Goal: Task Accomplishment & Management: Use online tool/utility

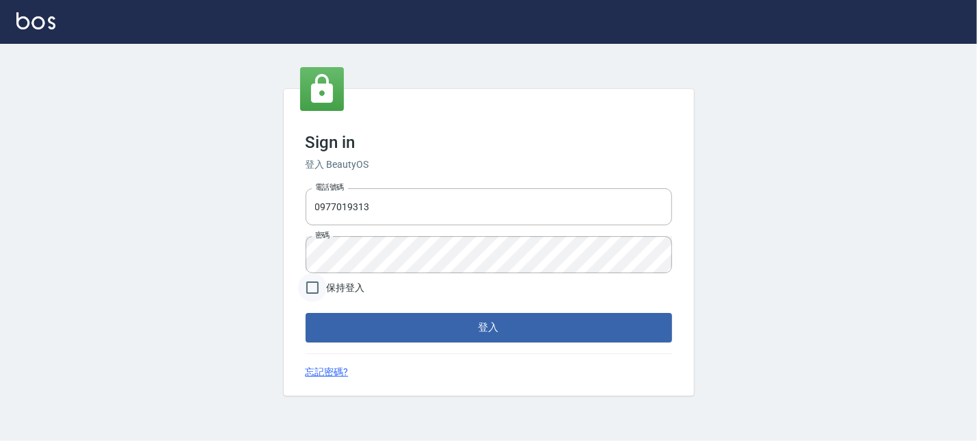
click at [319, 293] on input "保持登入" at bounding box center [312, 287] width 29 height 29
checkbox input "true"
click at [400, 324] on button "登入" at bounding box center [489, 327] width 367 height 29
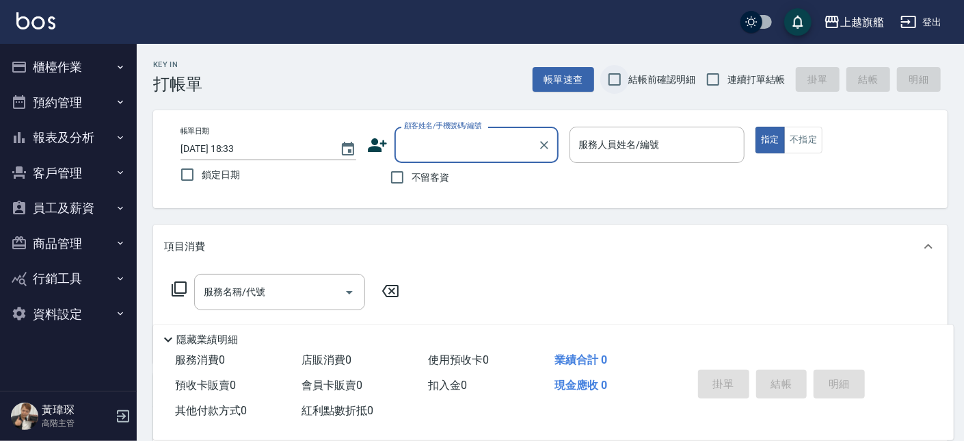
click at [610, 80] on input "結帳前確認明細" at bounding box center [615, 79] width 29 height 29
checkbox input "true"
click at [705, 79] on input "連續打單結帳" at bounding box center [713, 79] width 29 height 29
checkbox input "true"
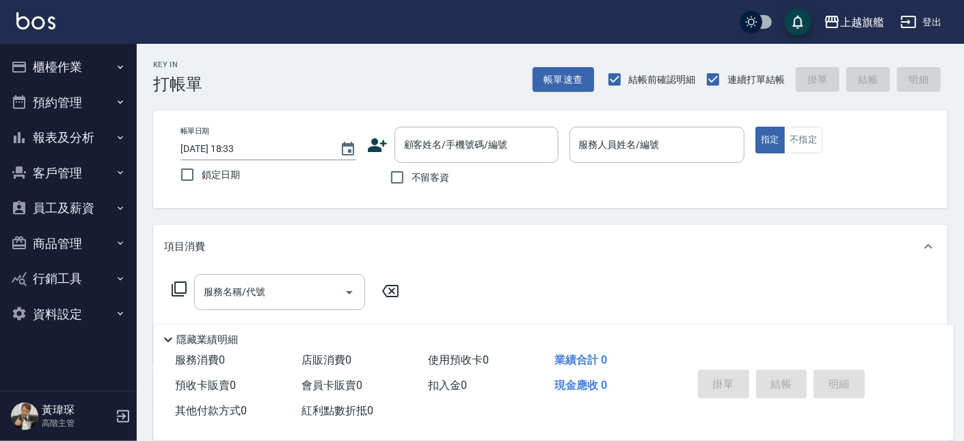
click at [218, 189] on label "鎖定日期" at bounding box center [259, 174] width 172 height 29
click at [202, 189] on input "鎖定日期" at bounding box center [187, 174] width 29 height 29
checkbox input "true"
click at [425, 181] on span "不留客資" at bounding box center [431, 177] width 38 height 14
click at [412, 181] on input "不留客資" at bounding box center [397, 177] width 29 height 29
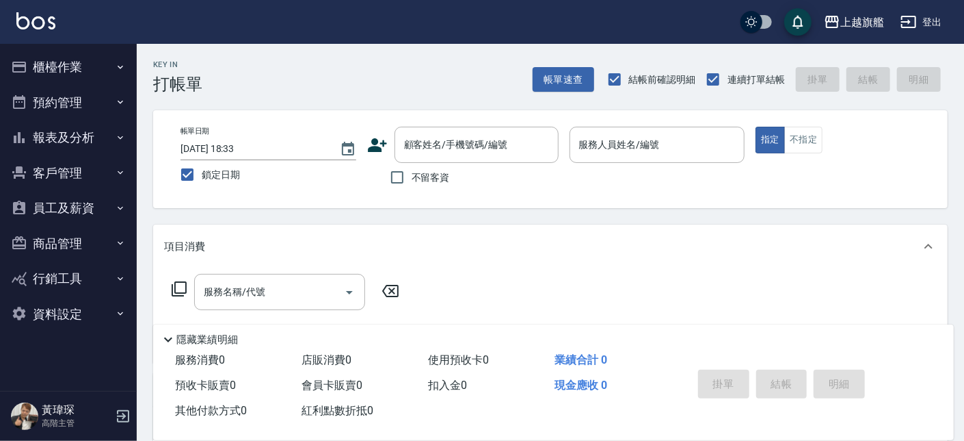
checkbox input "true"
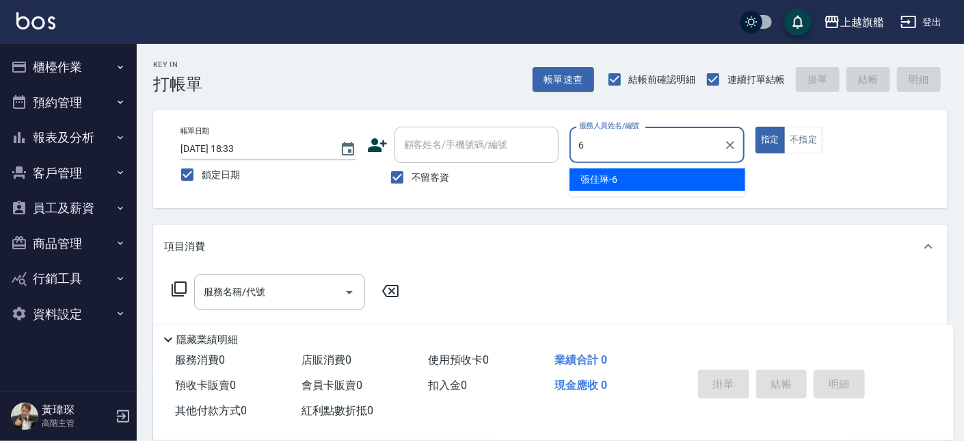
type input "[PERSON_NAME]-6"
type button "true"
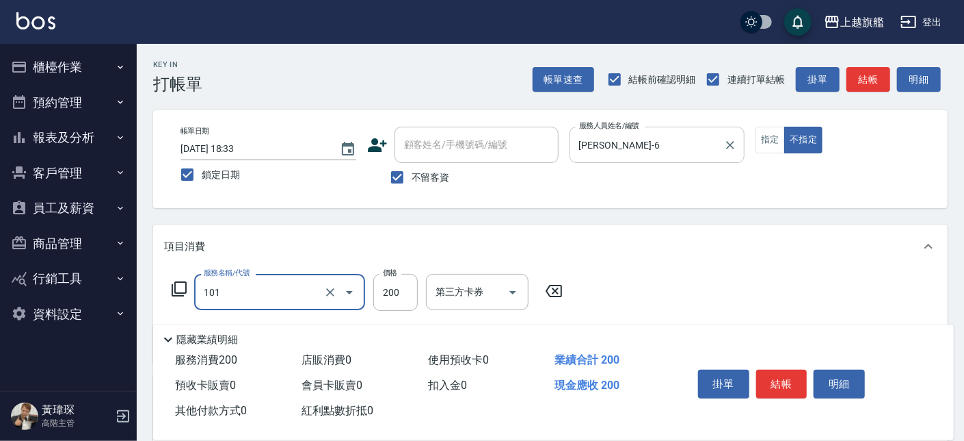
type input "一般洗(101)"
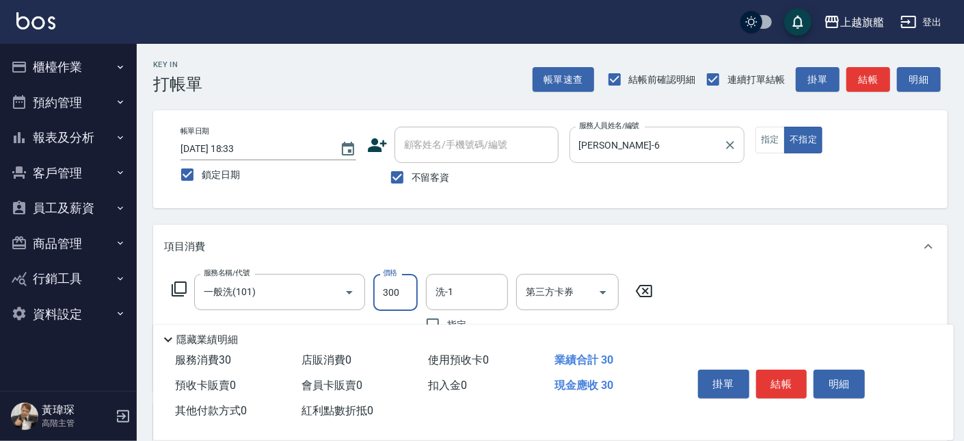
type input "300"
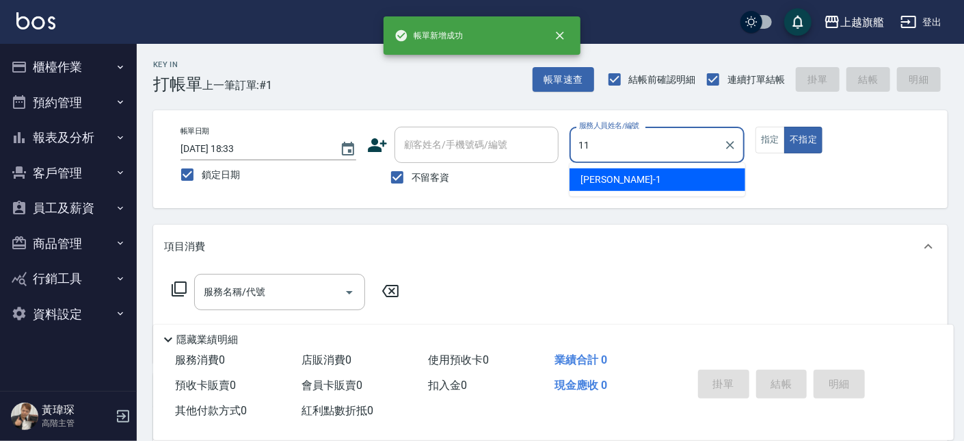
type input "[PERSON_NAME]-11"
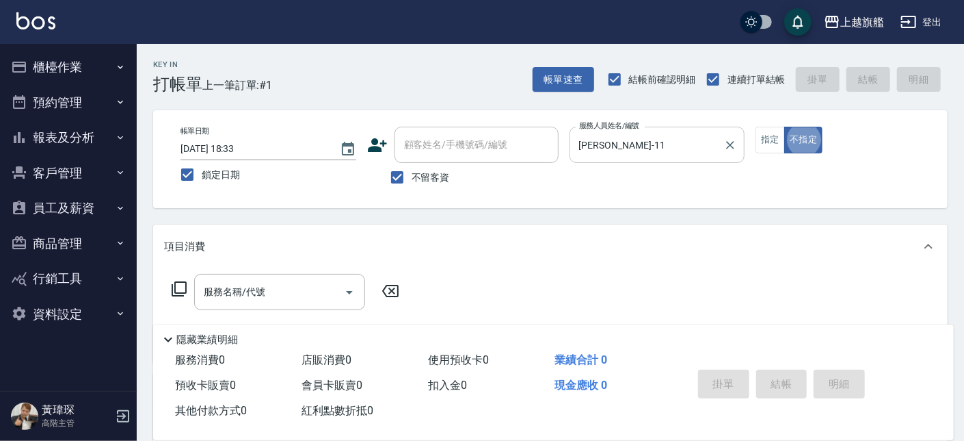
type button "false"
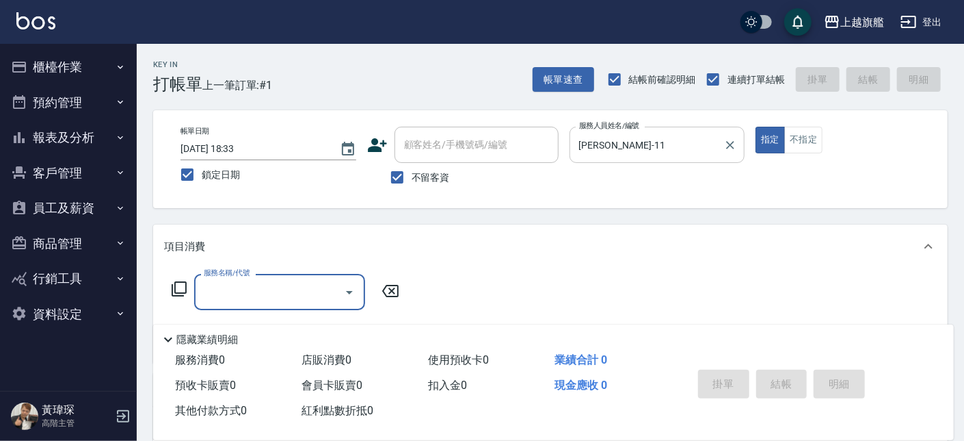
type input "2"
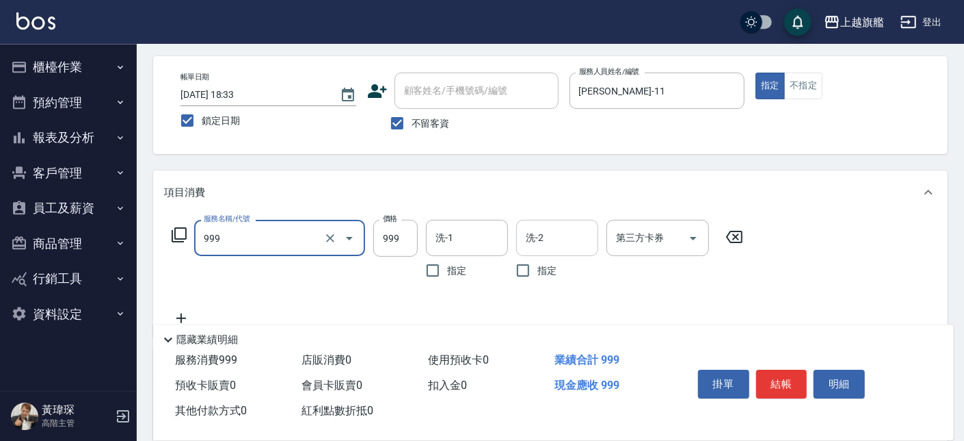
scroll to position [77, 0]
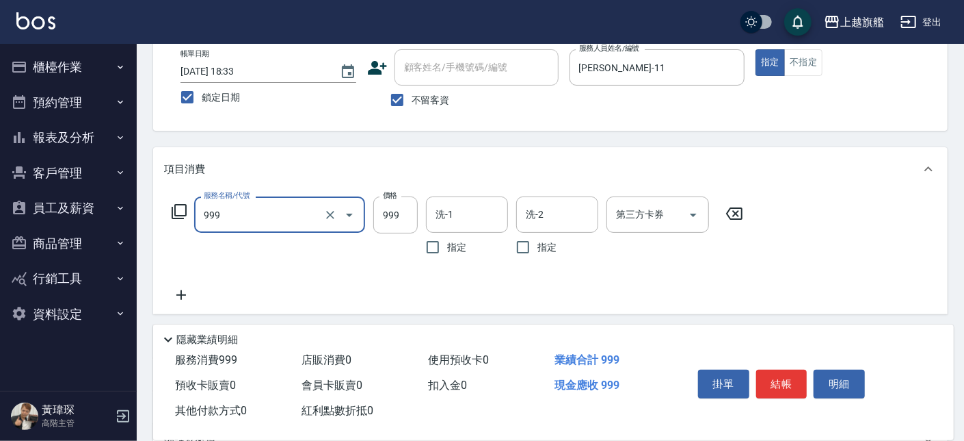
type input "999海鹽(999)"
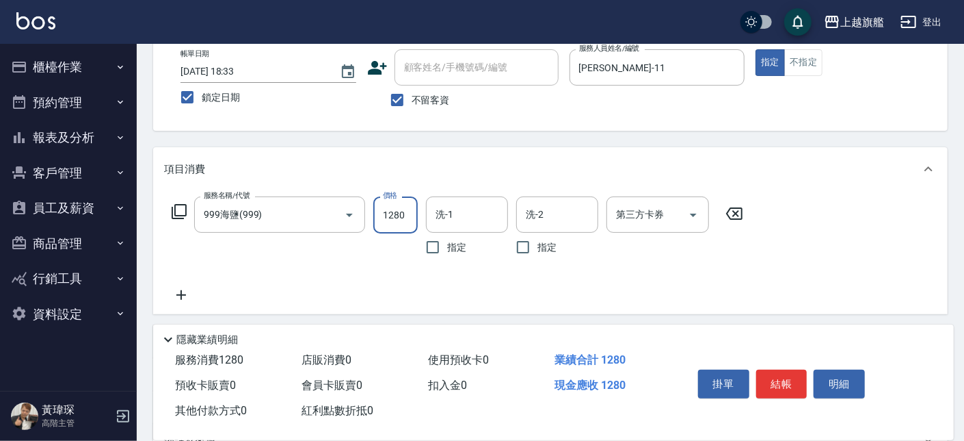
type input "1280"
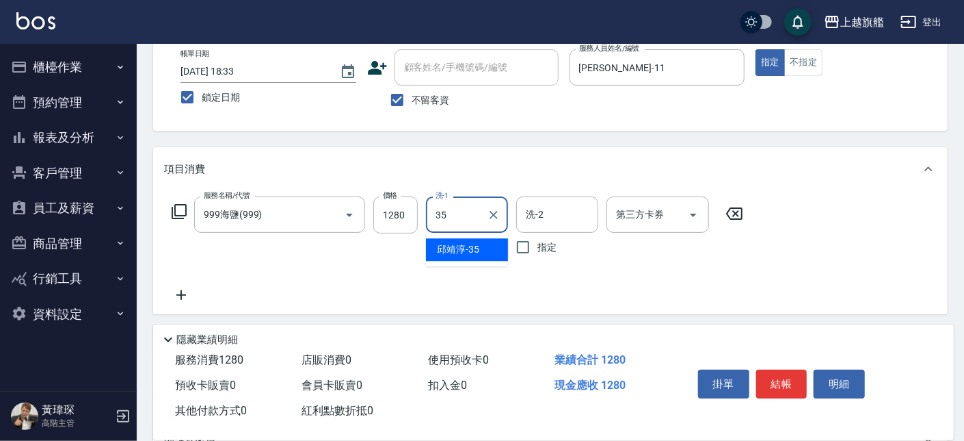
type input "[PERSON_NAME]-35"
click at [731, 211] on icon at bounding box center [735, 213] width 34 height 16
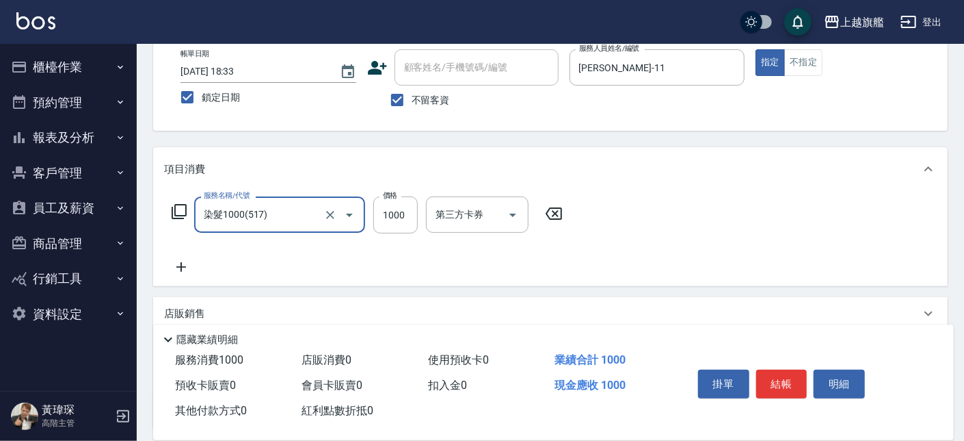
type input "染髮1000(517)"
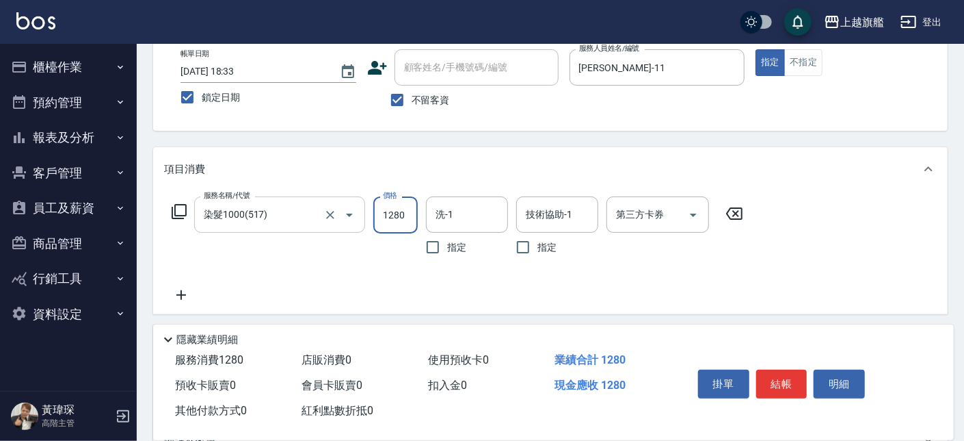
type input "1280"
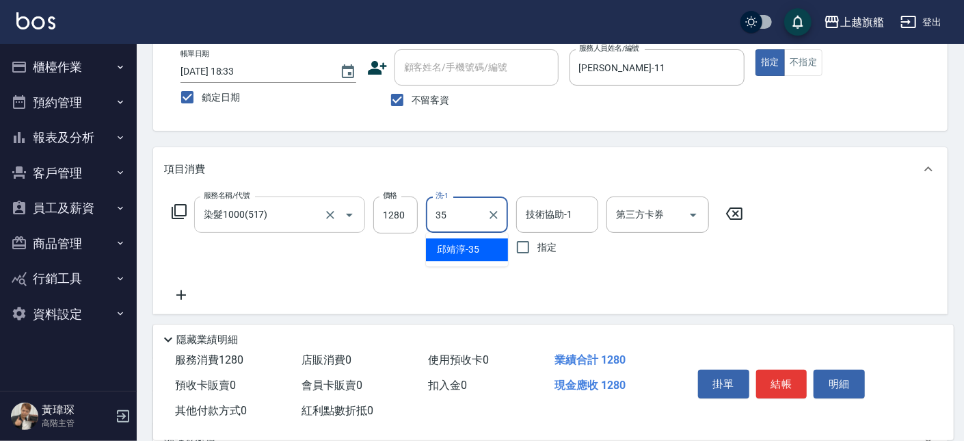
type input "[PERSON_NAME]-35"
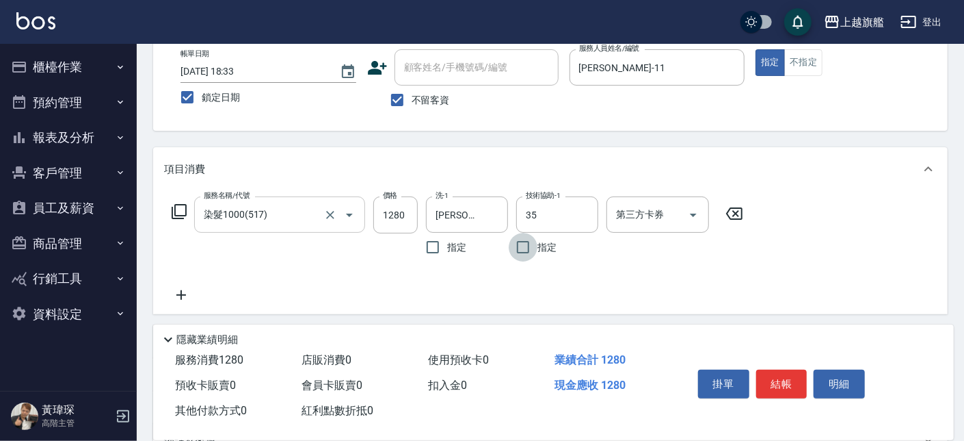
type input "[PERSON_NAME]-35"
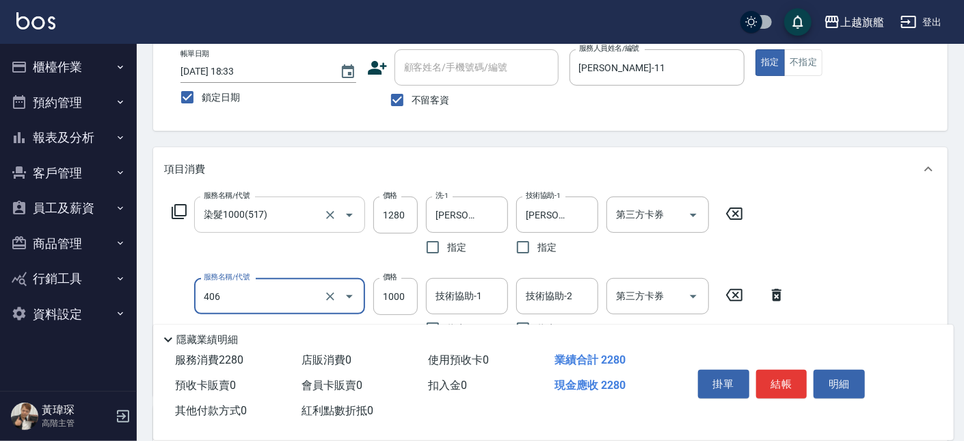
type input "水漾護1000(406)"
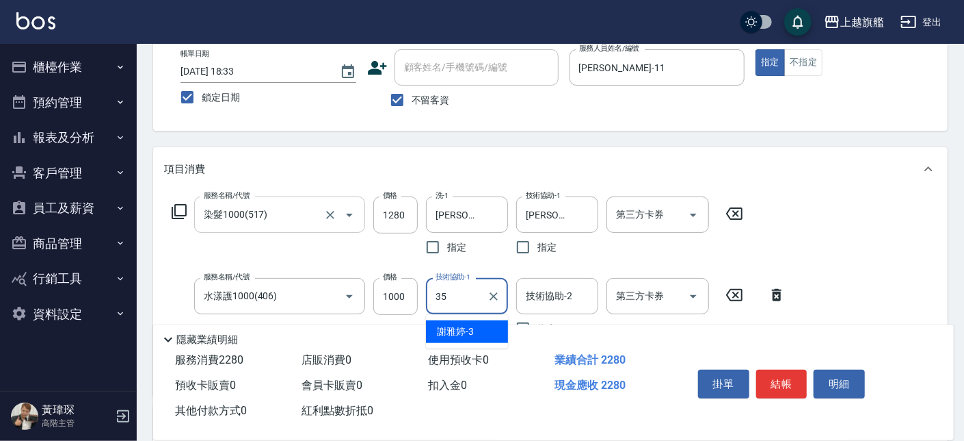
type input "[PERSON_NAME]-35"
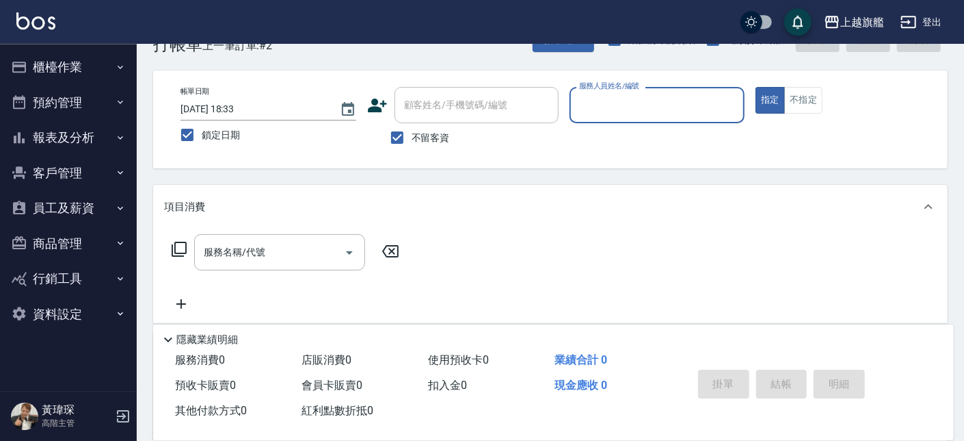
scroll to position [0, 0]
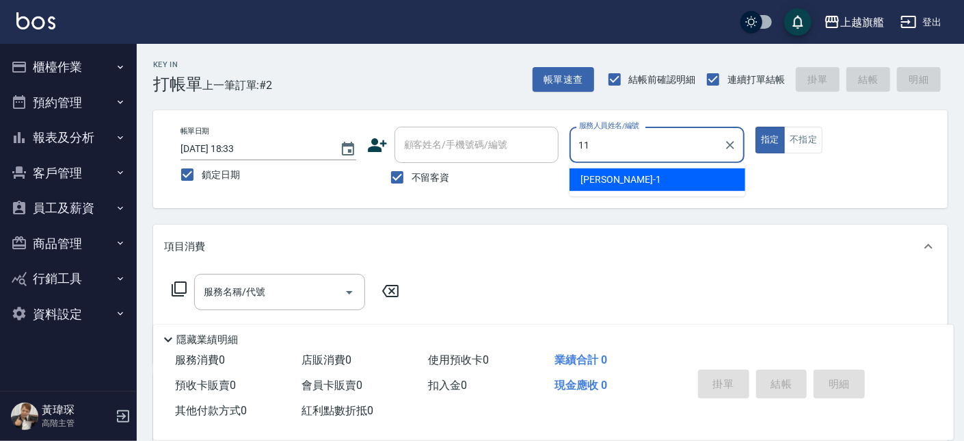
type input "[PERSON_NAME]-11"
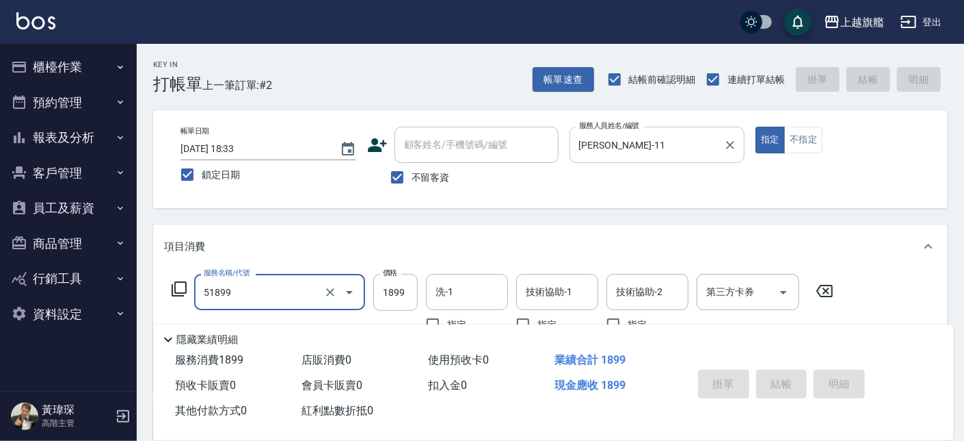
type input "51899"
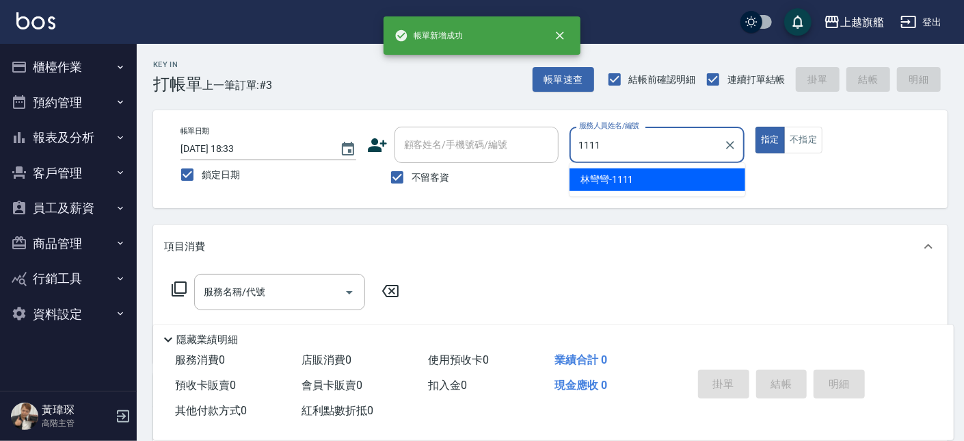
type input "林彎彎-1111"
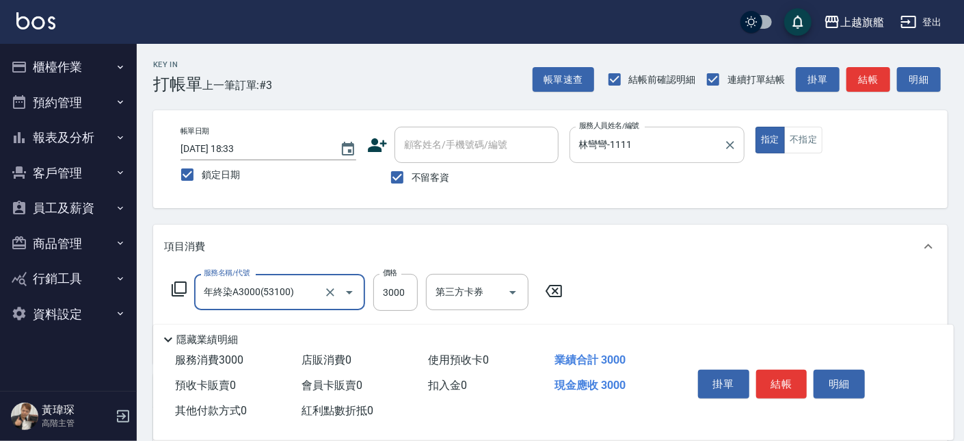
type input "年終染A3000(53100)"
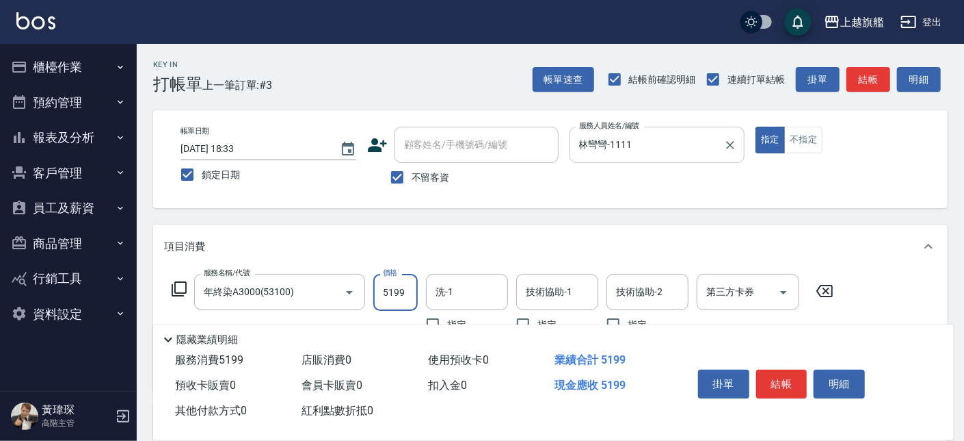
type input "5199"
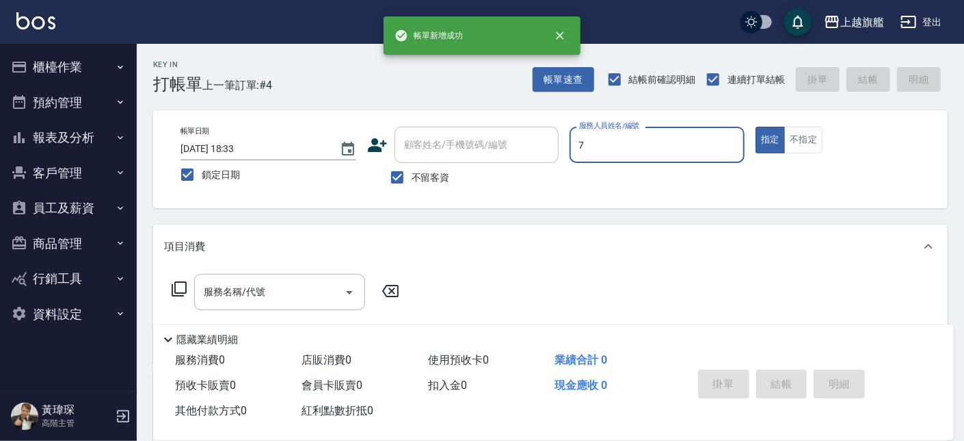
type input "[PERSON_NAME]-7"
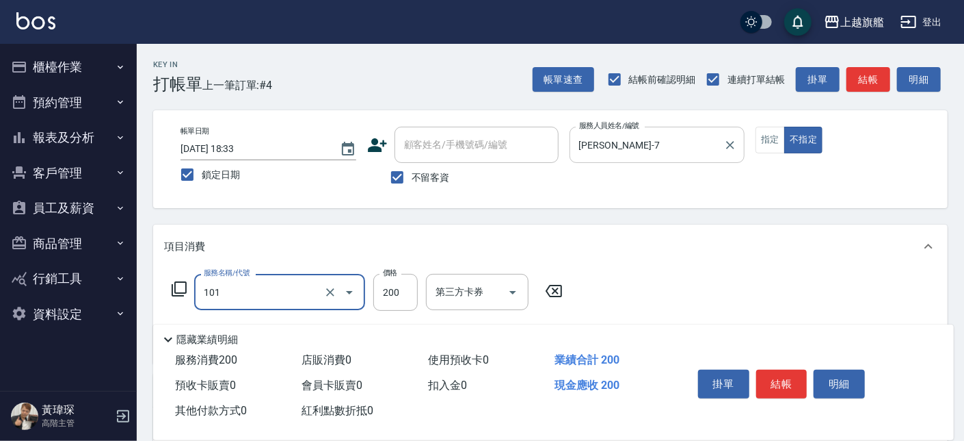
type input "一般洗(101)"
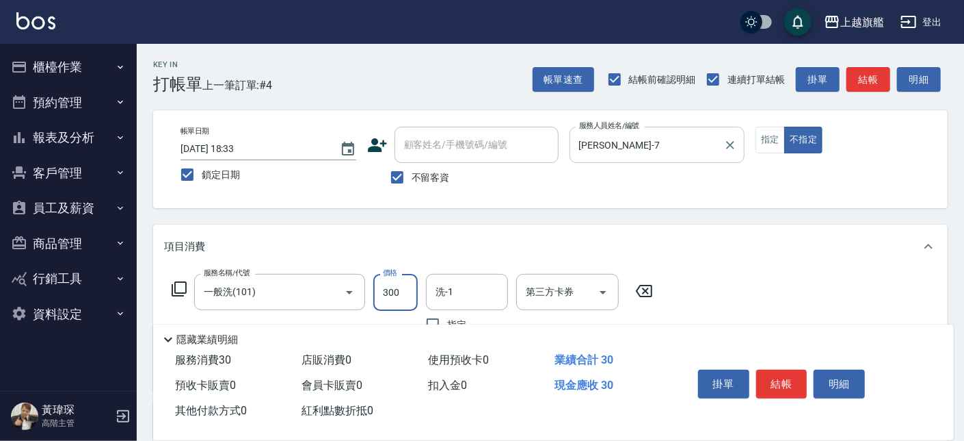
type input "300"
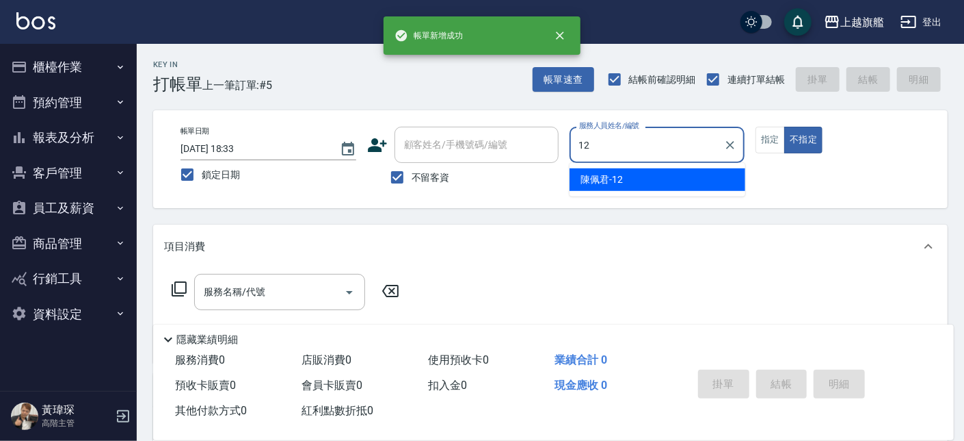
type input "[PERSON_NAME]-12"
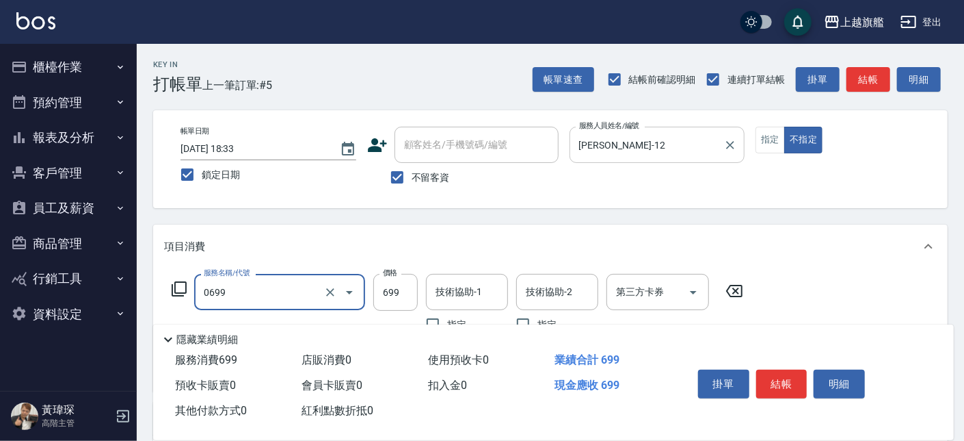
type input "精油SPA(0699)"
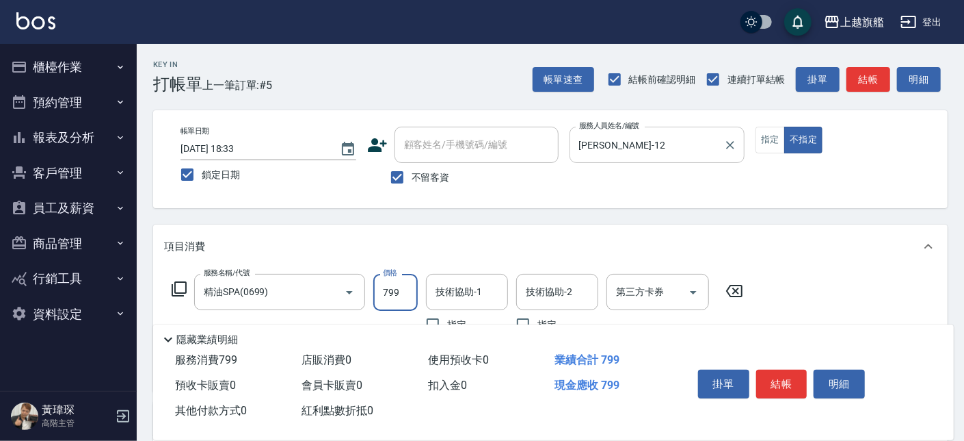
type input "799"
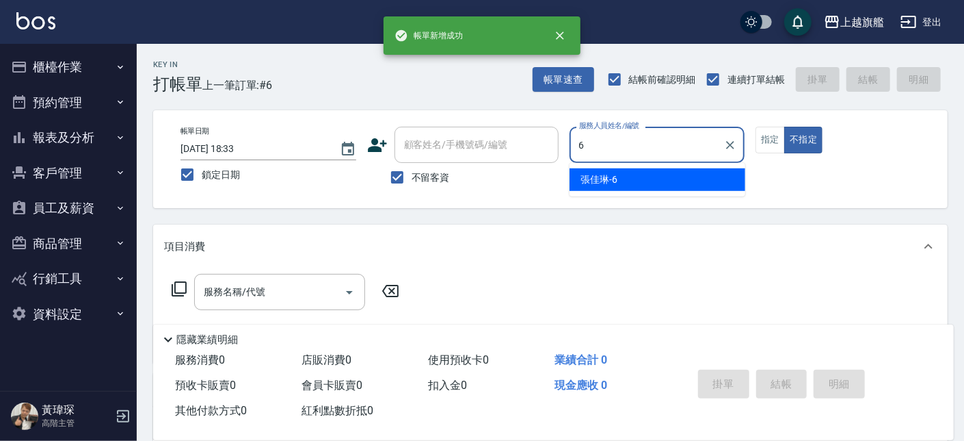
type input "[PERSON_NAME]-6"
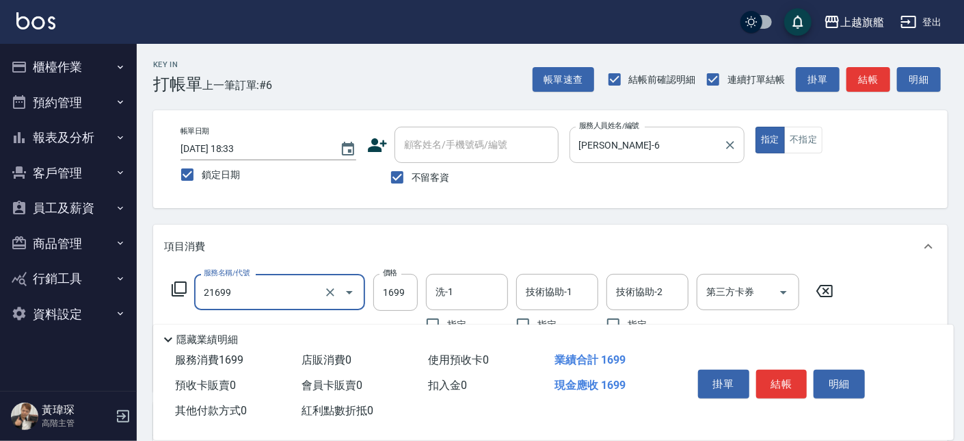
type input "型男燙髮1699(21699)"
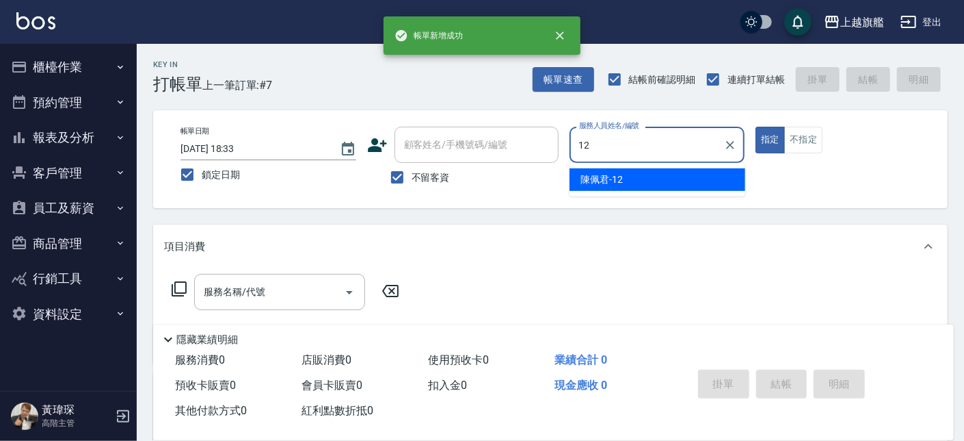
type input "[PERSON_NAME]-12"
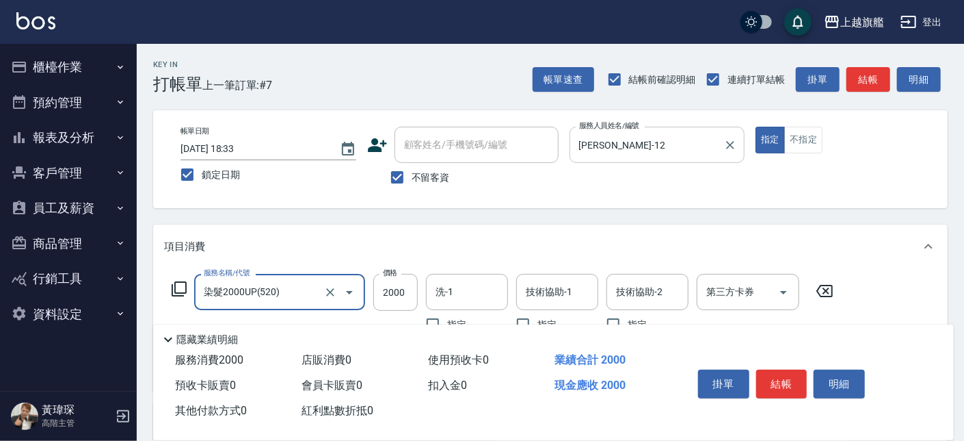
type input "染髮2000UP(520)"
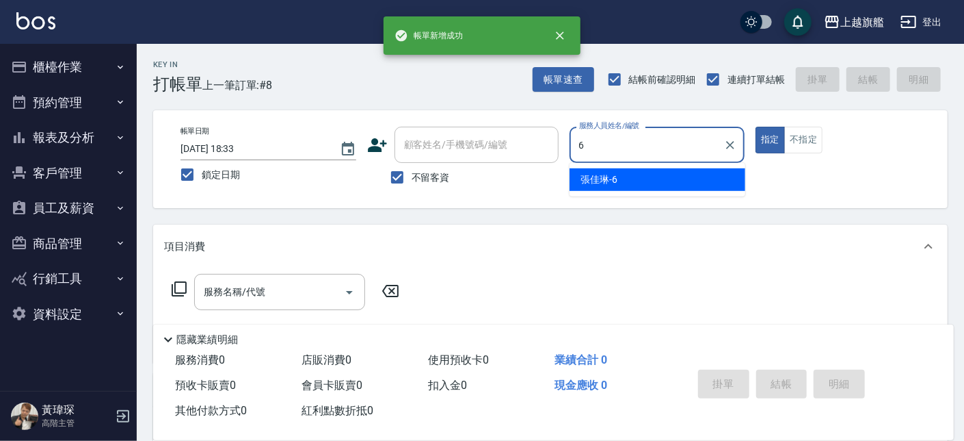
type input "[PERSON_NAME]-6"
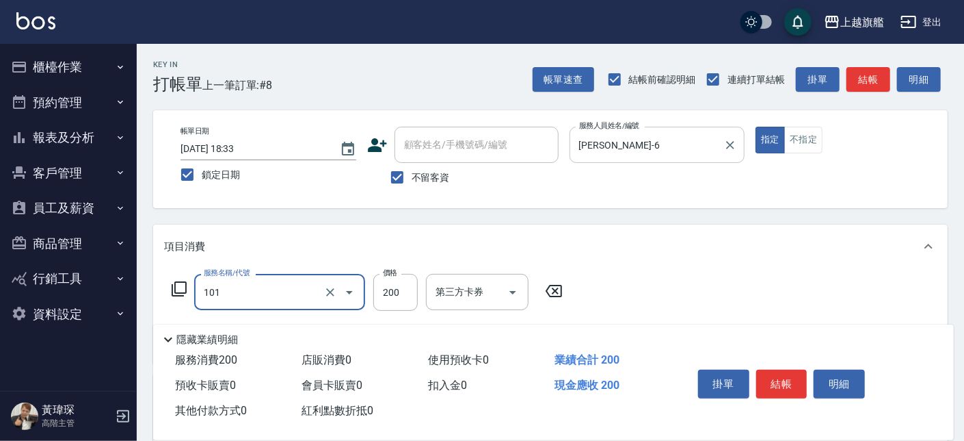
type input "一般洗(101)"
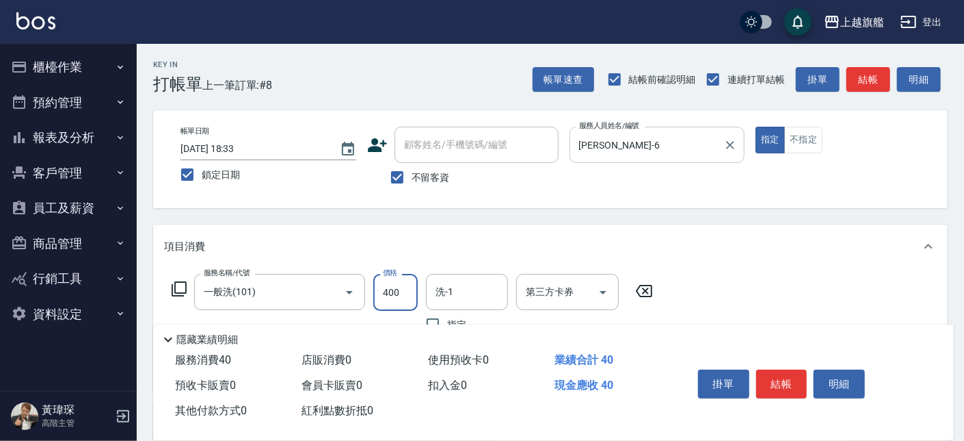
type input "400"
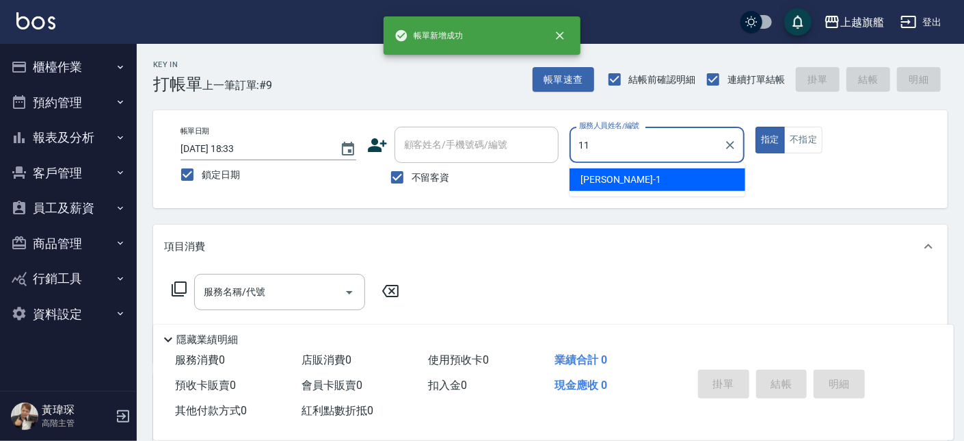
type input "[PERSON_NAME]-11"
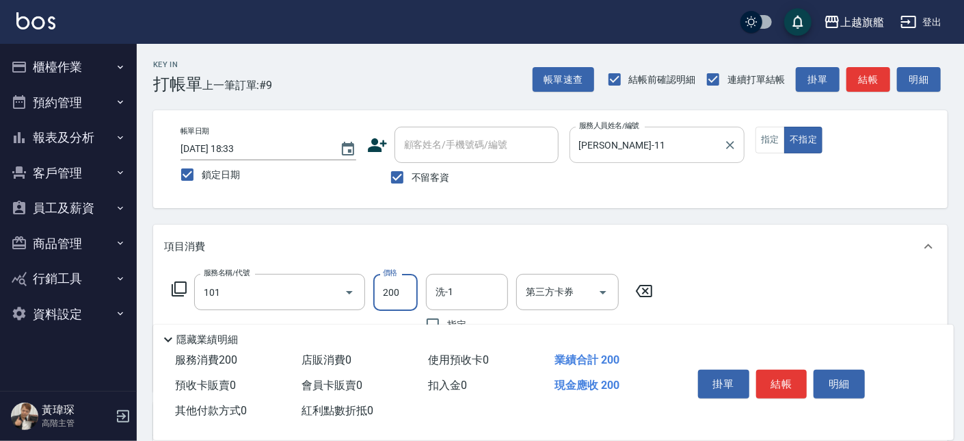
type input "一般洗(101)"
type input "300"
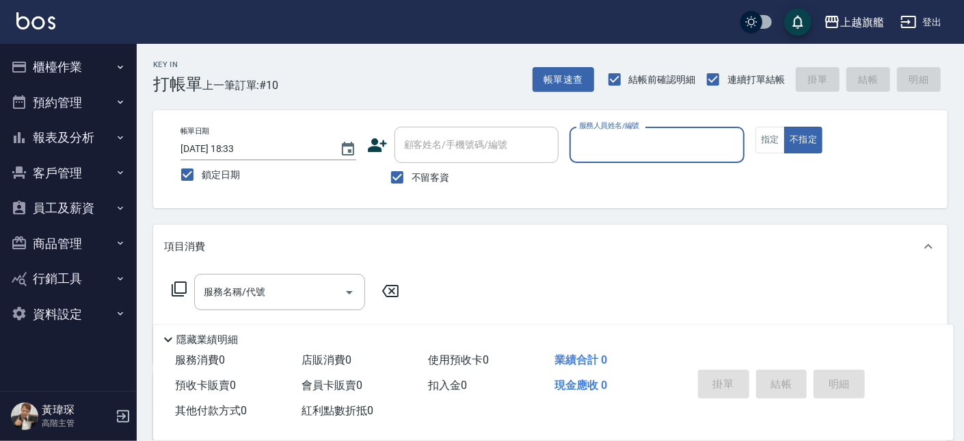
click at [74, 64] on button "櫃檯作業" at bounding box center [68, 67] width 126 height 36
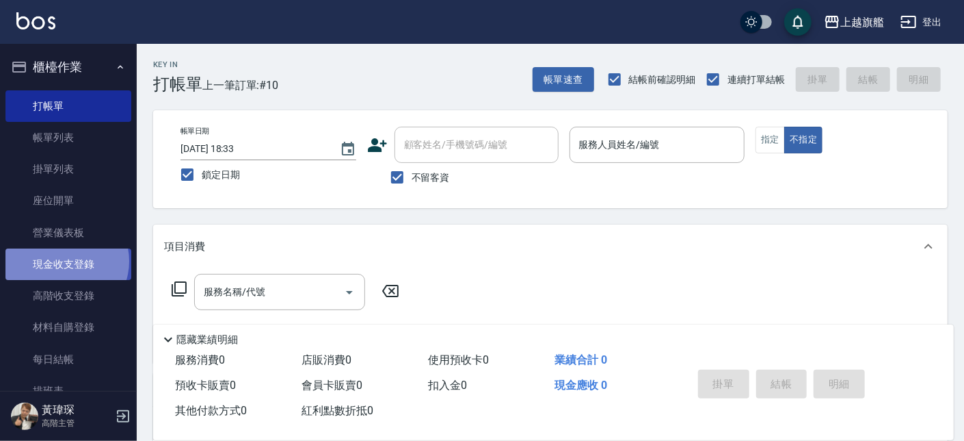
click at [66, 261] on link "現金收支登錄" at bounding box center [68, 263] width 126 height 31
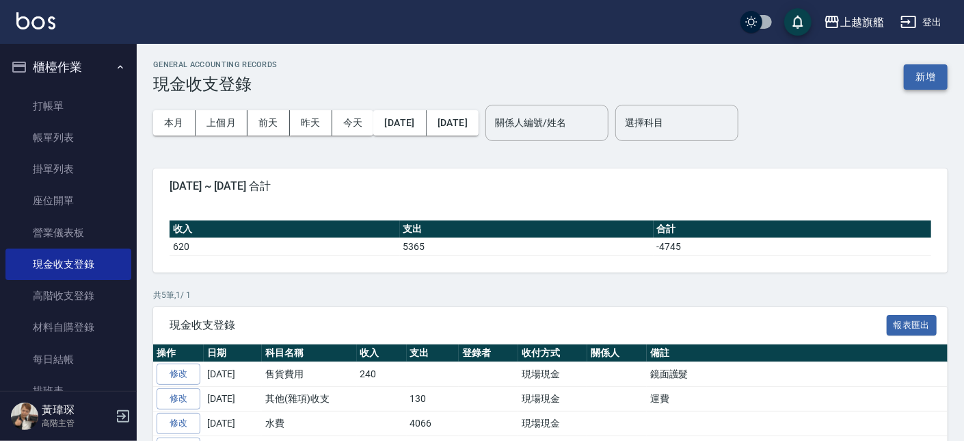
click at [925, 72] on button "新增" at bounding box center [926, 76] width 44 height 25
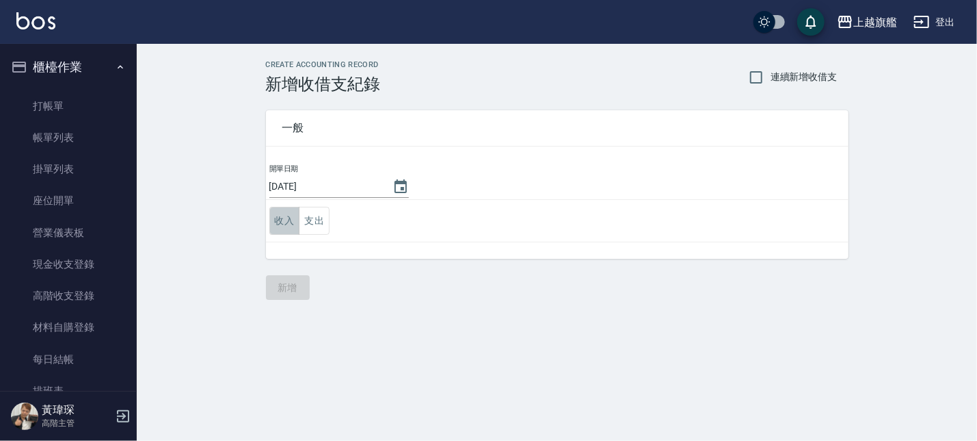
click at [290, 223] on button "收入" at bounding box center [285, 221] width 31 height 28
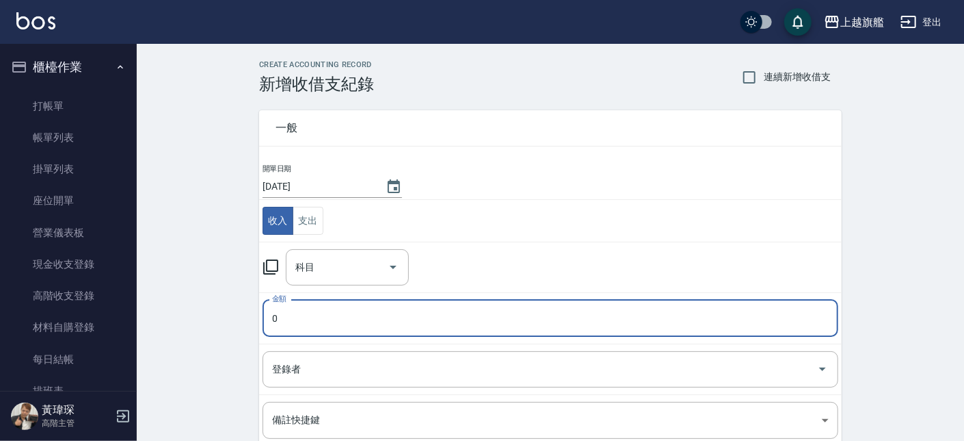
drag, startPoint x: 301, startPoint y: 327, endPoint x: 314, endPoint y: 326, distance: 13.0
click at [304, 326] on input "0" at bounding box center [551, 318] width 576 height 37
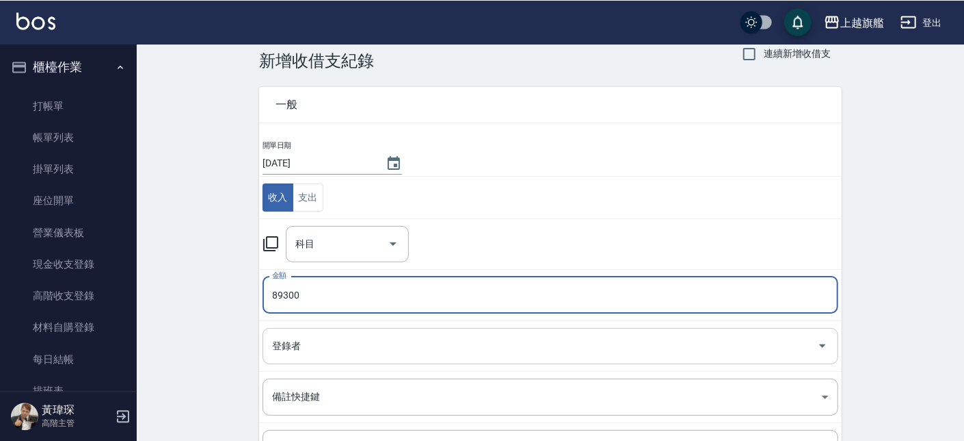
scroll to position [77, 0]
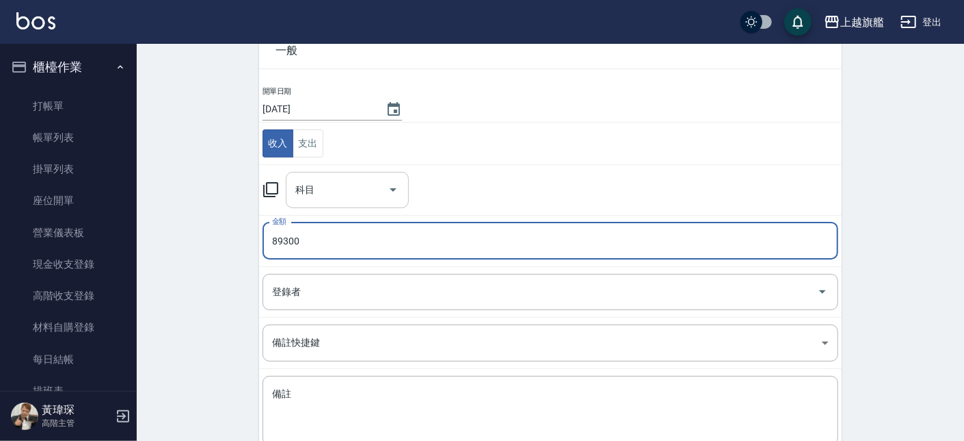
type input "89300"
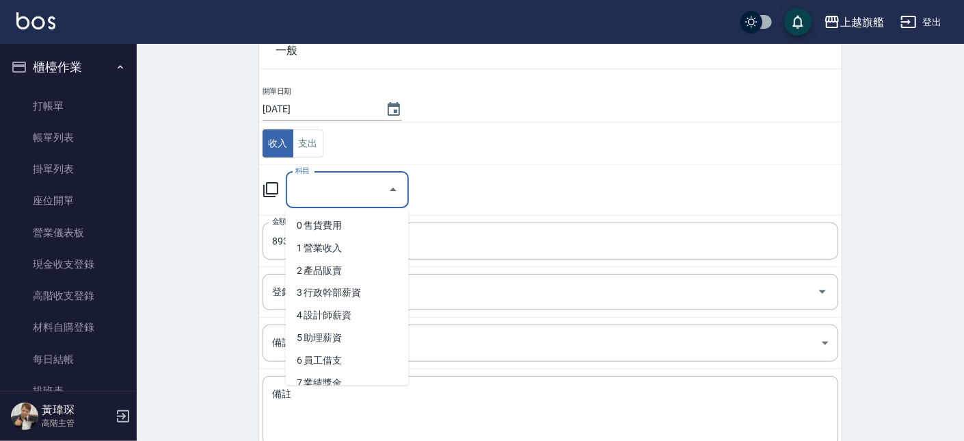
click at [328, 198] on input "科目" at bounding box center [337, 190] width 90 height 24
click at [344, 289] on li "3 行政幹部薪資" at bounding box center [347, 293] width 123 height 23
type input "3 行政幹部薪資"
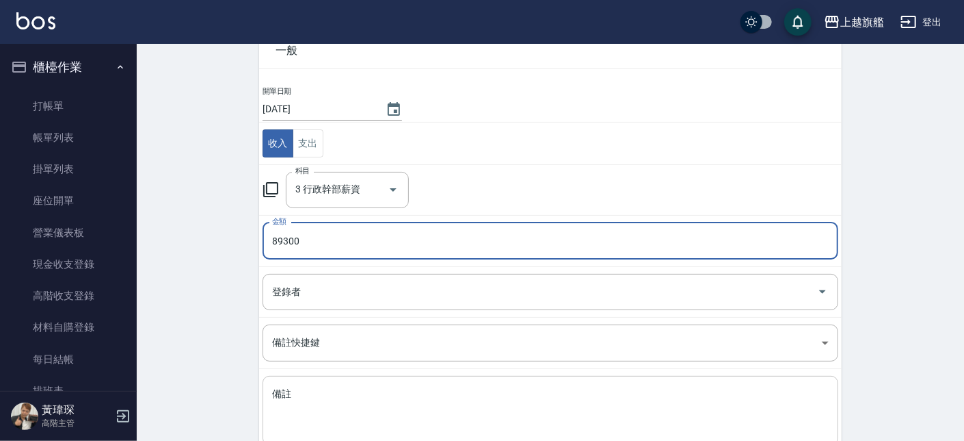
drag, startPoint x: 419, startPoint y: 420, endPoint x: 428, endPoint y: 410, distance: 13.1
click at [420, 418] on textarea "備註" at bounding box center [550, 410] width 557 height 47
click at [360, 245] on input "89300" at bounding box center [551, 240] width 576 height 37
type input "77767"
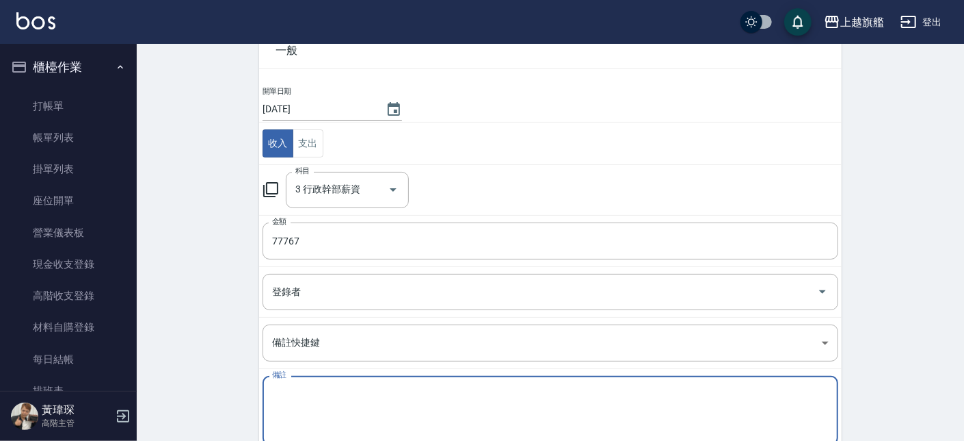
click at [365, 406] on textarea "備註" at bounding box center [550, 410] width 557 height 47
type textarea "a"
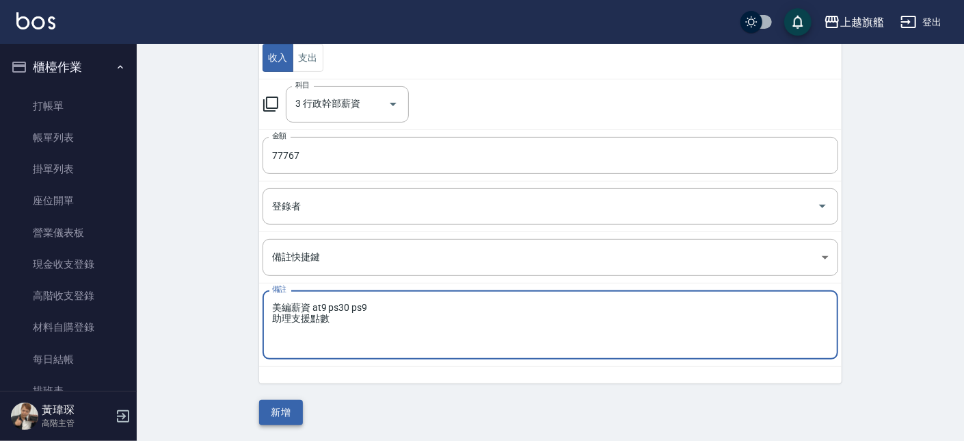
type textarea "美編薪資 at9 ps30 ps9 助理支援點數"
click at [286, 410] on button "新增" at bounding box center [281, 411] width 44 height 25
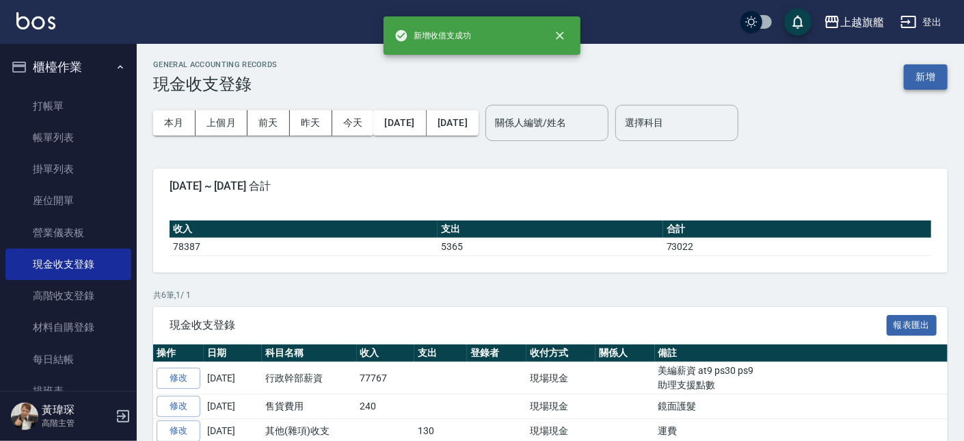
click at [919, 73] on button "新增" at bounding box center [926, 76] width 44 height 25
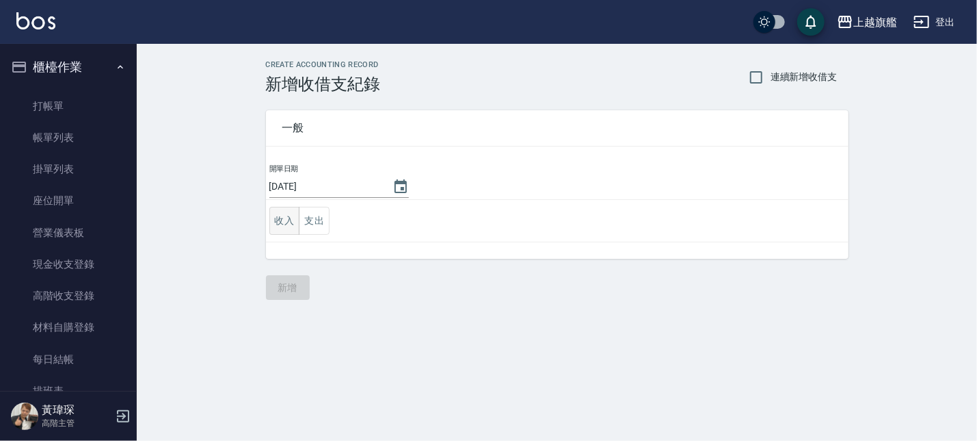
click at [287, 213] on button "收入" at bounding box center [285, 221] width 31 height 28
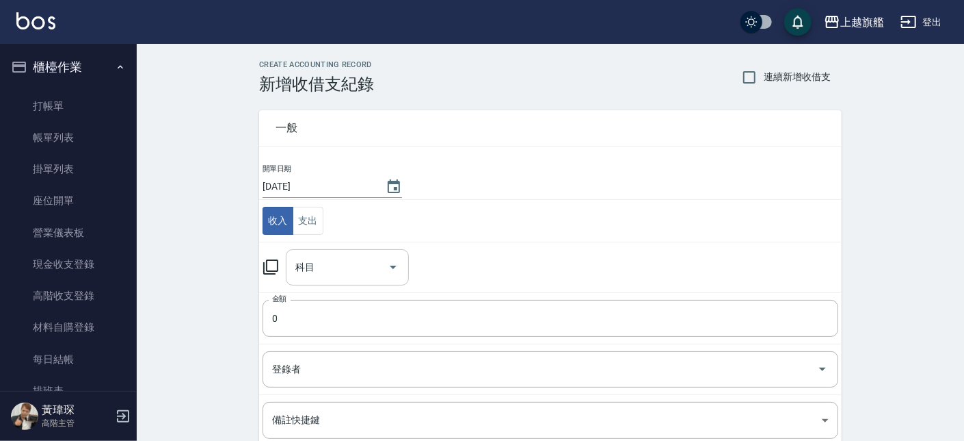
click at [328, 266] on input "科目" at bounding box center [337, 267] width 90 height 24
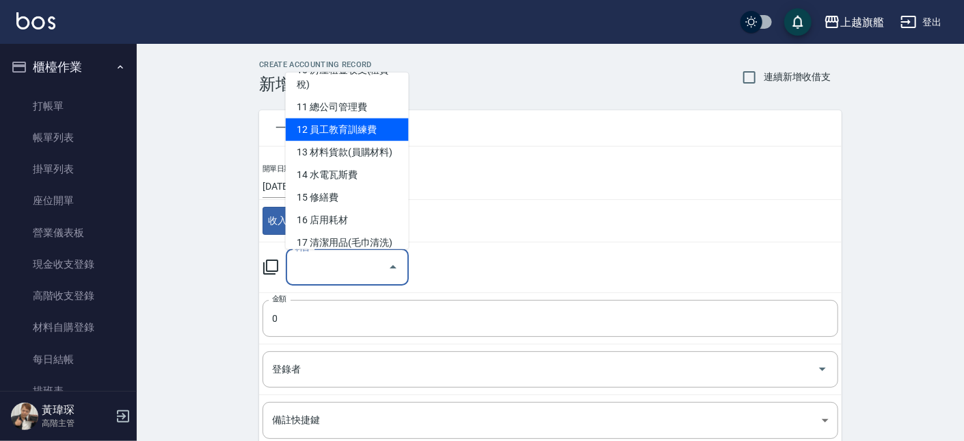
scroll to position [275, 0]
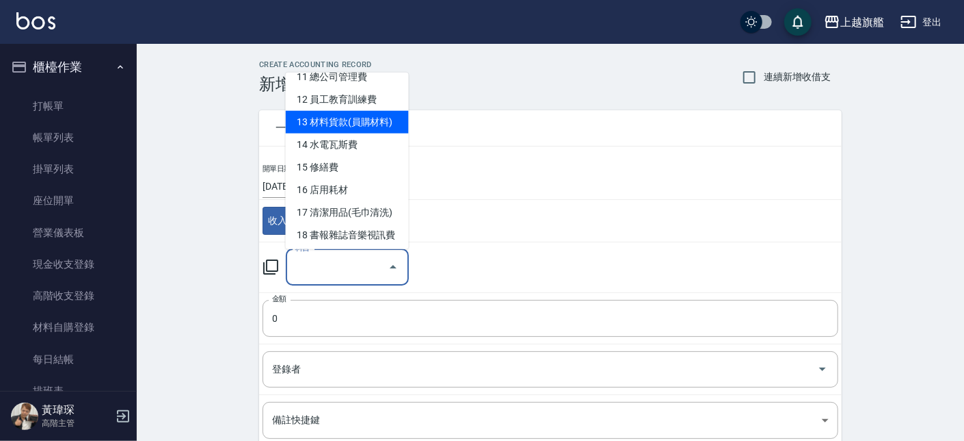
click at [350, 117] on li "13 材料貨款(員購材料)" at bounding box center [347, 122] width 123 height 23
type input "13 材料貨款(員購材料)"
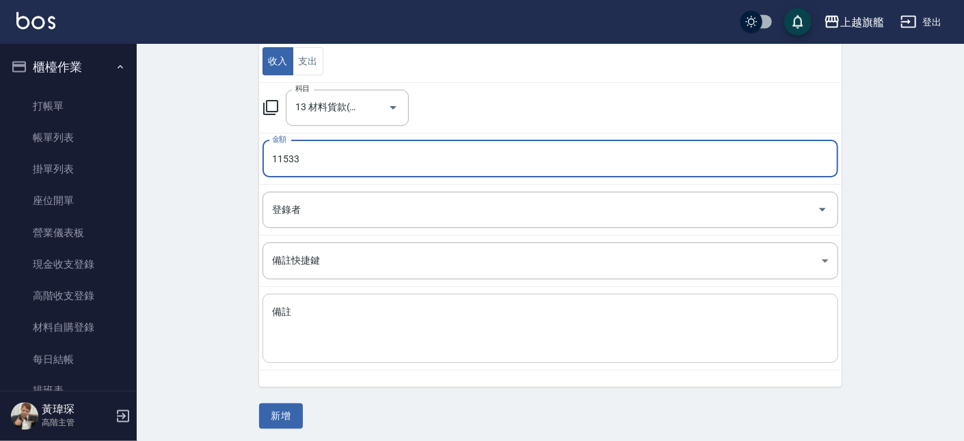
scroll to position [163, 0]
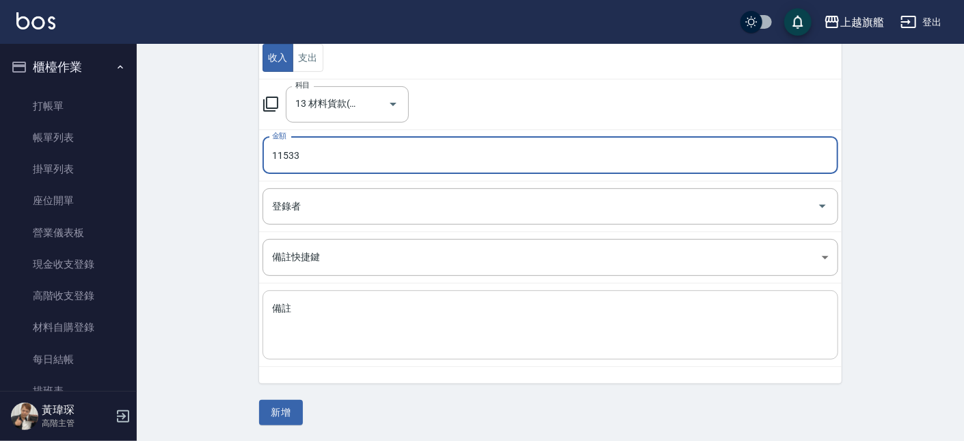
type input "11533"
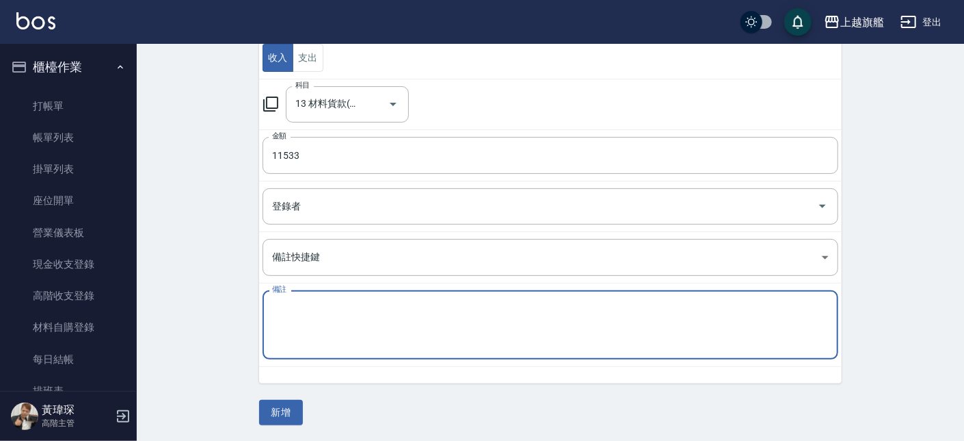
click at [326, 334] on textarea "備註" at bounding box center [550, 325] width 557 height 47
type textarea "j"
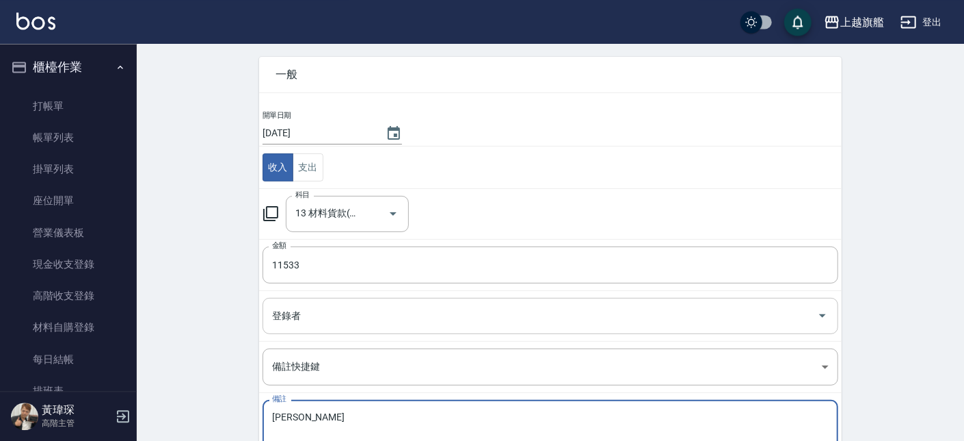
scroll to position [0, 0]
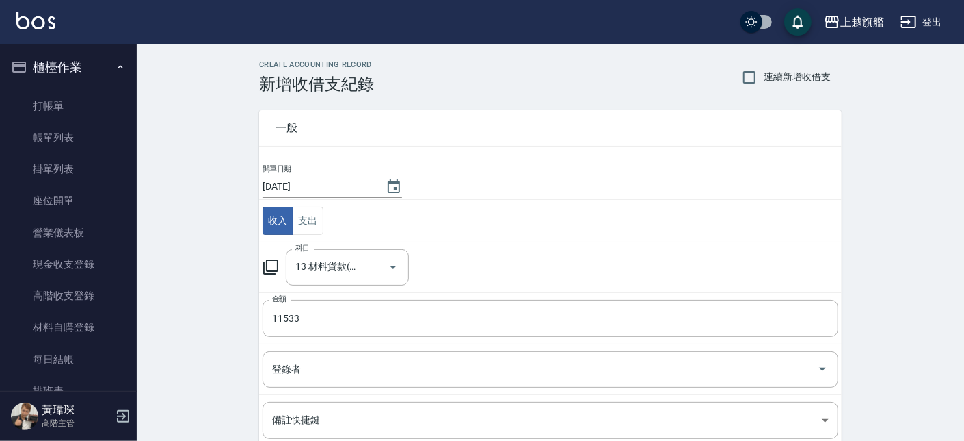
type textarea "[PERSON_NAME]"
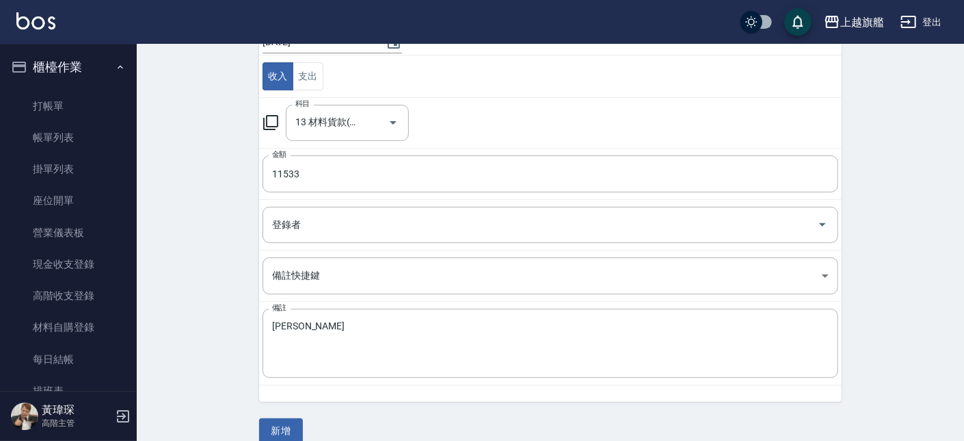
scroll to position [163, 0]
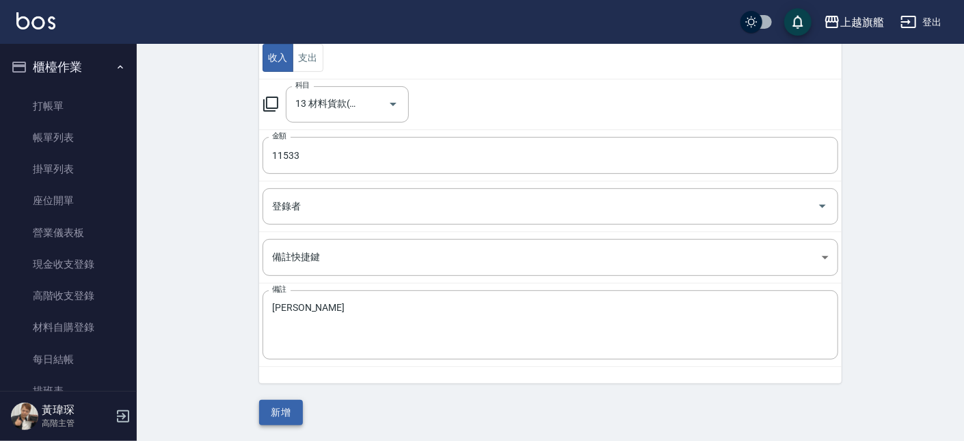
click at [280, 415] on button "新增" at bounding box center [281, 411] width 44 height 25
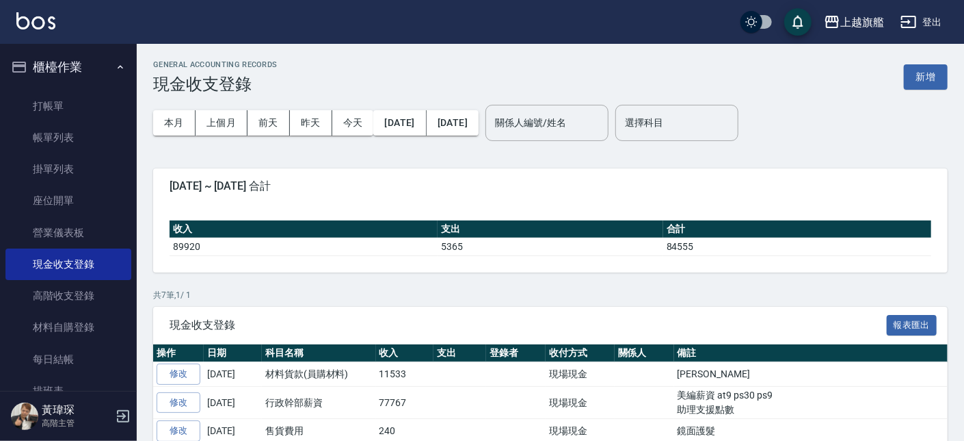
click at [79, 54] on button "櫃檯作業" at bounding box center [68, 67] width 126 height 36
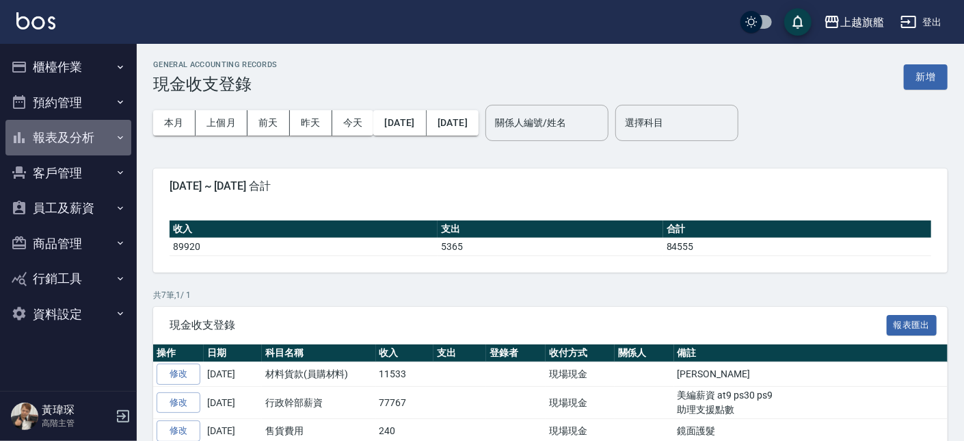
click at [79, 132] on button "報表及分析" at bounding box center [68, 138] width 126 height 36
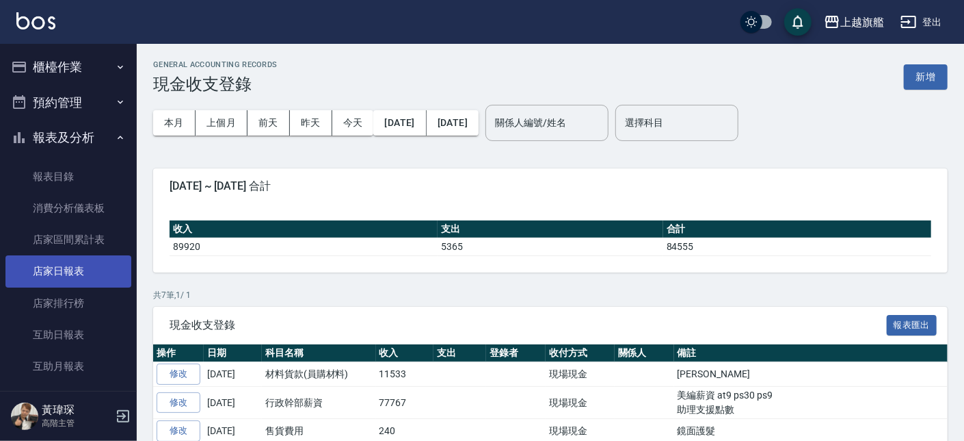
click at [65, 274] on link "店家日報表" at bounding box center [68, 270] width 126 height 31
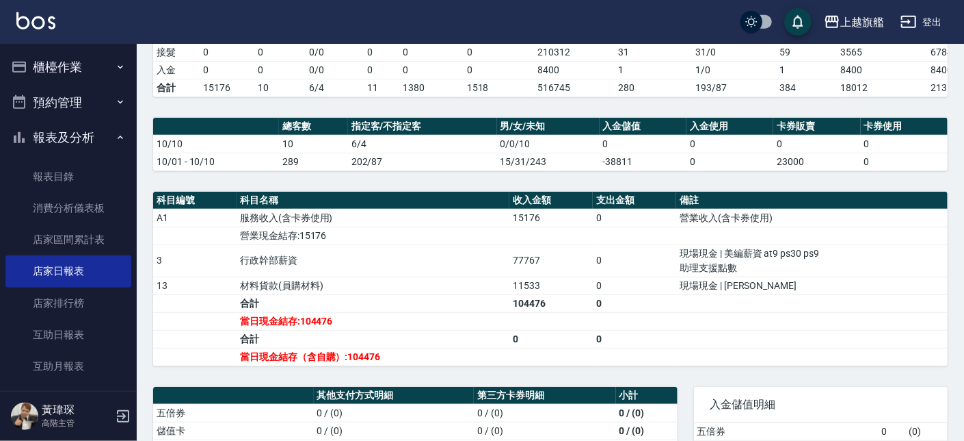
scroll to position [389, 0]
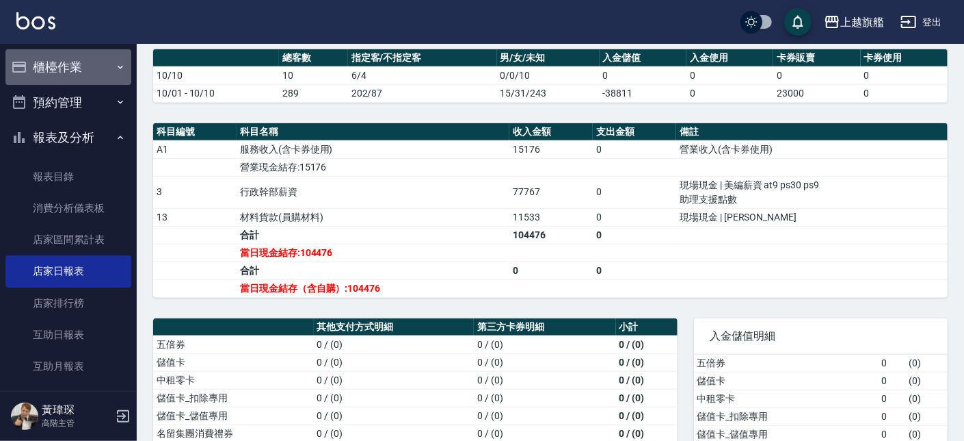
click at [69, 77] on button "櫃檯作業" at bounding box center [68, 67] width 126 height 36
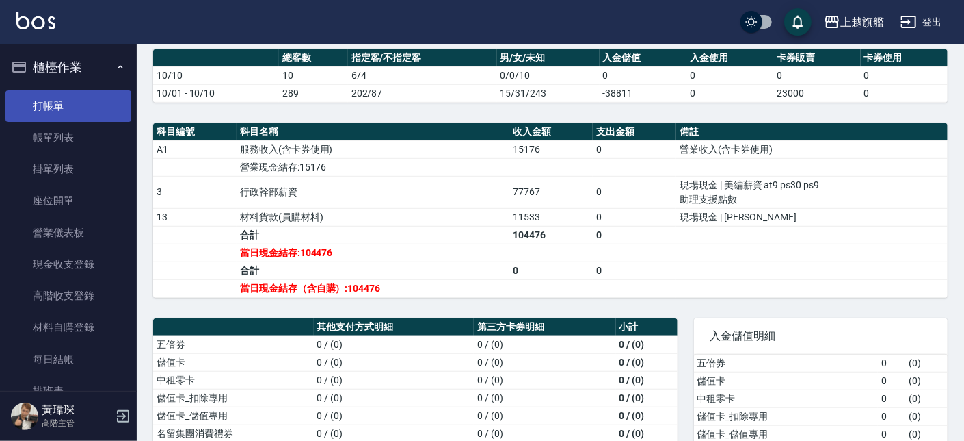
click at [70, 107] on link "打帳單" at bounding box center [68, 105] width 126 height 31
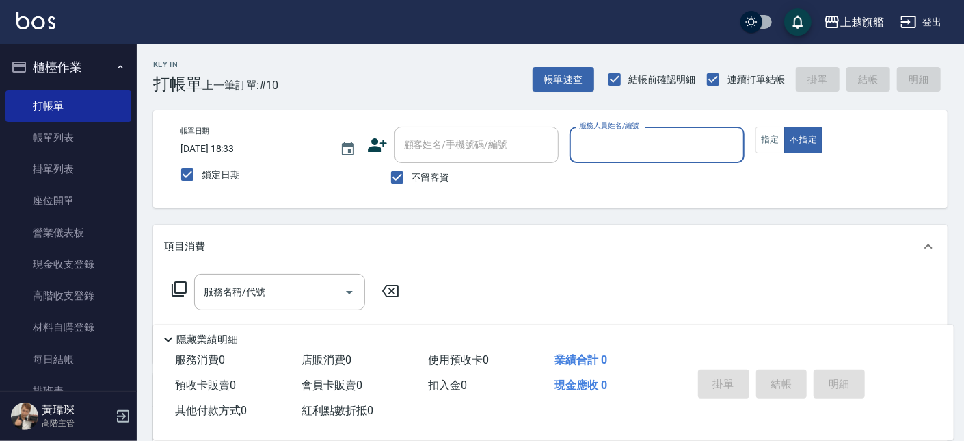
click at [785, 127] on button "不指定" at bounding box center [804, 140] width 38 height 27
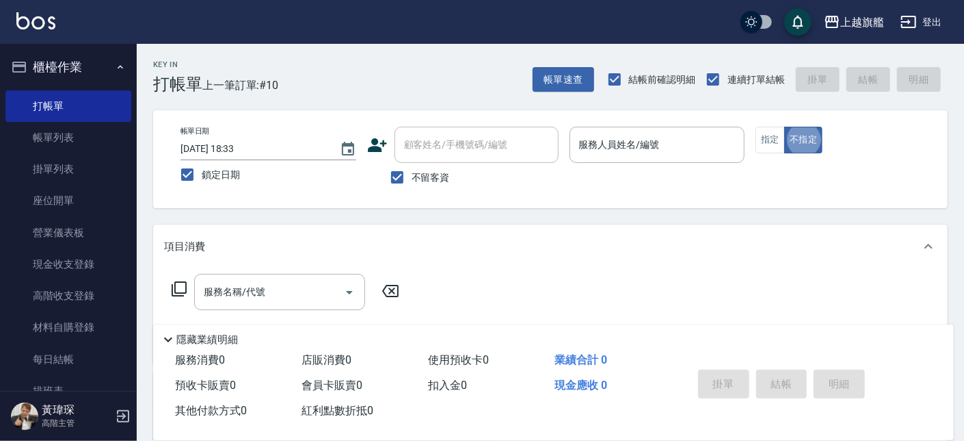
type button "false"
click at [441, 178] on span "不留客資" at bounding box center [431, 177] width 38 height 14
click at [412, 178] on input "不留客資" at bounding box center [397, 177] width 29 height 29
checkbox input "false"
click at [473, 153] on input "顧客姓名/手機號碼/編號" at bounding box center [466, 145] width 131 height 24
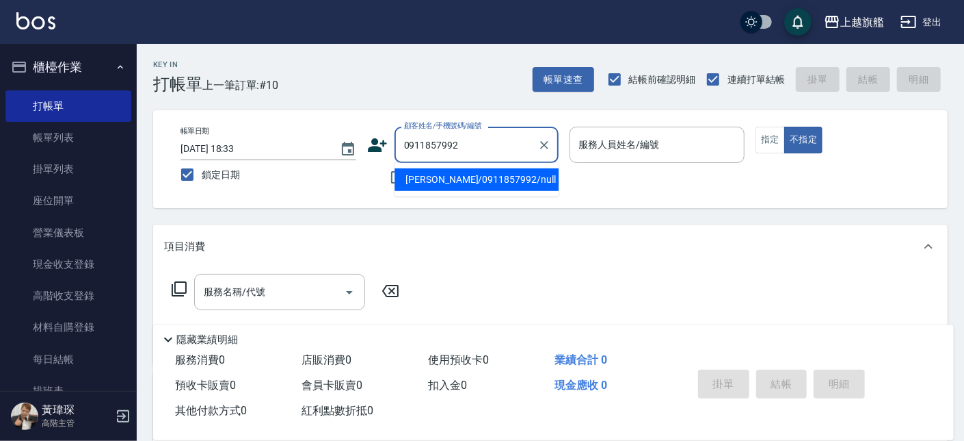
type input "[PERSON_NAME]/0911857992/null"
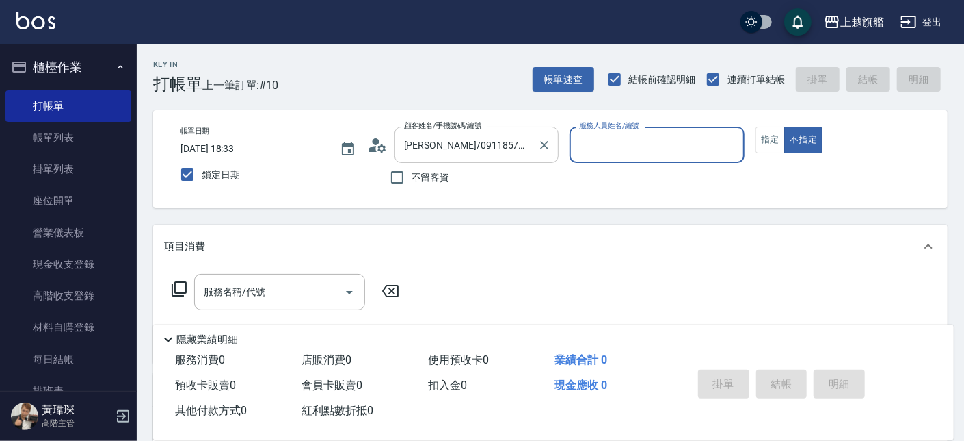
type input "[PERSON_NAME]-12"
click at [785, 127] on button "不指定" at bounding box center [804, 140] width 38 height 27
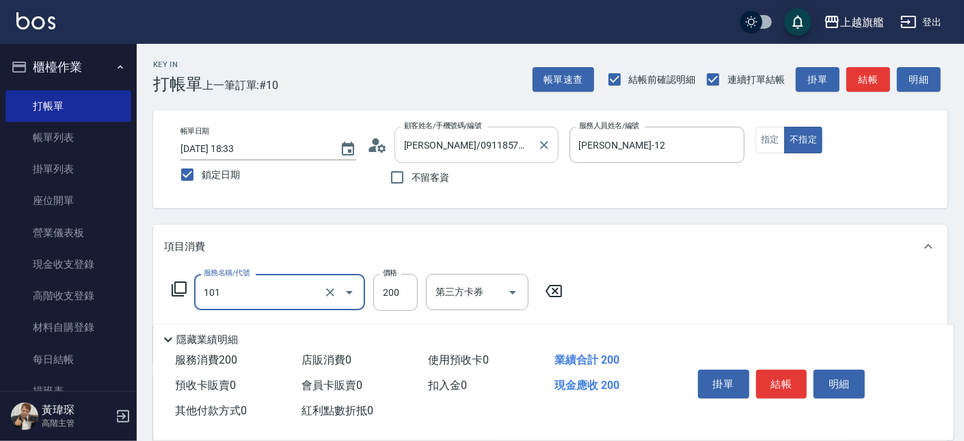
type input "一般洗(101)"
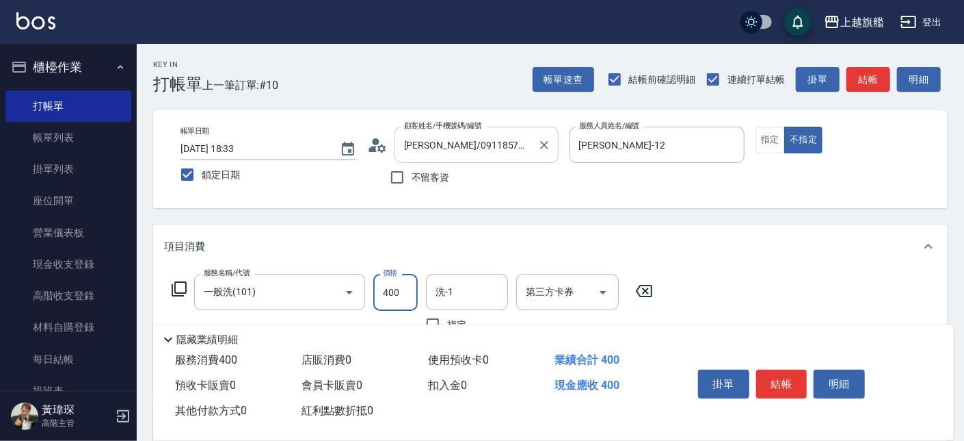
type input "400"
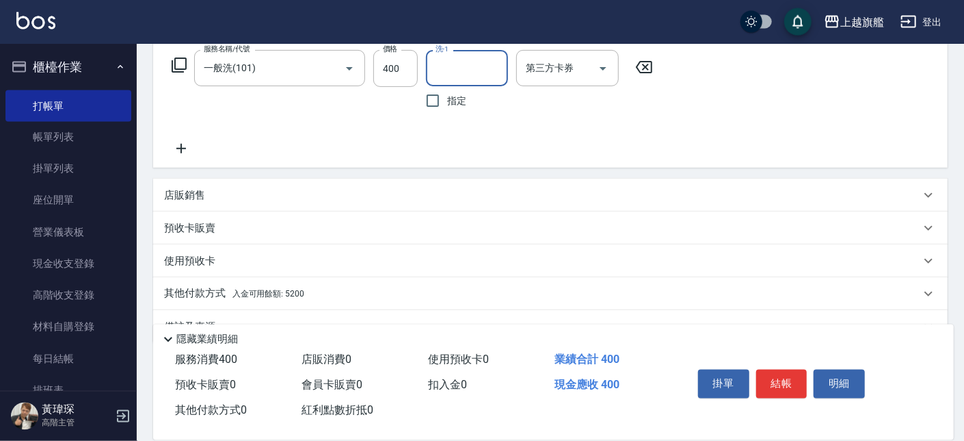
scroll to position [256, 0]
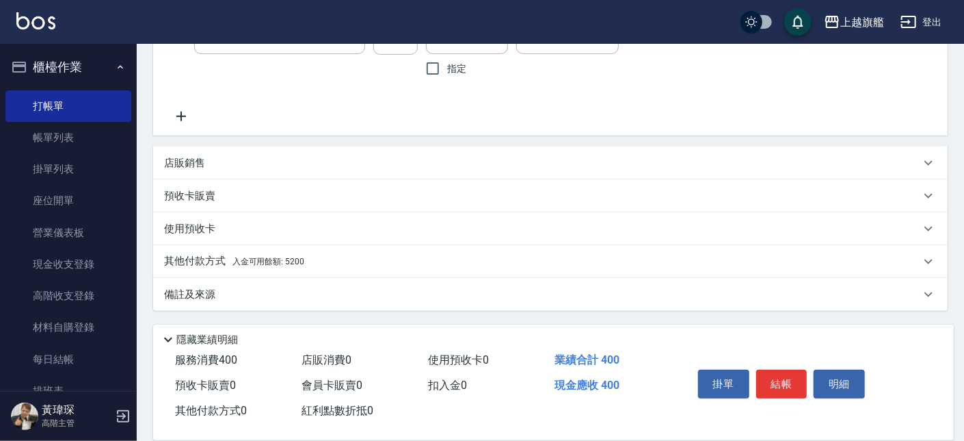
click at [281, 262] on span "入金可用餘額: 5200" at bounding box center [269, 262] width 72 height 10
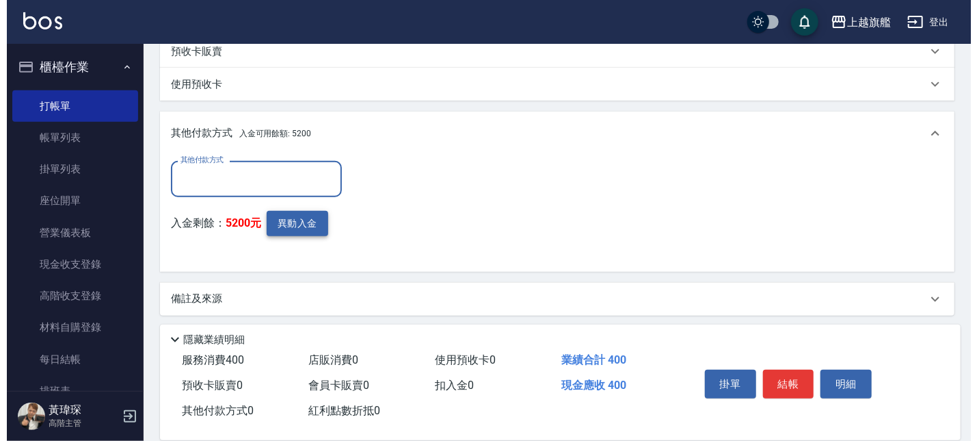
scroll to position [404, 0]
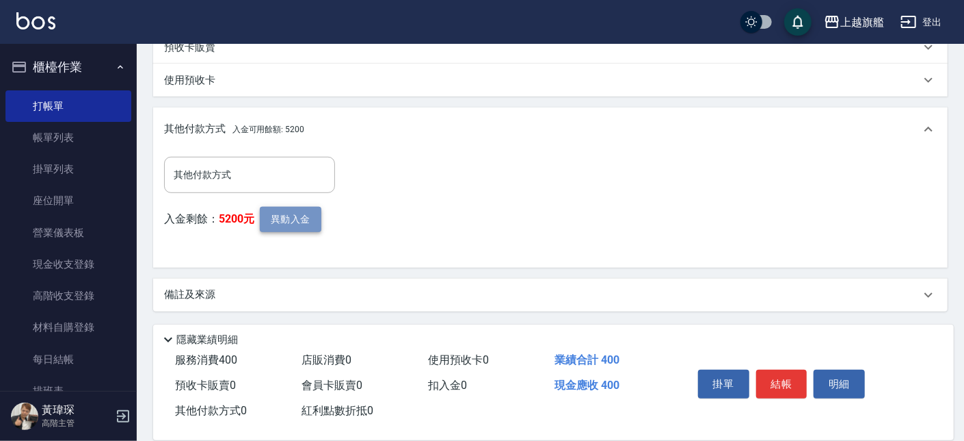
click at [289, 222] on button "異動入金" at bounding box center [291, 219] width 62 height 25
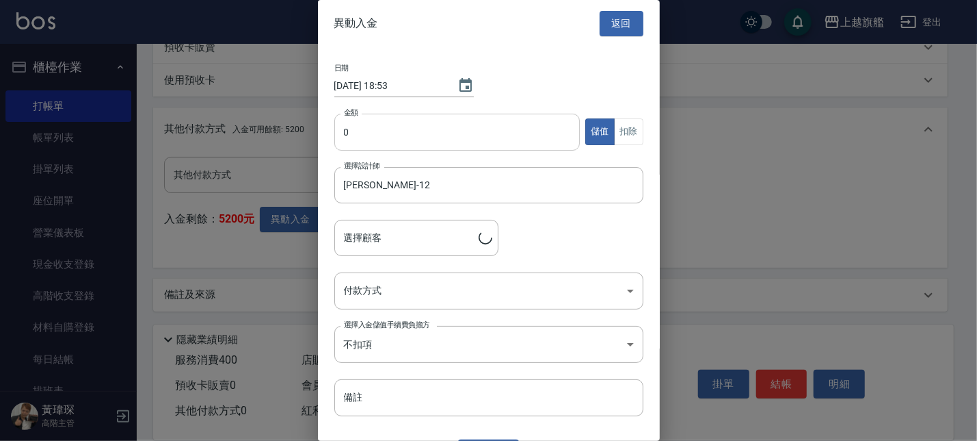
type input "[PERSON_NAME]/0911857992"
click at [441, 129] on input "0" at bounding box center [457, 132] width 246 height 37
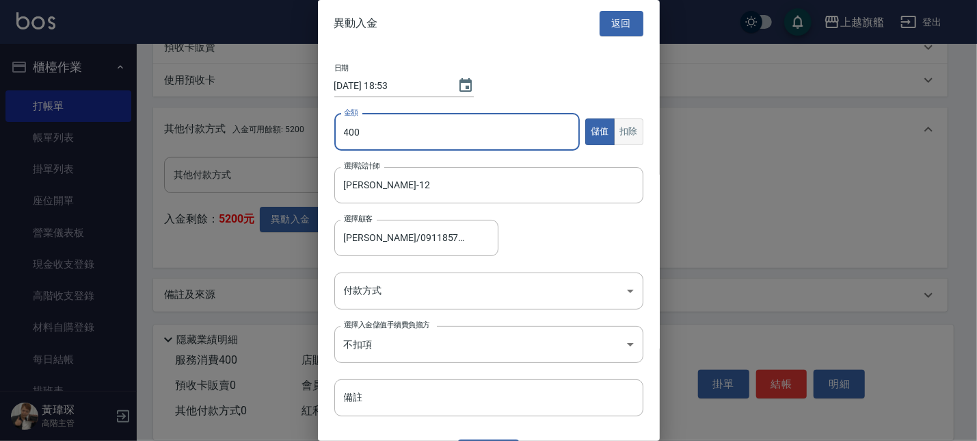
type input "400"
click at [615, 137] on button "扣除" at bounding box center [628, 131] width 29 height 27
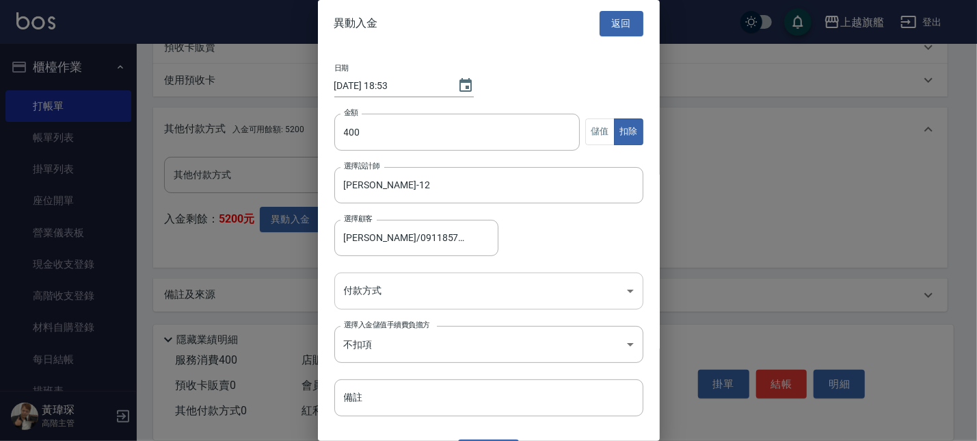
click at [378, 308] on body "上越旗艦 登出 櫃檯作業 打帳單 帳單列表 掛單列表 座位開單 營業儀表板 現金收支登錄 高階收支登錄 材料自購登錄 每日結帳 排班表 現場電腦打卡 掃碼打卡…" at bounding box center [488, 18] width 977 height 845
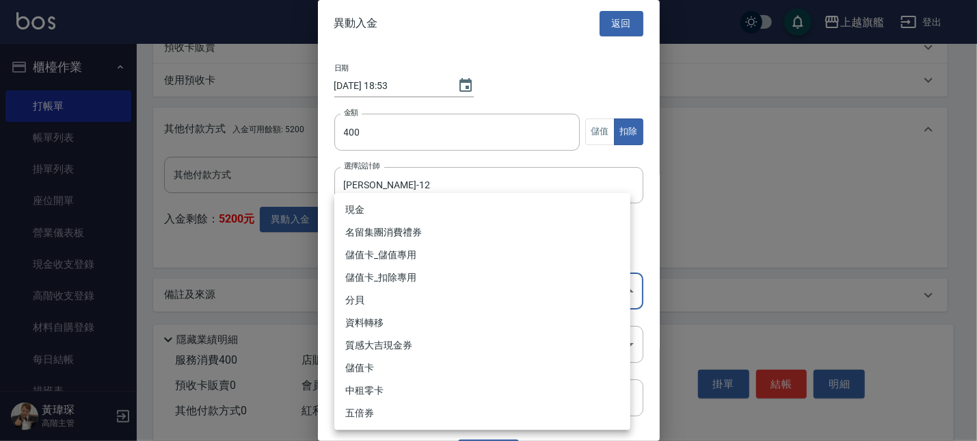
click at [391, 271] on li "儲值卡_扣除專用" at bounding box center [482, 277] width 296 height 23
type input "儲值卡_扣除專用"
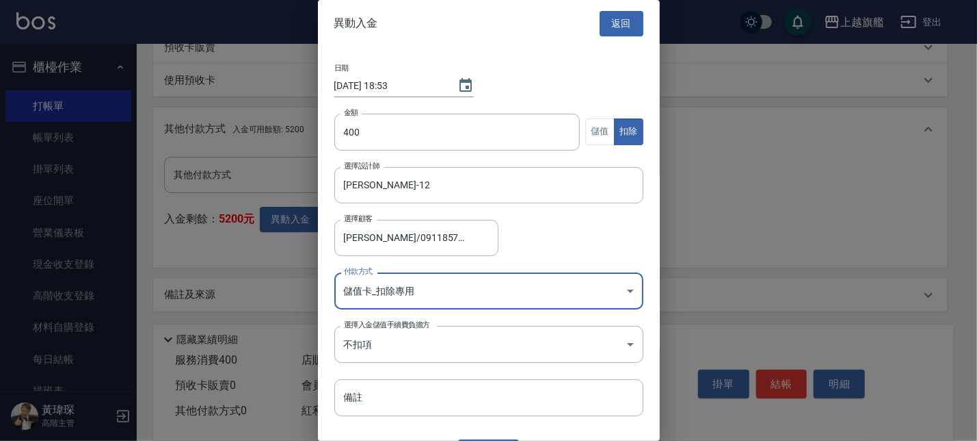
scroll to position [30, 0]
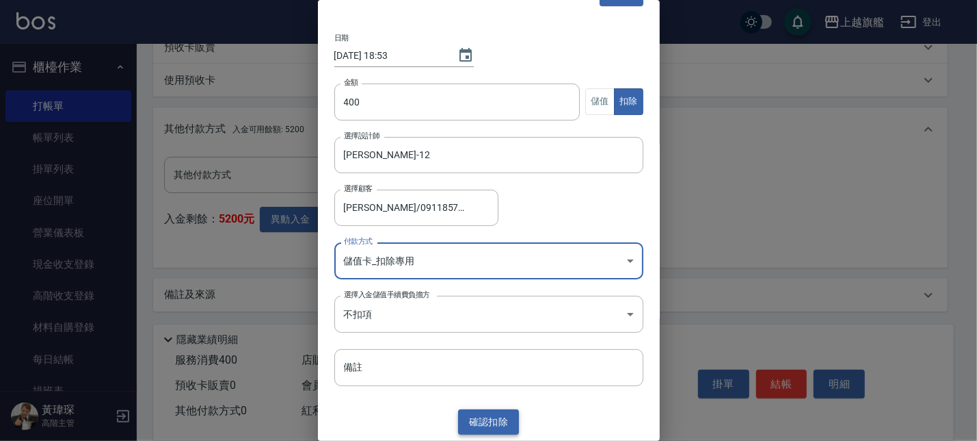
click at [473, 417] on button "確認 扣除" at bounding box center [489, 421] width 62 height 25
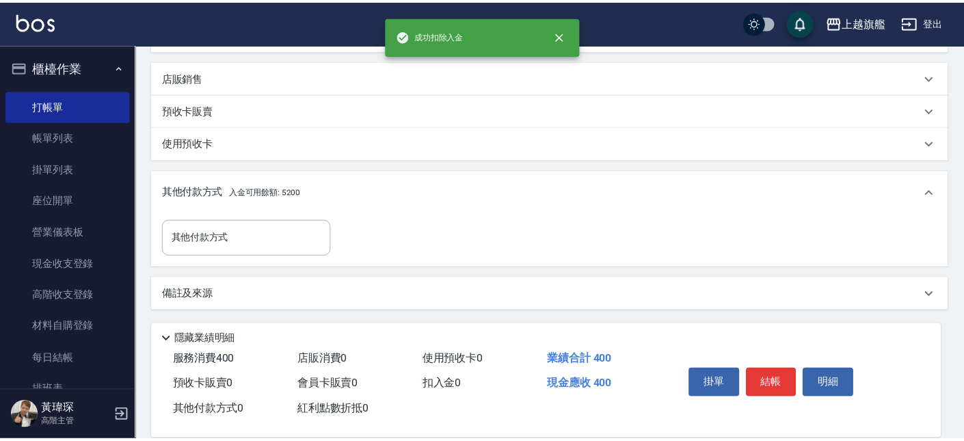
scroll to position [341, 0]
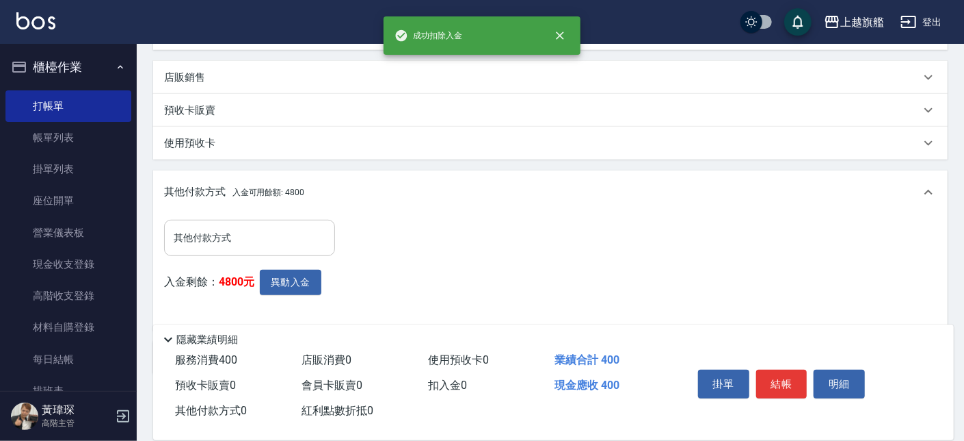
click at [241, 238] on input "其他付款方式" at bounding box center [249, 238] width 159 height 24
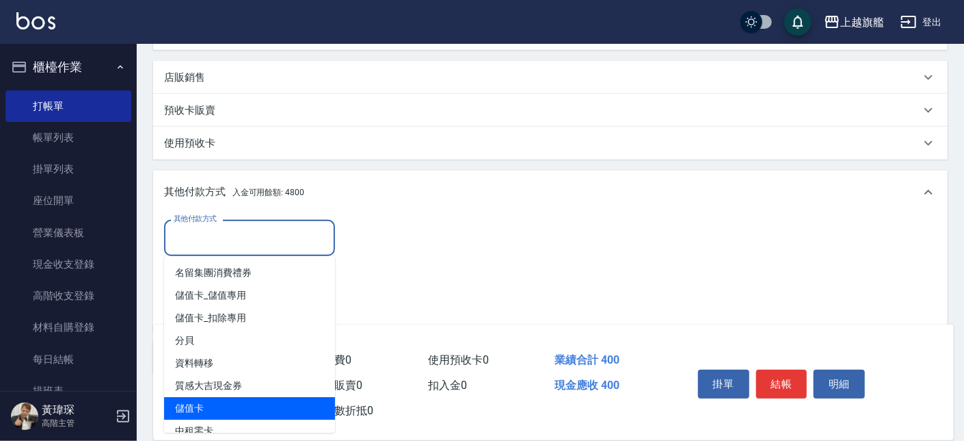
click at [203, 401] on span "儲值卡" at bounding box center [249, 408] width 171 height 23
type input "儲值卡"
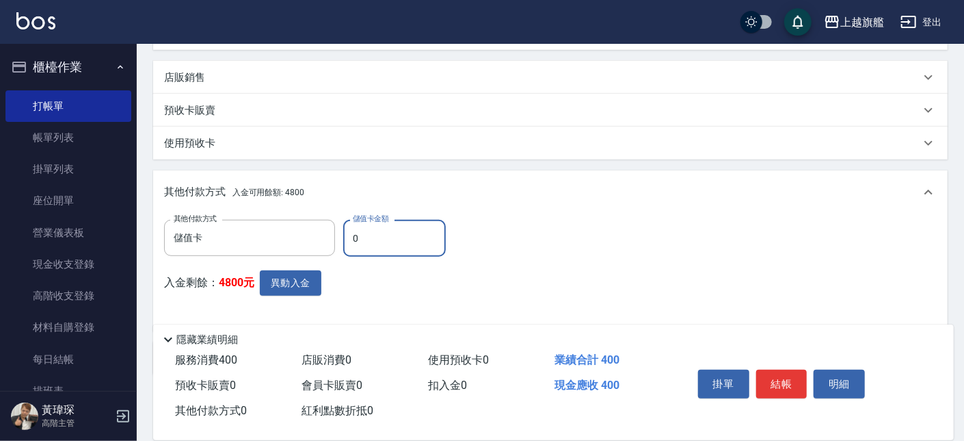
drag, startPoint x: 382, startPoint y: 244, endPoint x: 238, endPoint y: 202, distance: 149.4
click at [343, 220] on input "0" at bounding box center [394, 238] width 103 height 37
type input "400"
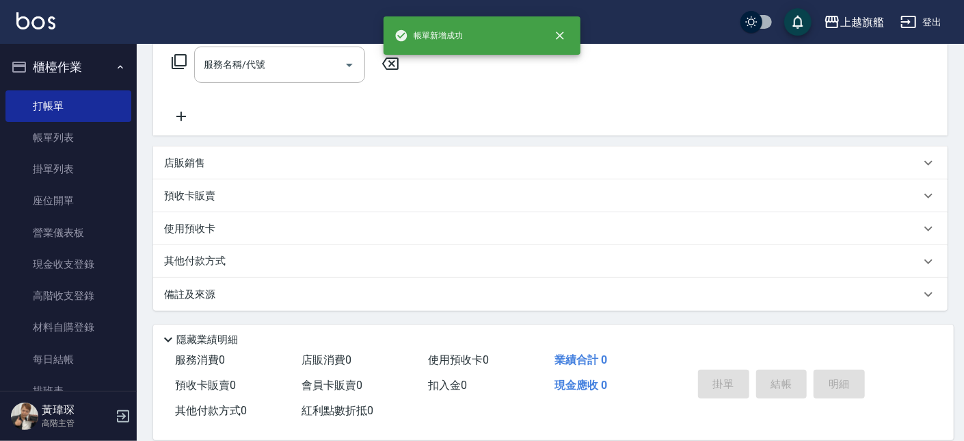
scroll to position [0, 0]
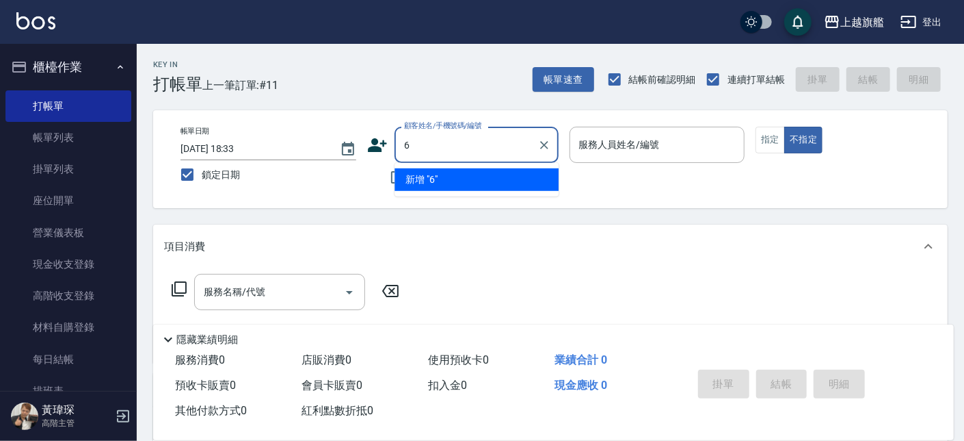
type input "6"
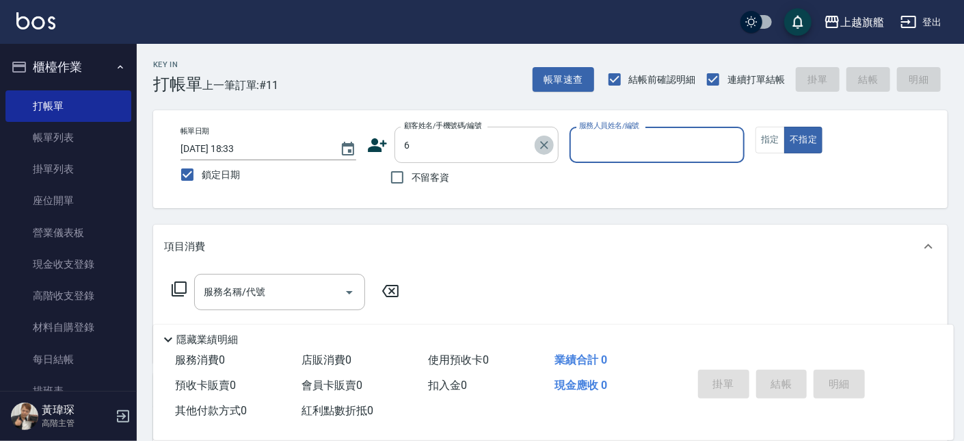
click at [542, 144] on icon "Clear" at bounding box center [545, 145] width 14 height 14
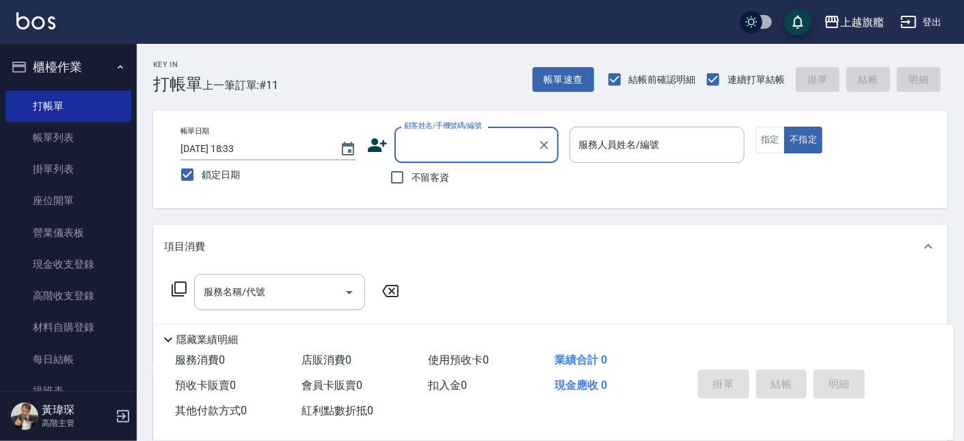
click at [433, 182] on span "不留客資" at bounding box center [431, 177] width 38 height 14
click at [412, 182] on input "不留客資" at bounding box center [397, 177] width 29 height 29
checkbox input "true"
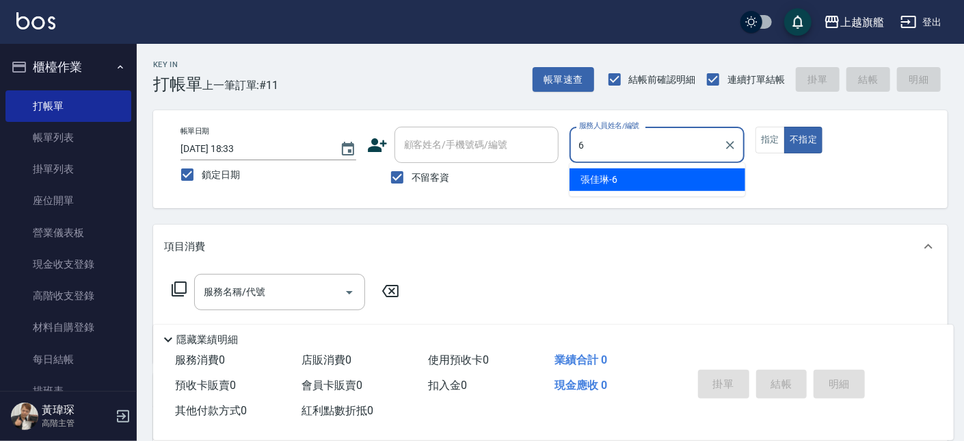
type input "[PERSON_NAME]-6"
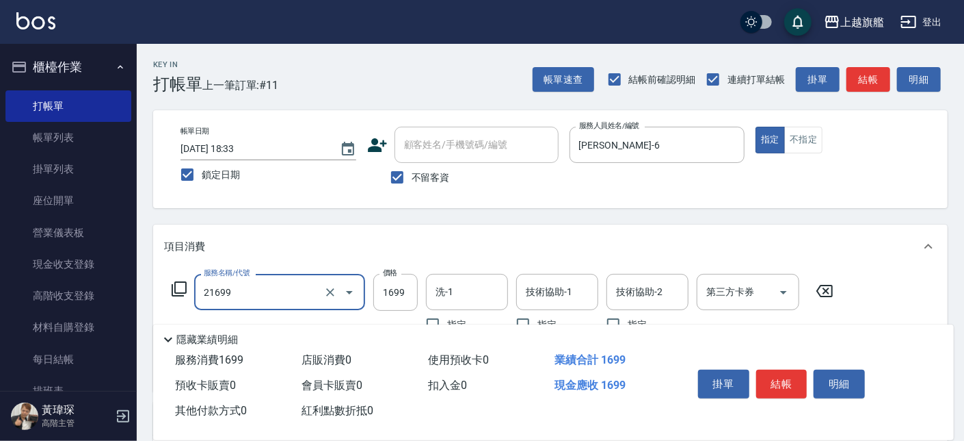
type input "型男燙髮1699(21699)"
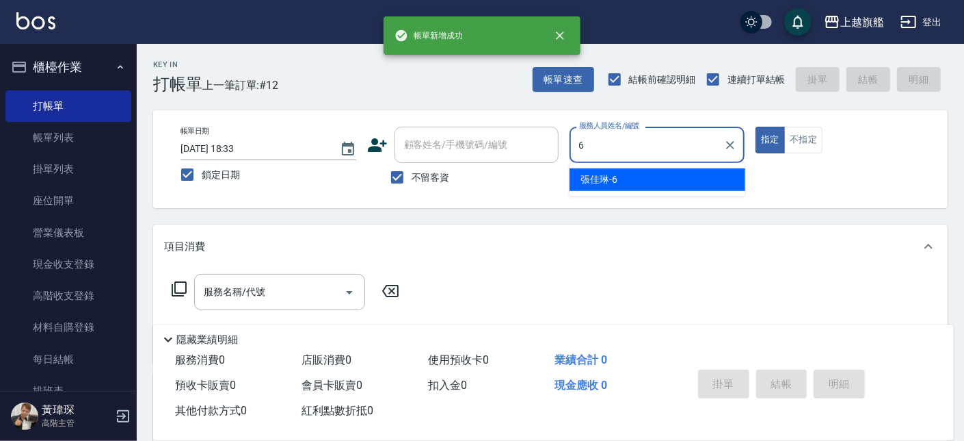
type input "[PERSON_NAME]-6"
type button "true"
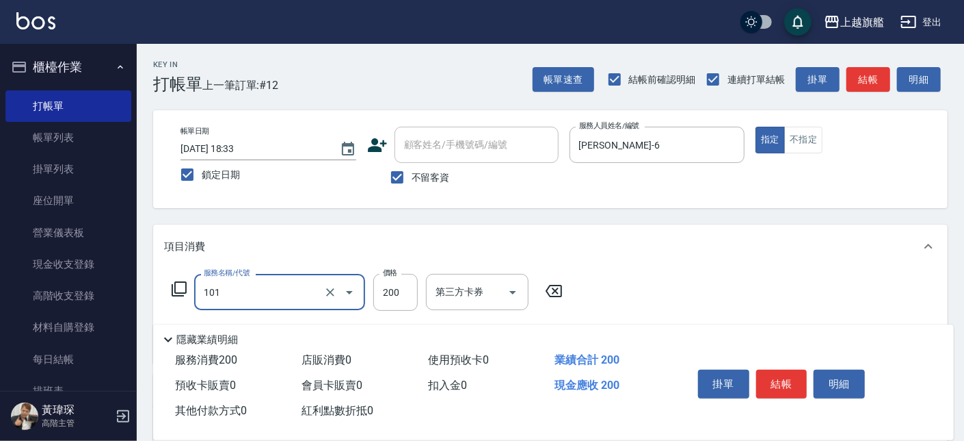
type input "一般洗(101)"
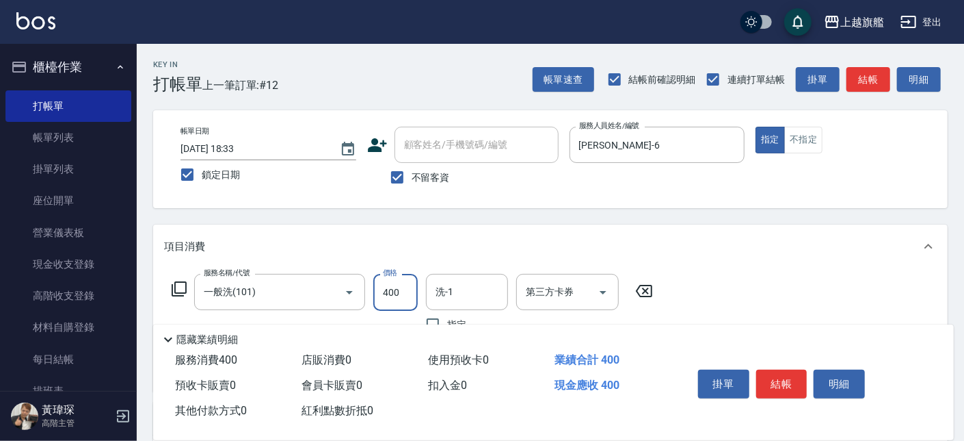
type input "400"
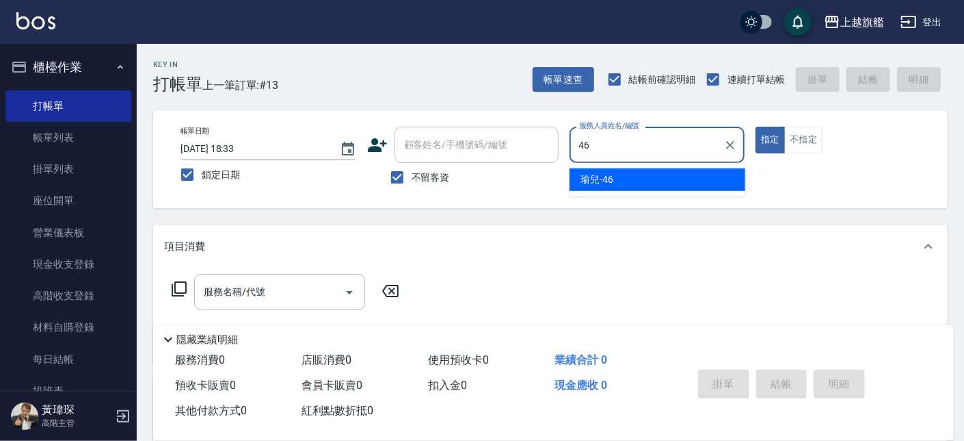
type input "瑜兒-46"
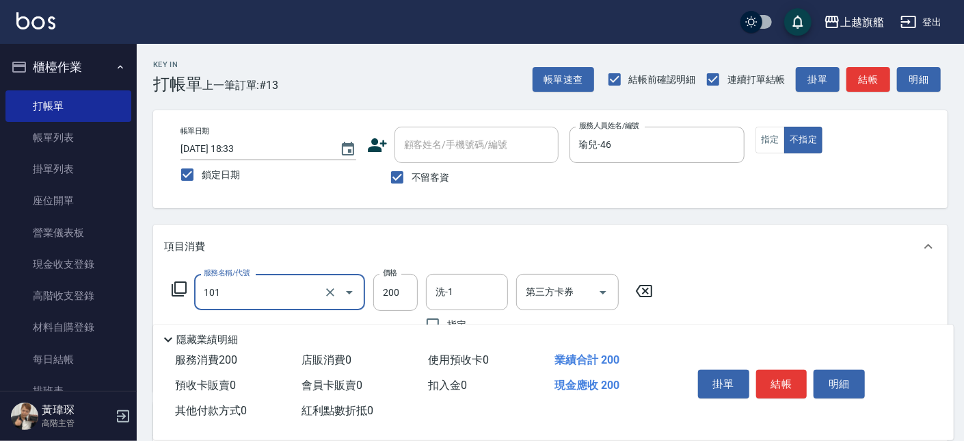
type input "一般洗(101)"
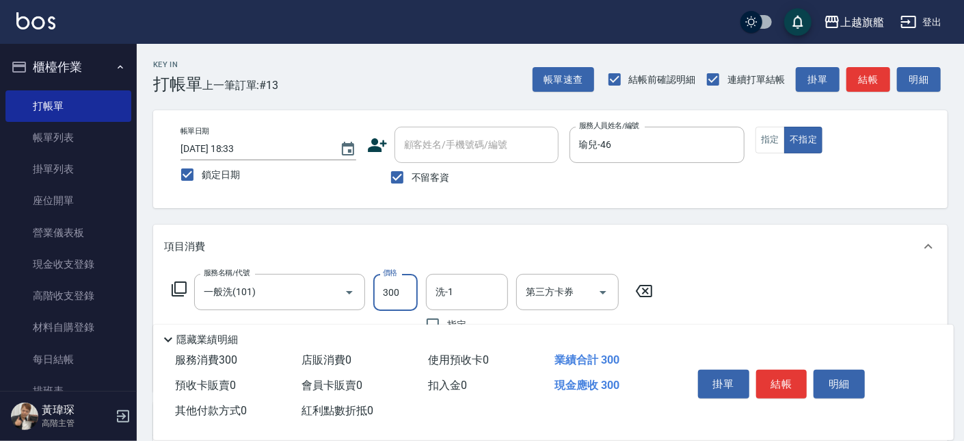
type input "300"
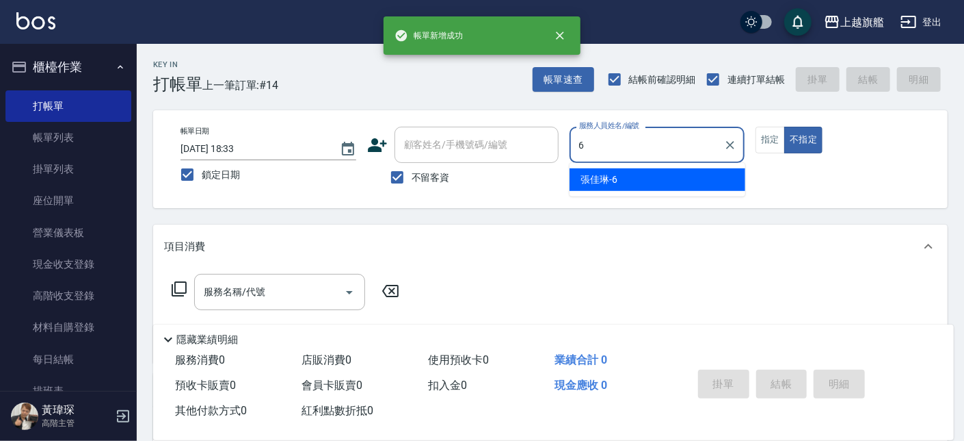
type input "[PERSON_NAME]-6"
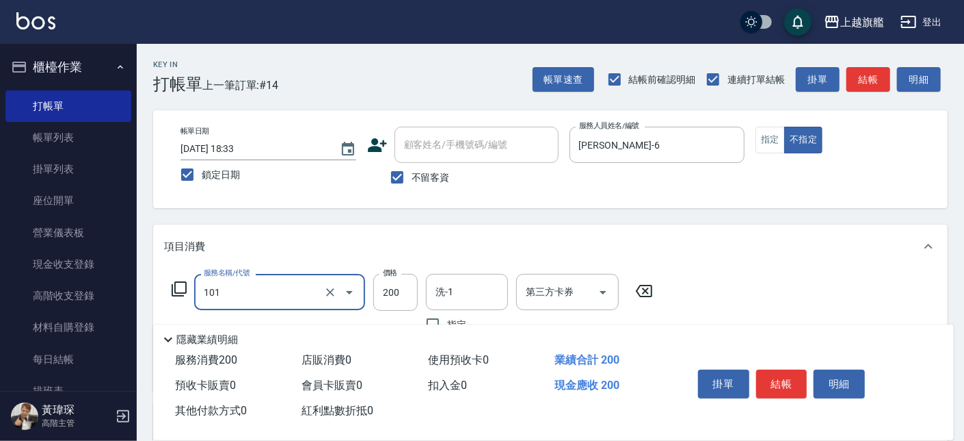
type input "一般洗(101)"
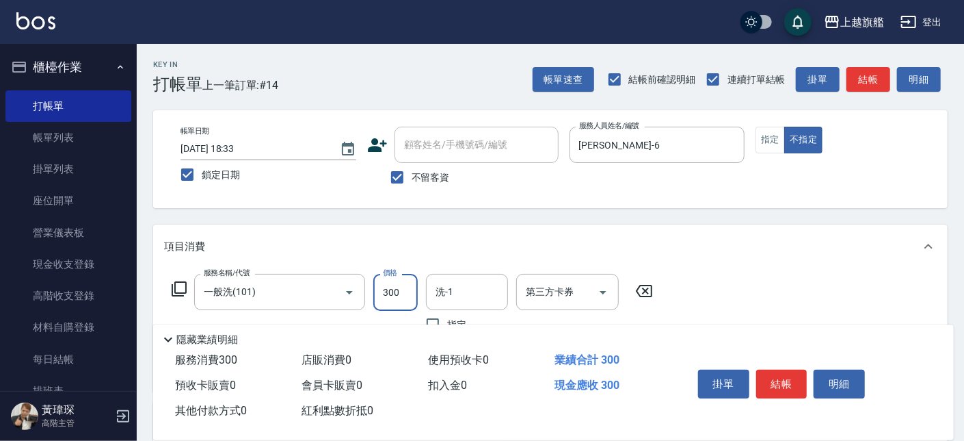
type input "300"
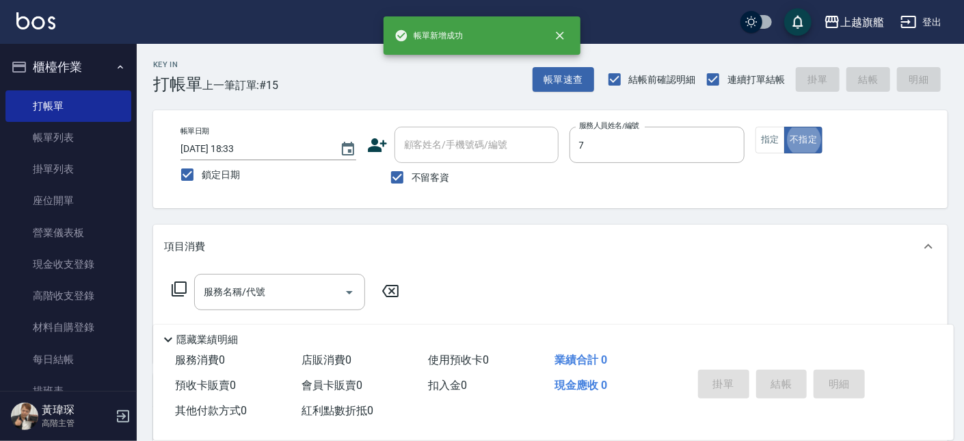
type input "[PERSON_NAME]-7"
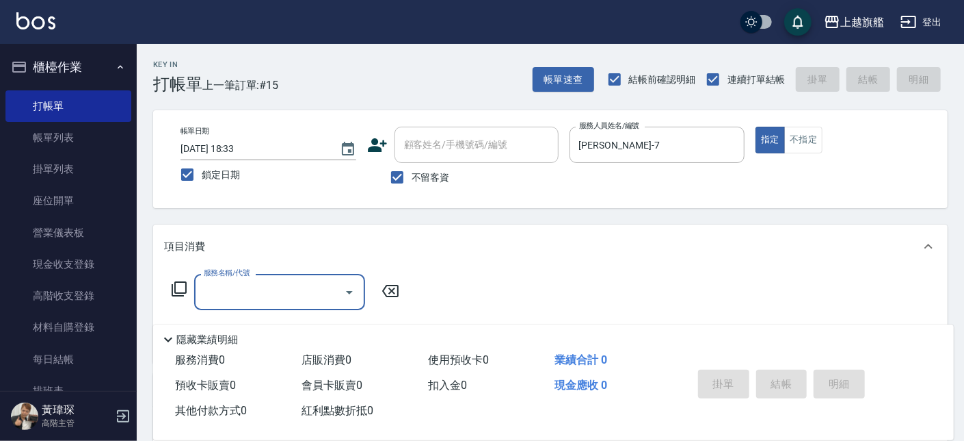
type input "1"
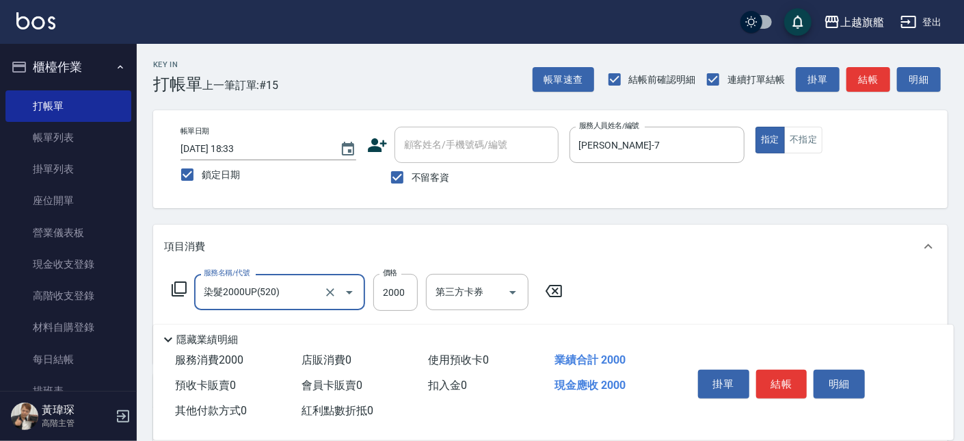
type input "染髮2000UP(520)"
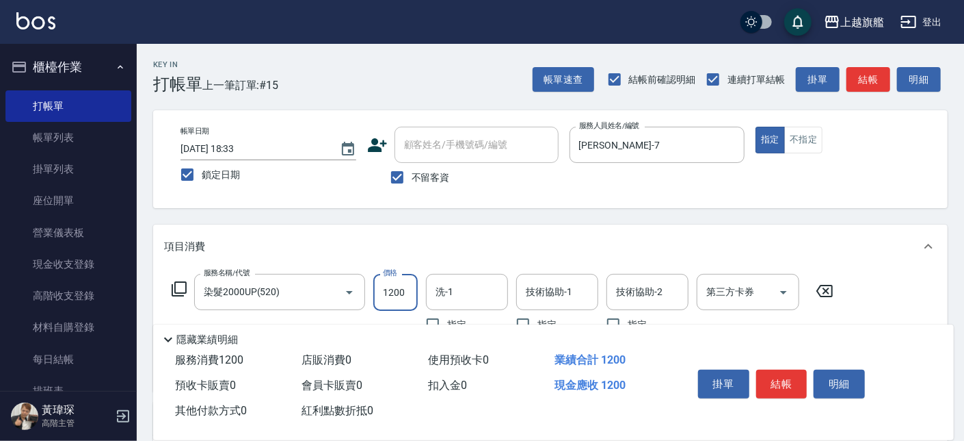
type input "1200"
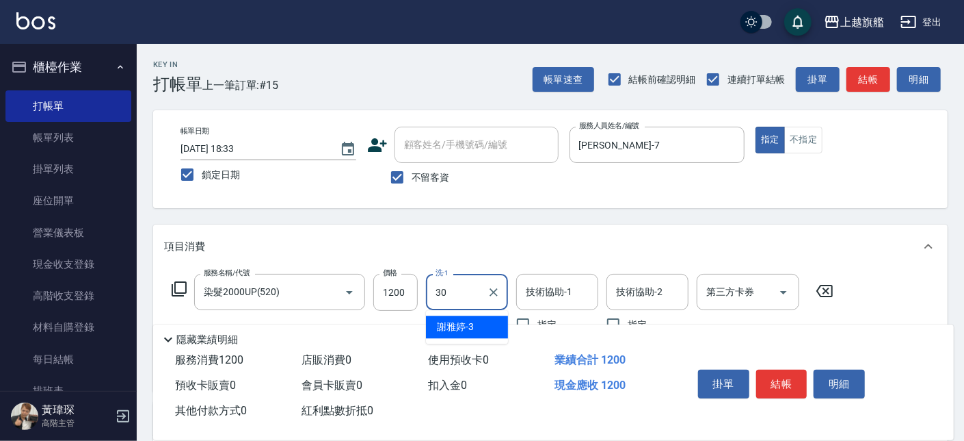
type input "[PERSON_NAME]-30"
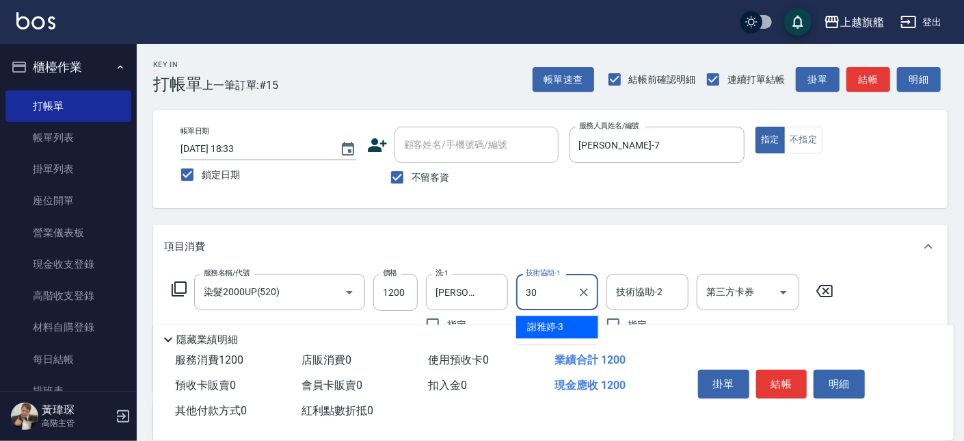
type input "[PERSON_NAME]-30"
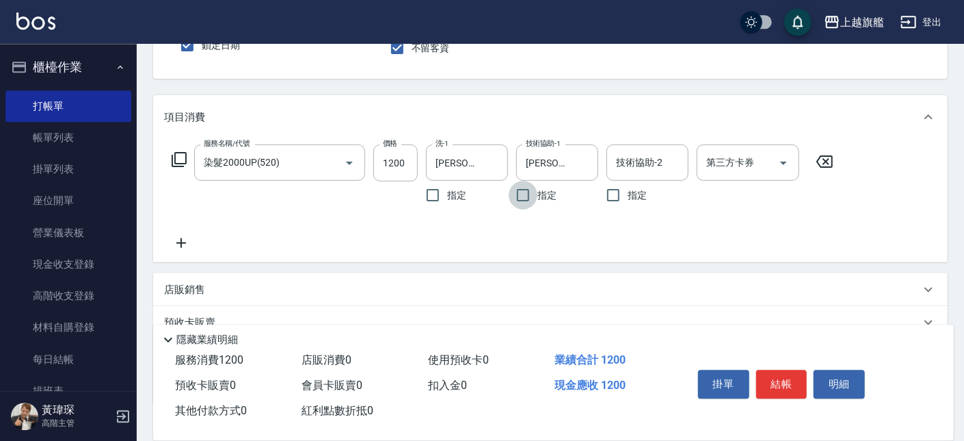
scroll to position [155, 0]
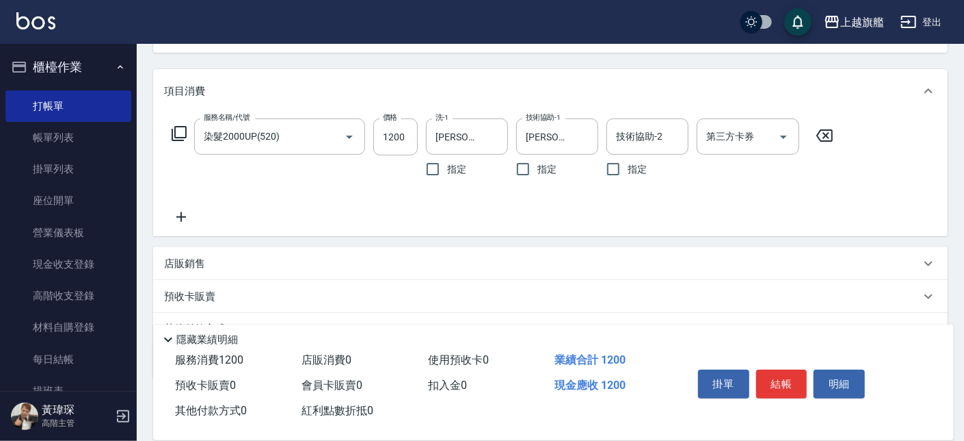
click at [190, 218] on icon at bounding box center [181, 217] width 34 height 16
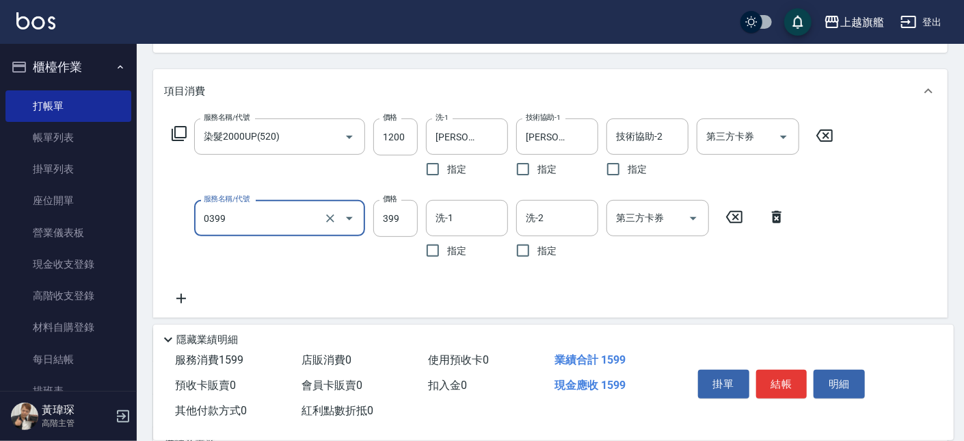
type input "海鹽SPA(0399)"
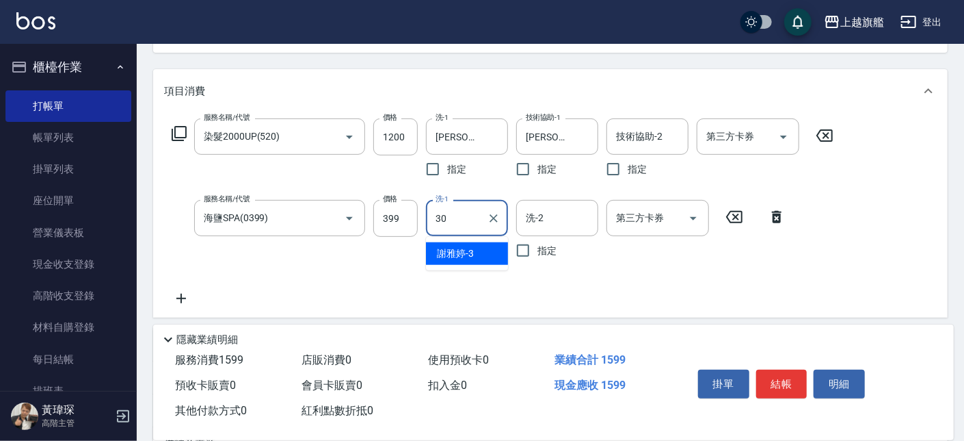
type input "[PERSON_NAME]-30"
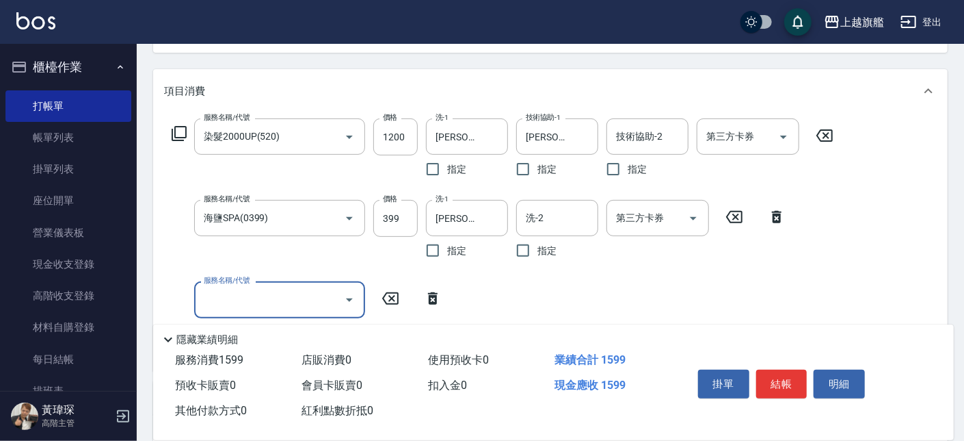
type input "6"
type input "去角質ITELY.(0599)"
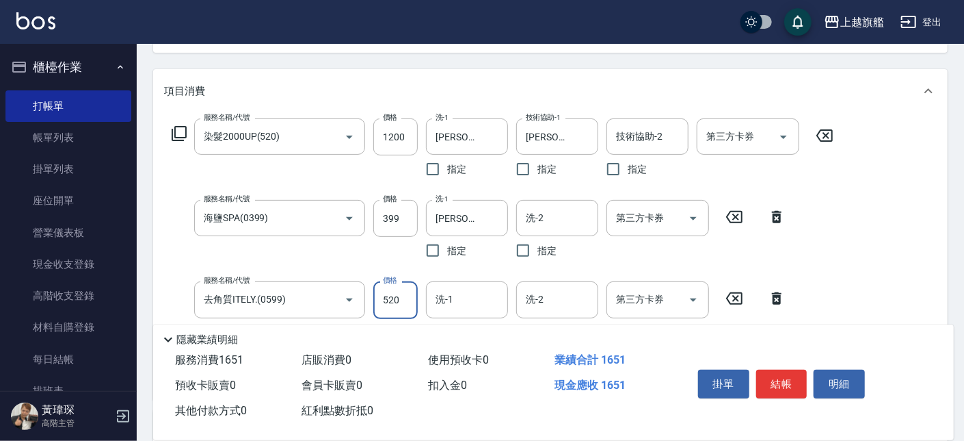
type input "520"
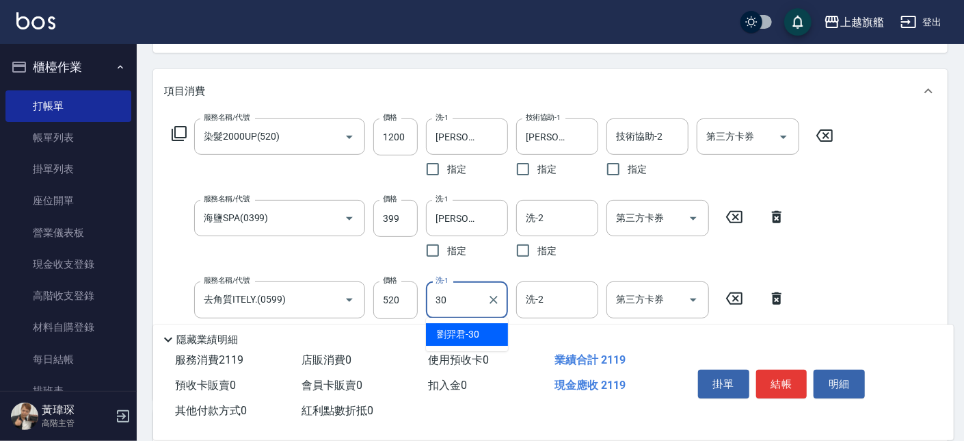
type input "[PERSON_NAME]-30"
click at [410, 306] on input "520" at bounding box center [395, 299] width 44 height 37
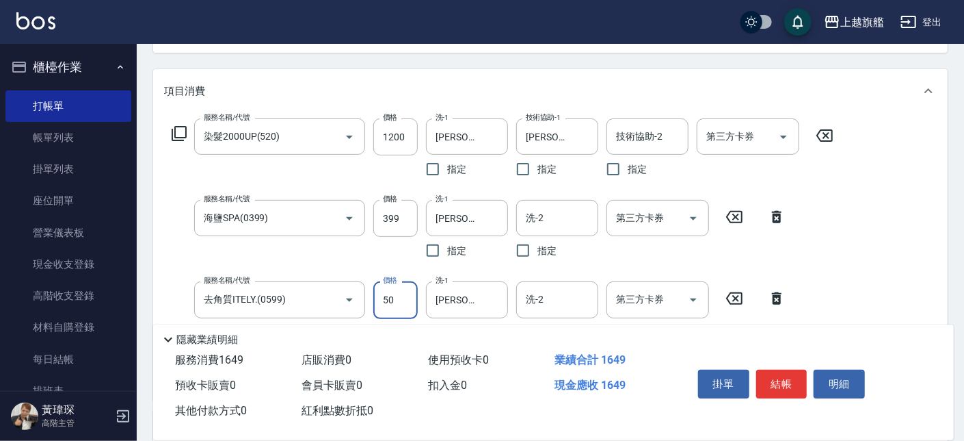
type input "500"
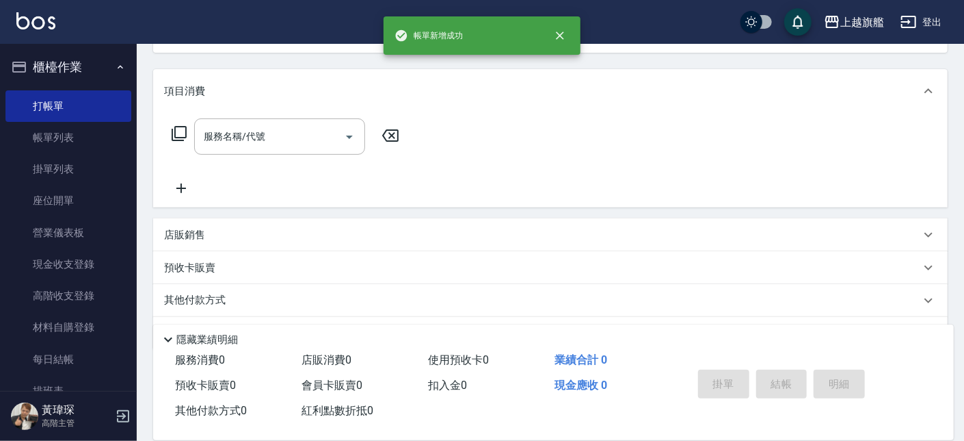
scroll to position [0, 0]
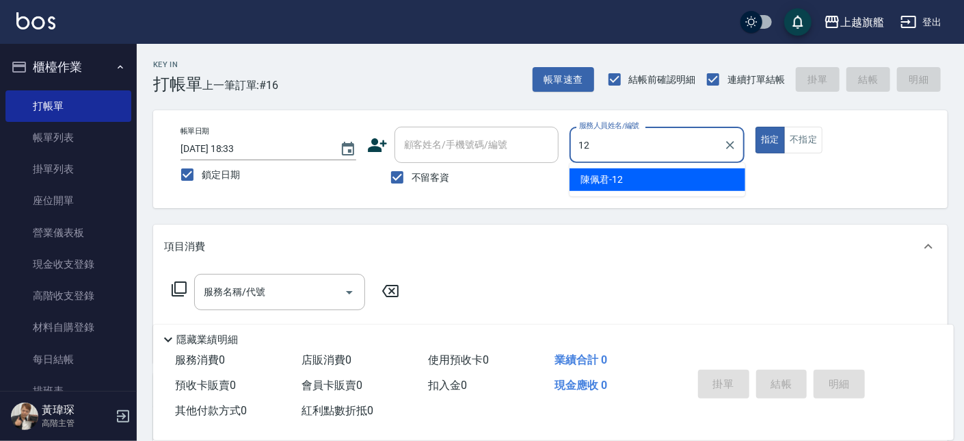
type input "[PERSON_NAME]-12"
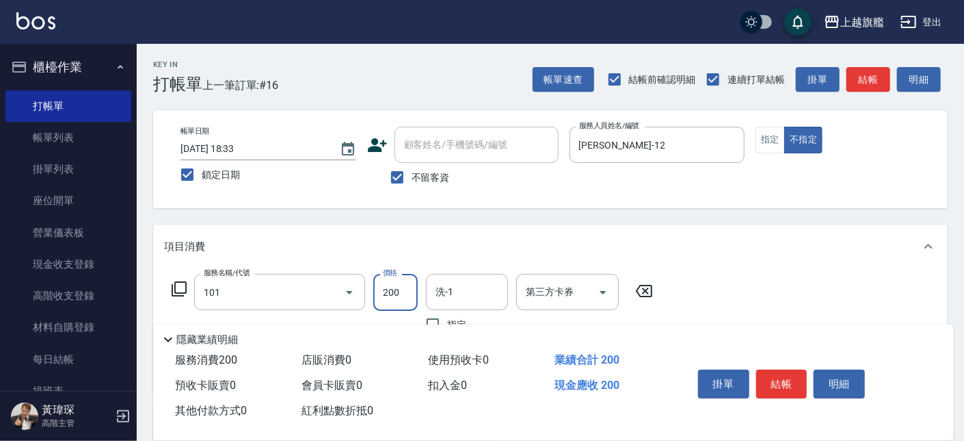
type input "一般洗(101)"
type input "300"
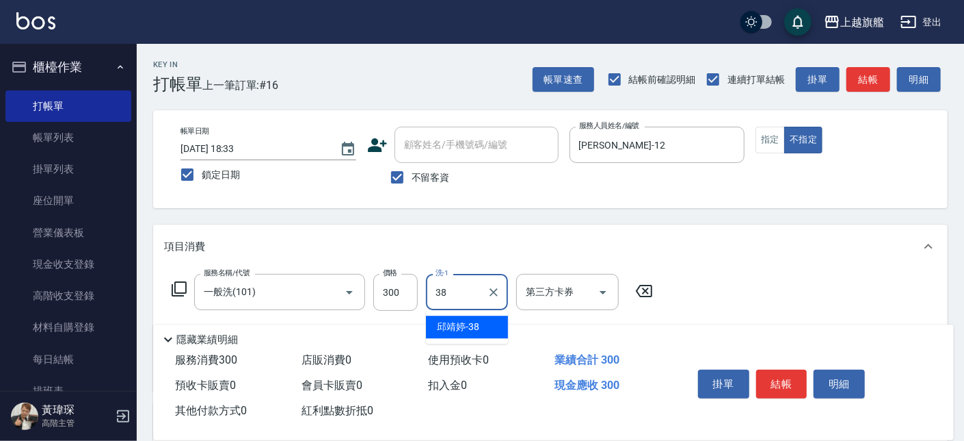
type input "[PERSON_NAME]-38"
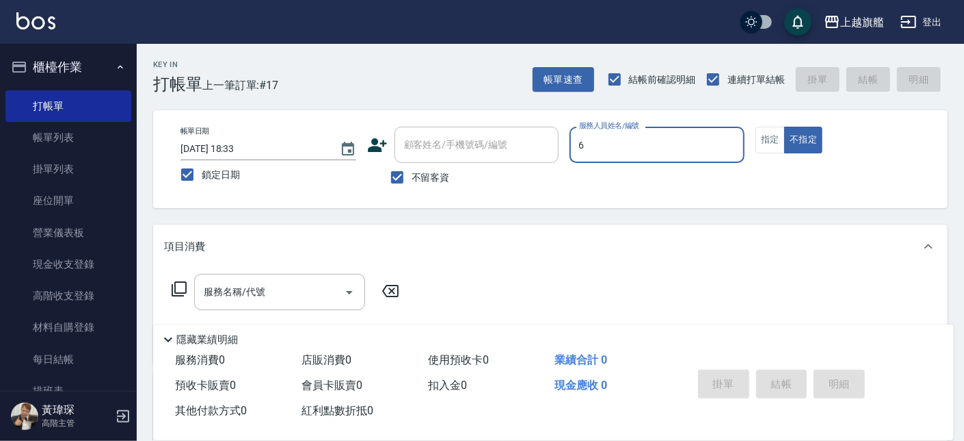
type input "[PERSON_NAME]-6"
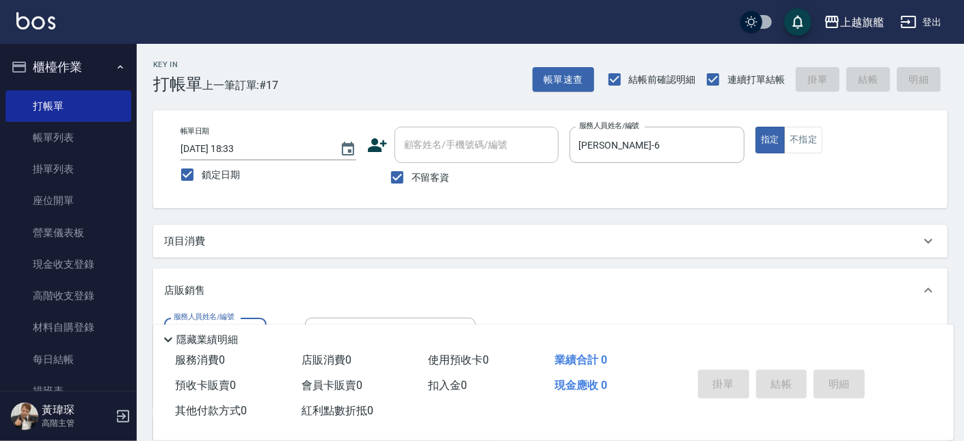
type input "[PERSON_NAME]-6"
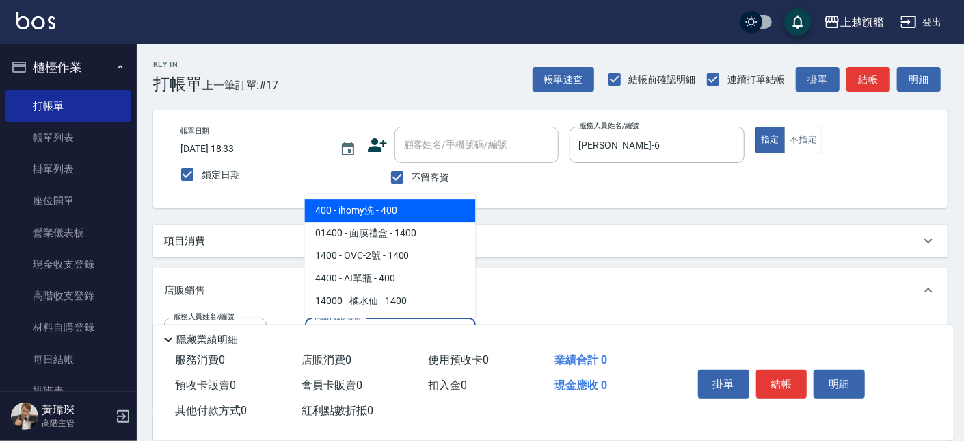
type input "ihomy洗"
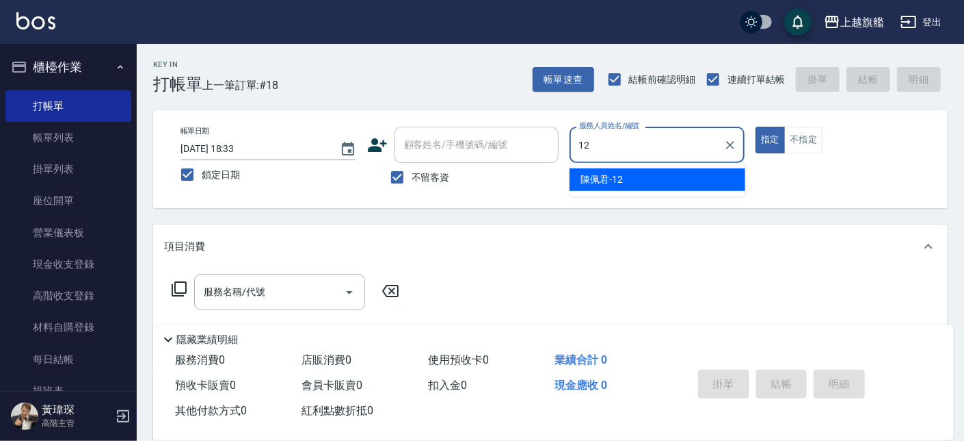
type input "[PERSON_NAME]-12"
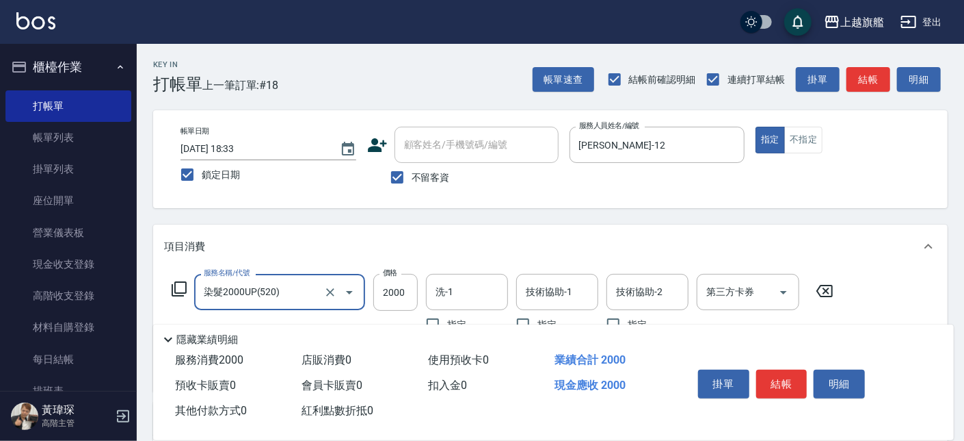
type input "染髮2000UP(520)"
type input "3700"
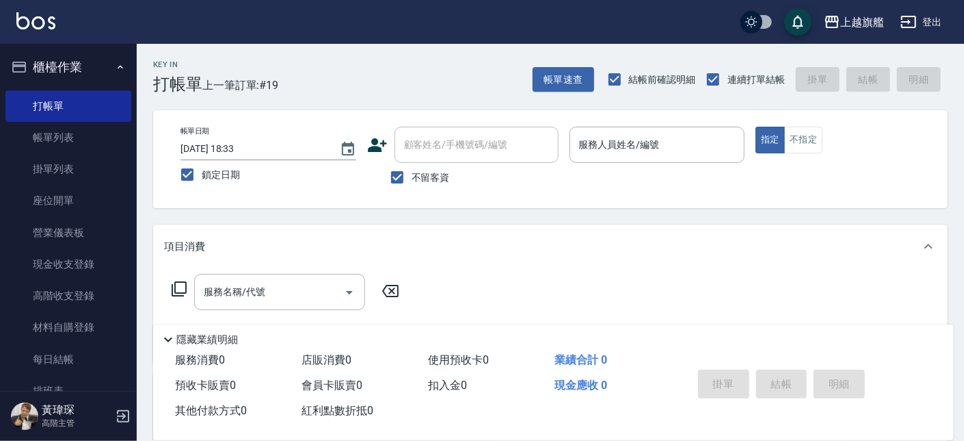
click at [419, 176] on span "不留客資" at bounding box center [431, 177] width 38 height 14
click at [412, 176] on input "不留客資" at bounding box center [397, 177] width 29 height 29
checkbox input "false"
click at [437, 149] on input "顧客姓名/手機號碼/編號" at bounding box center [466, 145] width 131 height 24
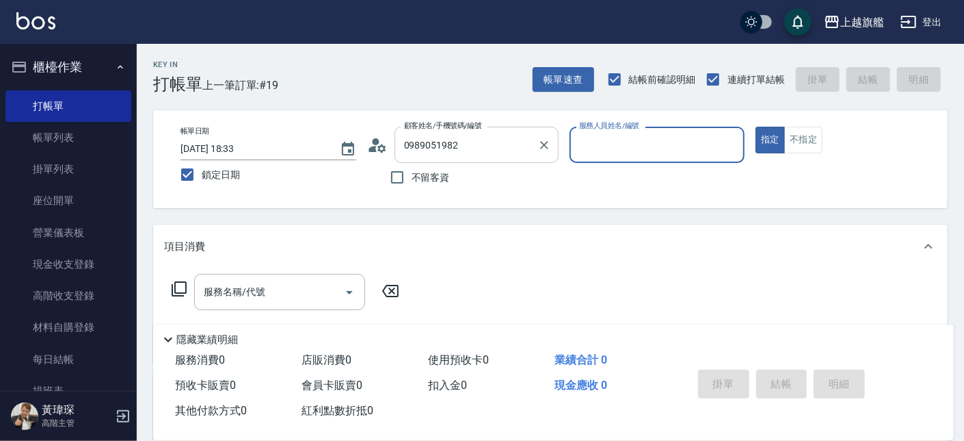
type input "[PERSON_NAME]/0989051982/null"
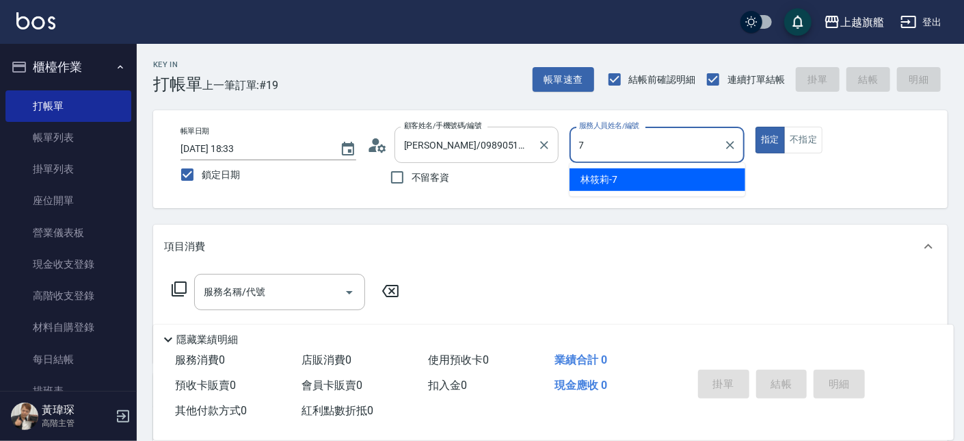
type input "[PERSON_NAME]-7"
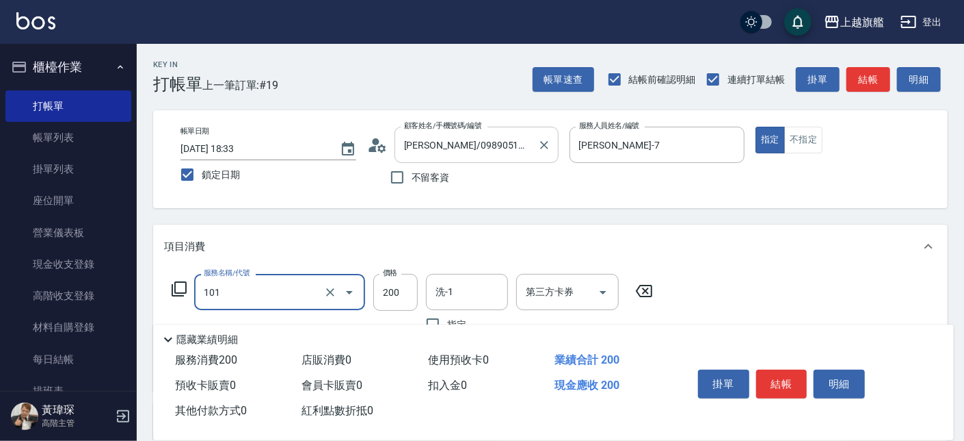
type input "一般洗(101)"
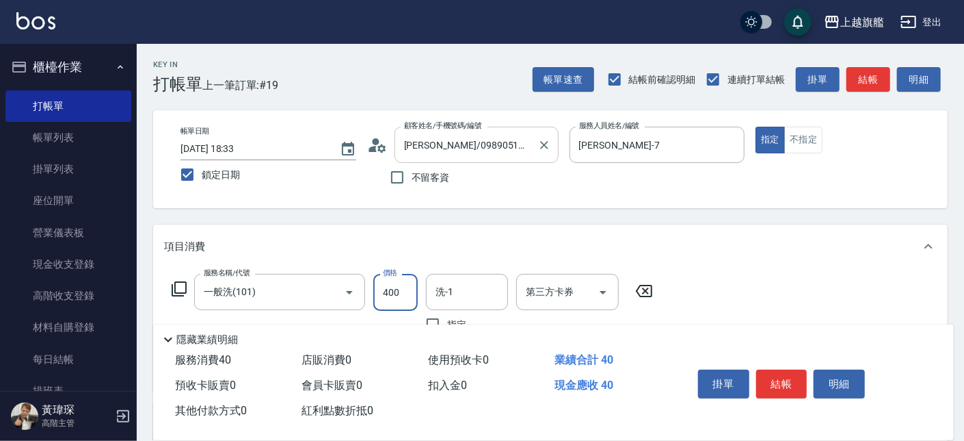
type input "400"
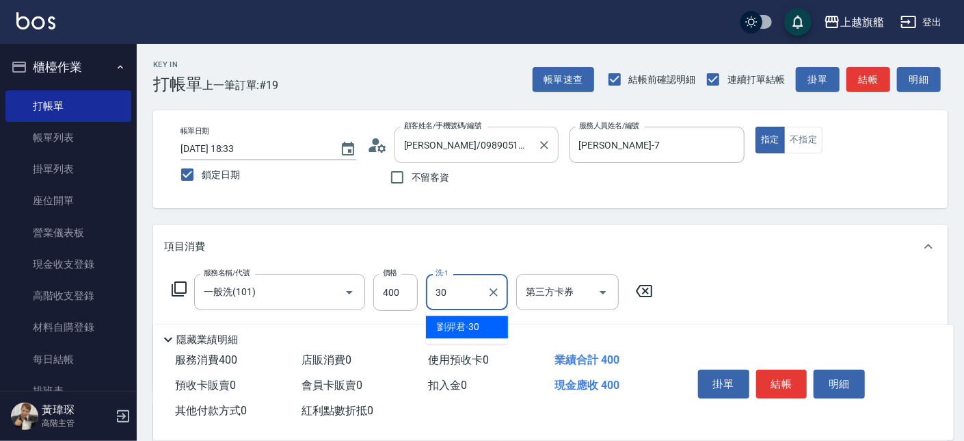
type input "[PERSON_NAME]-30"
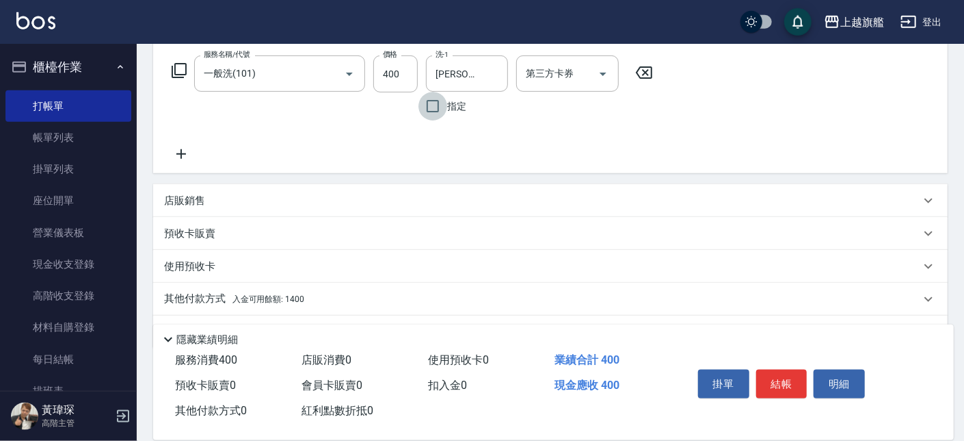
scroll to position [233, 0]
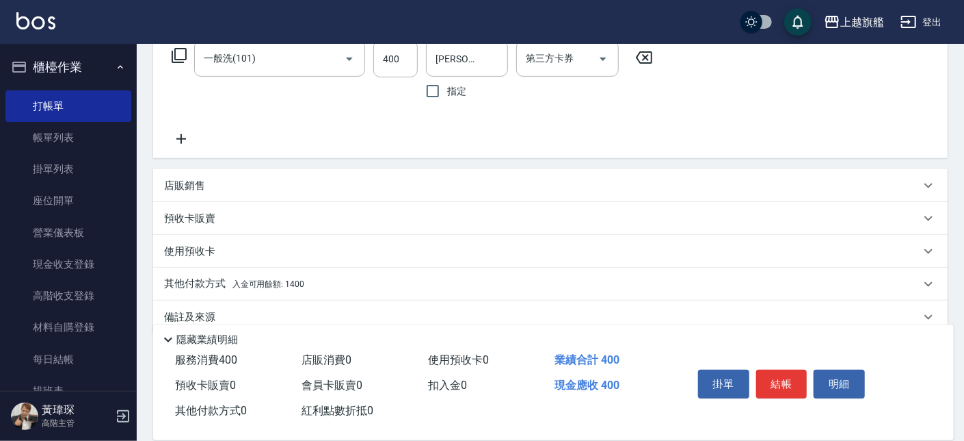
click at [312, 280] on div "其他付款方式 入金可用餘額: 1400" at bounding box center [542, 283] width 757 height 15
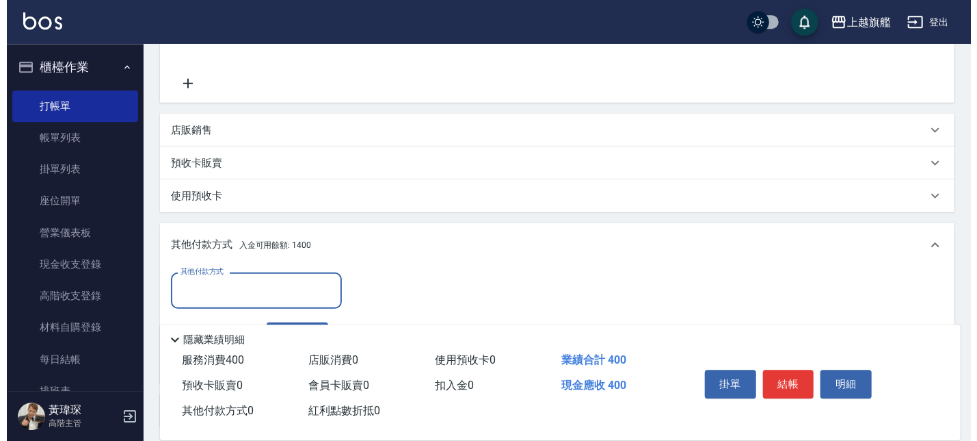
scroll to position [365, 0]
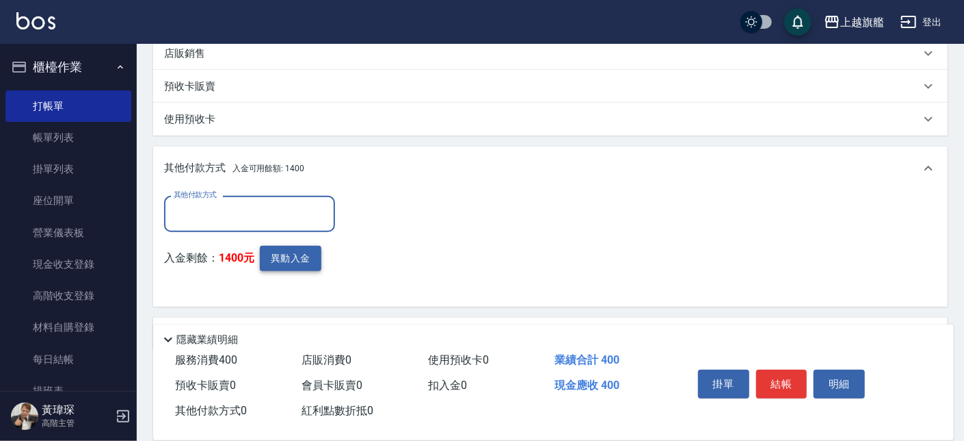
click at [287, 261] on button "異動入金" at bounding box center [291, 258] width 62 height 25
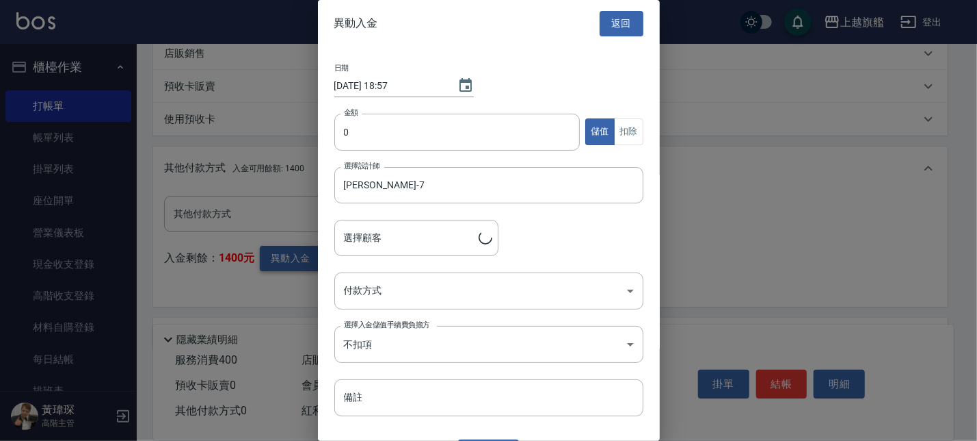
type input "[PERSON_NAME]/0989051982"
click at [391, 118] on input "0" at bounding box center [457, 132] width 246 height 37
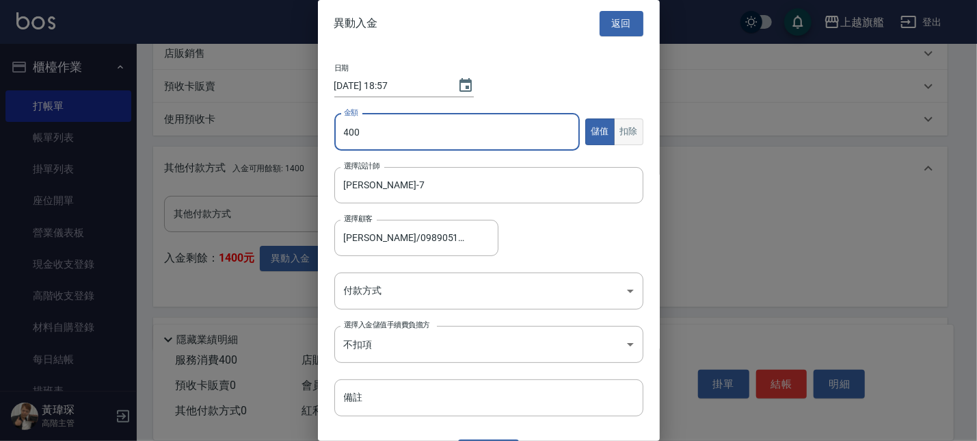
type input "400"
click at [614, 140] on button "扣除" at bounding box center [628, 131] width 29 height 27
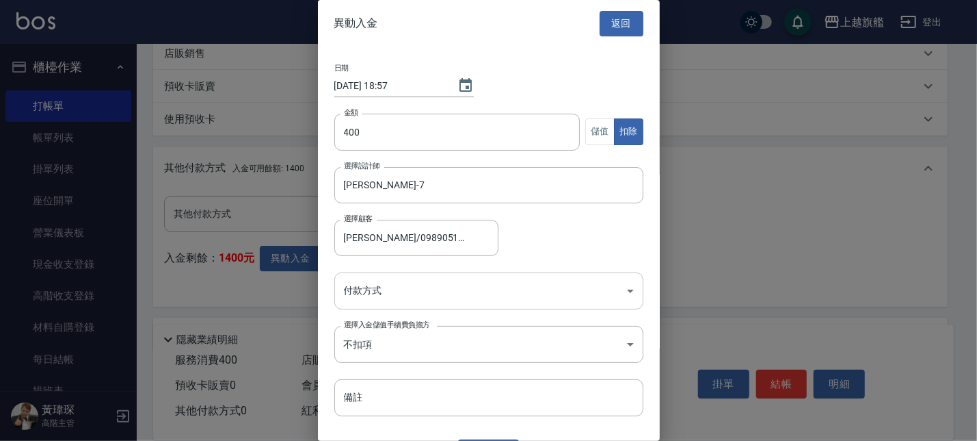
click at [425, 296] on body "上越旗艦 登出 櫃檯作業 打帳單 帳單列表 掛單列表 座位開單 營業儀表板 現金收支登錄 高階收支登錄 材料自購登錄 每日結帳 排班表 現場電腦打卡 掃碼打卡…" at bounding box center [488, 57] width 977 height 845
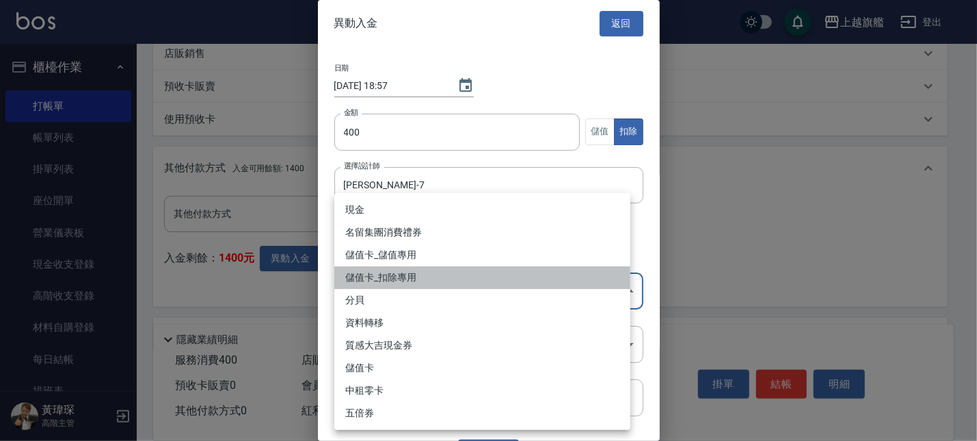
click at [384, 272] on li "儲值卡_扣除專用" at bounding box center [482, 277] width 296 height 23
type input "儲值卡_扣除專用"
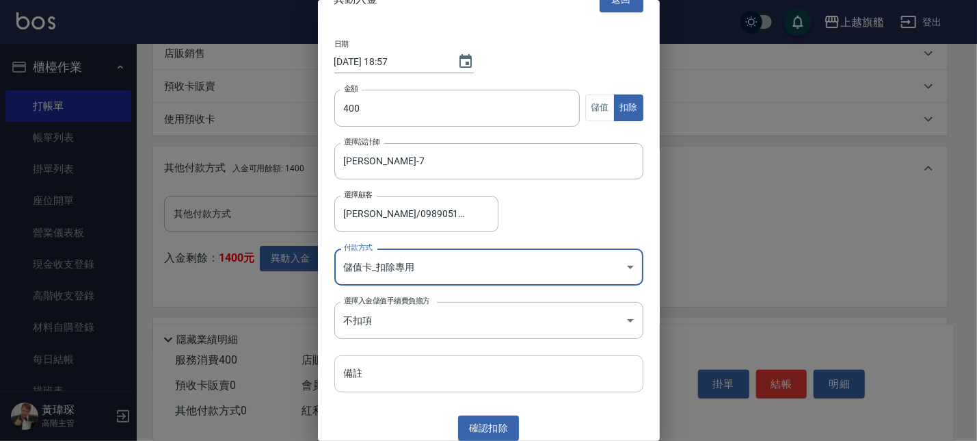
scroll to position [30, 0]
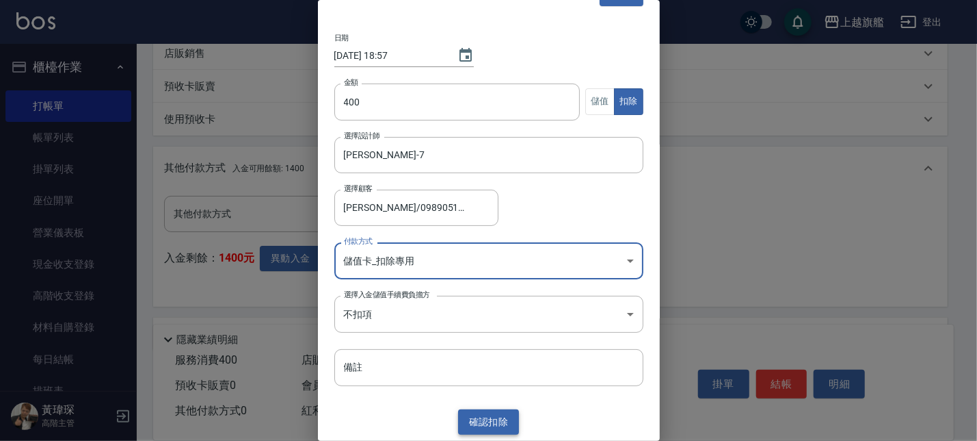
click at [487, 419] on button "確認 扣除" at bounding box center [489, 421] width 62 height 25
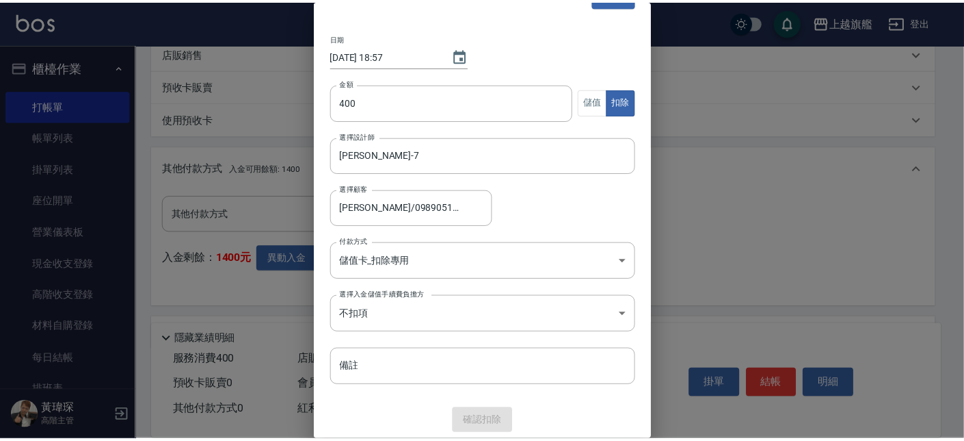
scroll to position [341, 0]
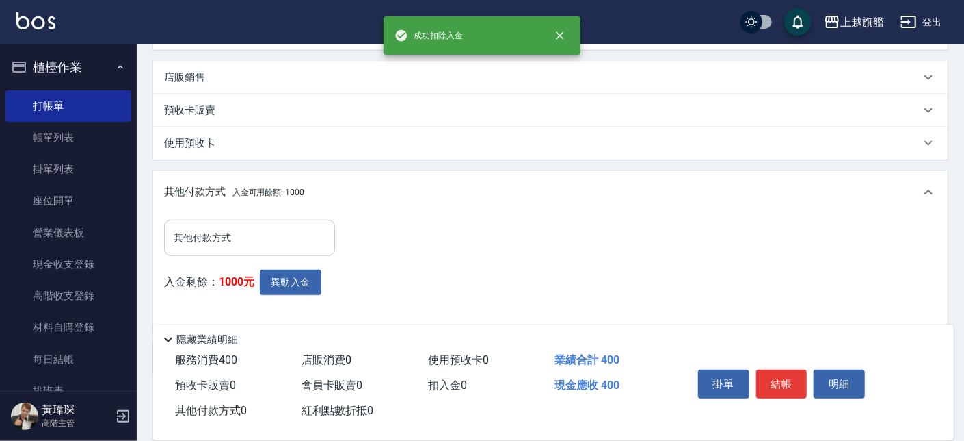
click at [263, 237] on input "其他付款方式" at bounding box center [249, 238] width 159 height 24
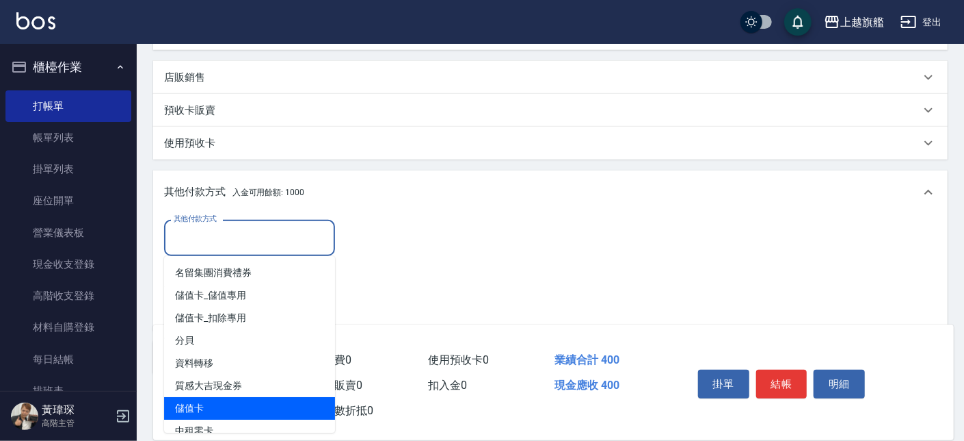
click at [227, 400] on span "儲值卡" at bounding box center [249, 408] width 171 height 23
type input "儲值卡"
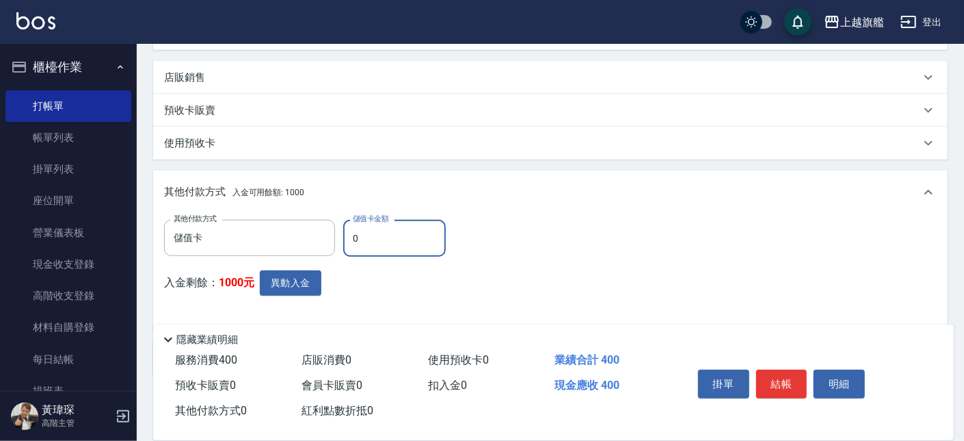
drag, startPoint x: 374, startPoint y: 236, endPoint x: 305, endPoint y: 212, distance: 73.1
click at [343, 222] on input "0" at bounding box center [394, 238] width 103 height 37
type input "400"
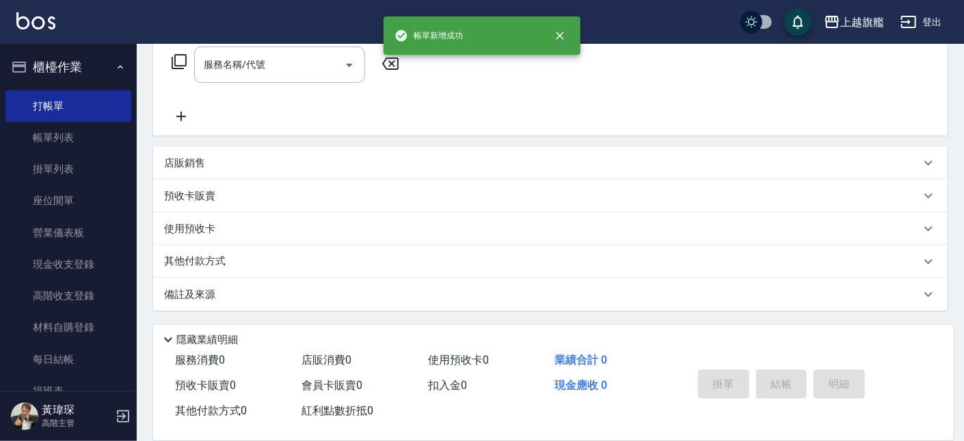
scroll to position [0, 0]
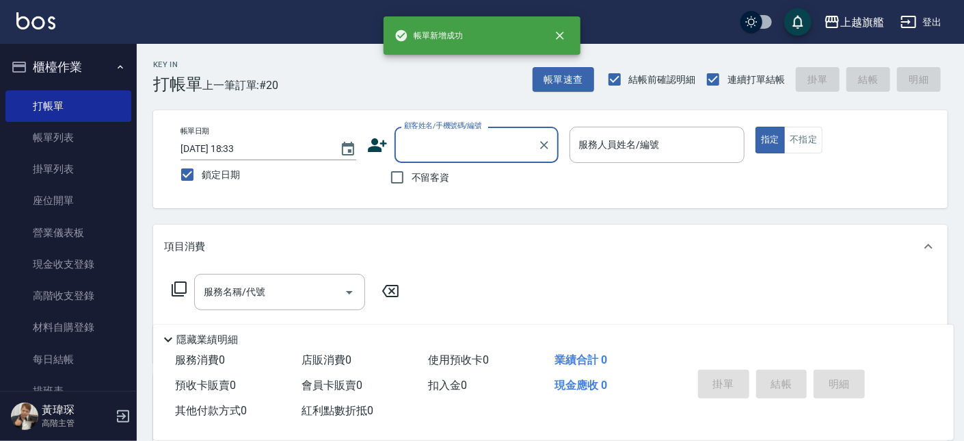
type input "1"
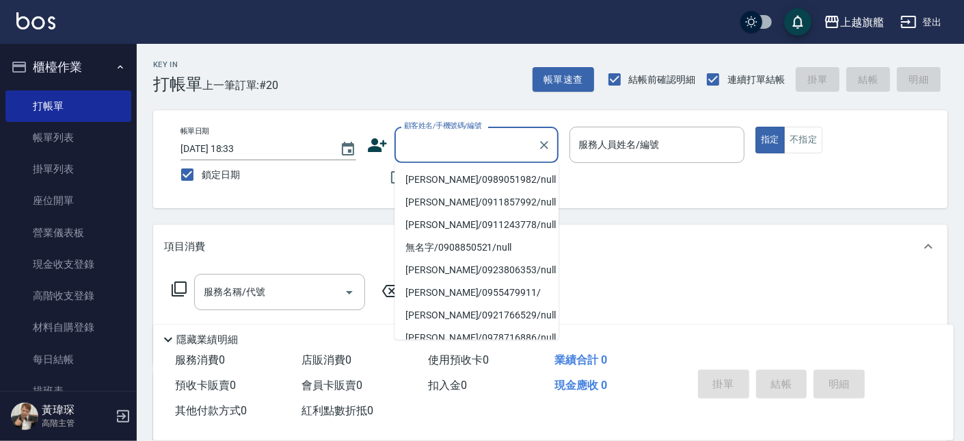
drag, startPoint x: 432, startPoint y: 99, endPoint x: 421, endPoint y: 137, distance: 39.2
click at [432, 99] on div "Key In 打帳單 上一筆訂單:#20 帳單速查 結帳前確認明細 連續打單結帳 掛單 結帳 明細 帳單日期 [DATE] 18:33 鎖定日期 顧客姓名/手…" at bounding box center [551, 356] width 828 height 624
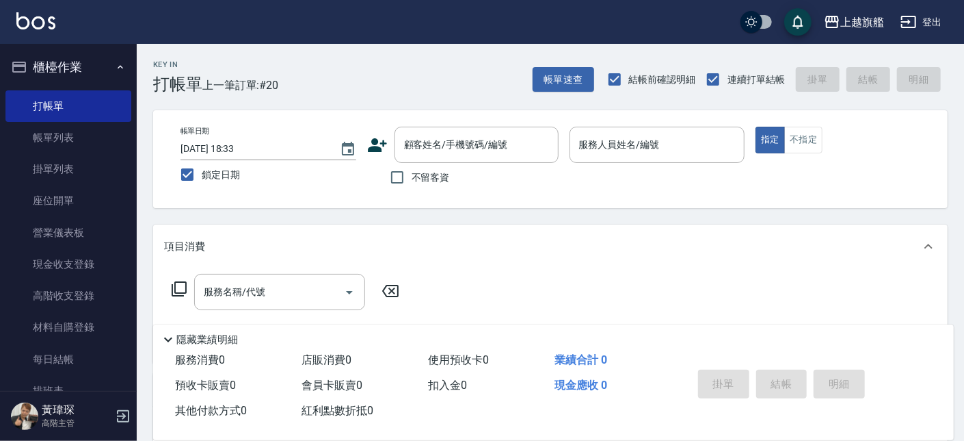
click at [412, 178] on span "不留客資" at bounding box center [431, 177] width 38 height 14
click at [412, 178] on input "不留客資" at bounding box center [397, 177] width 29 height 29
checkbox input "true"
type input "[PERSON_NAME]-12"
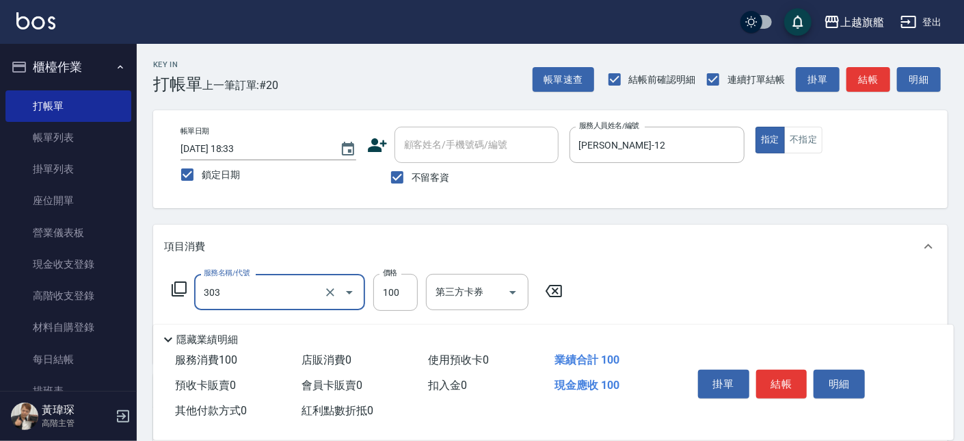
type input "剪髮100(303)"
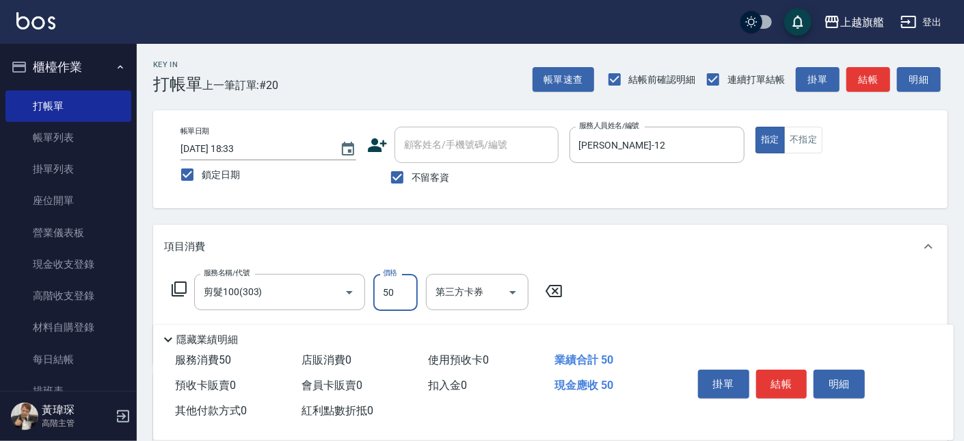
type input "50"
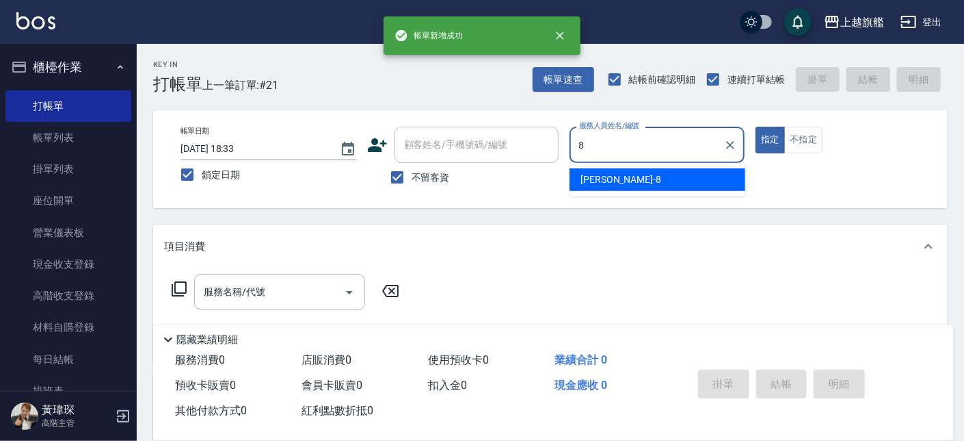
type input "[PERSON_NAME]-8"
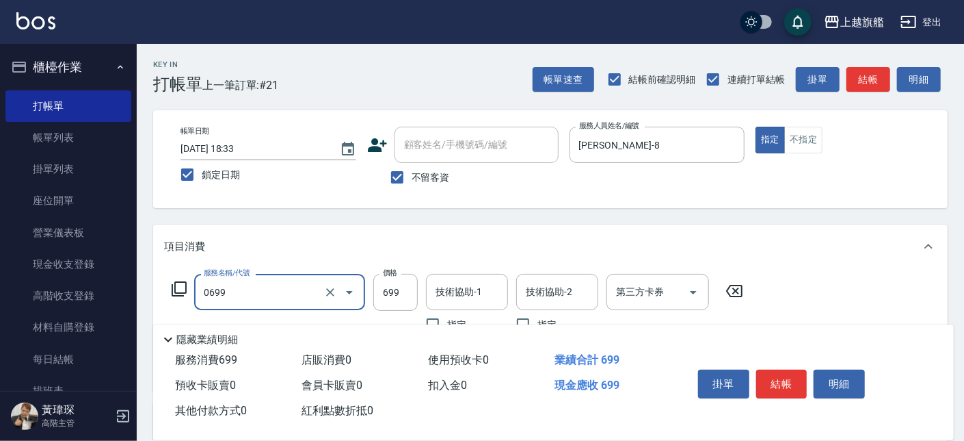
type input "精油SPA(0699)"
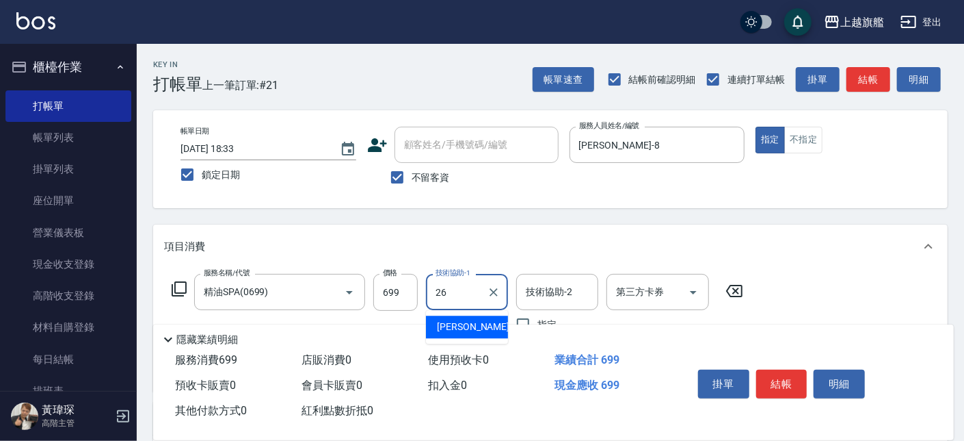
type input "[PERSON_NAME]-26"
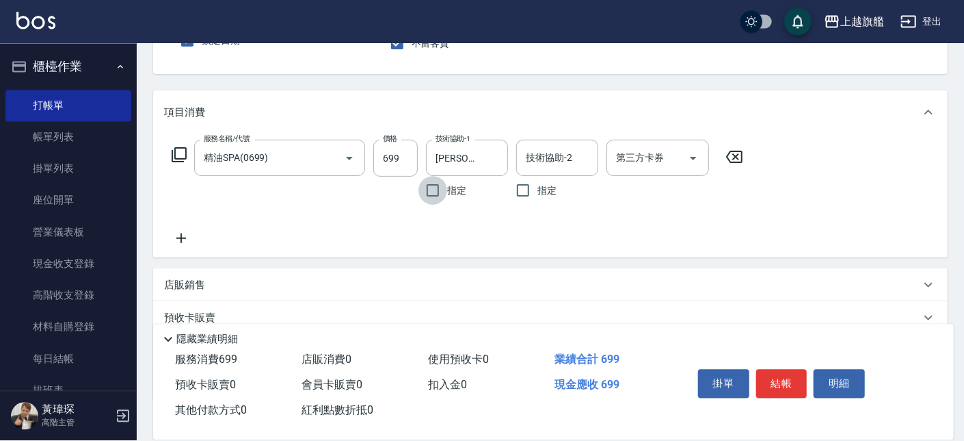
scroll to position [155, 0]
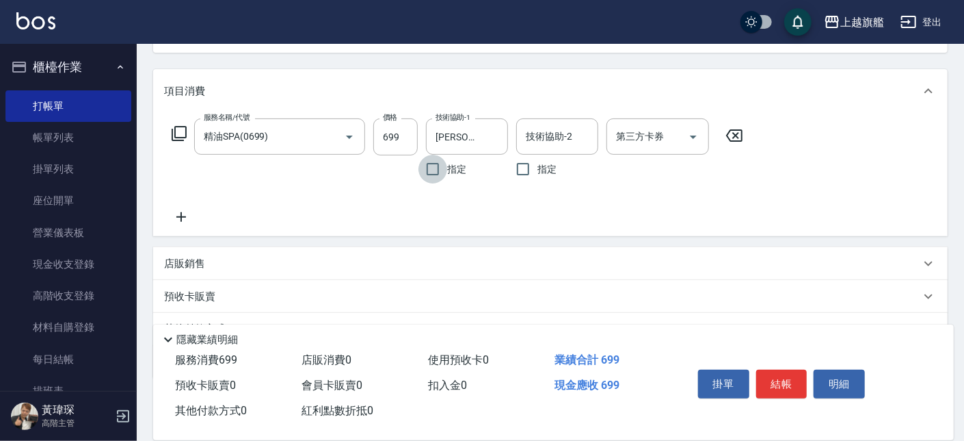
click at [179, 217] on icon at bounding box center [181, 217] width 10 height 10
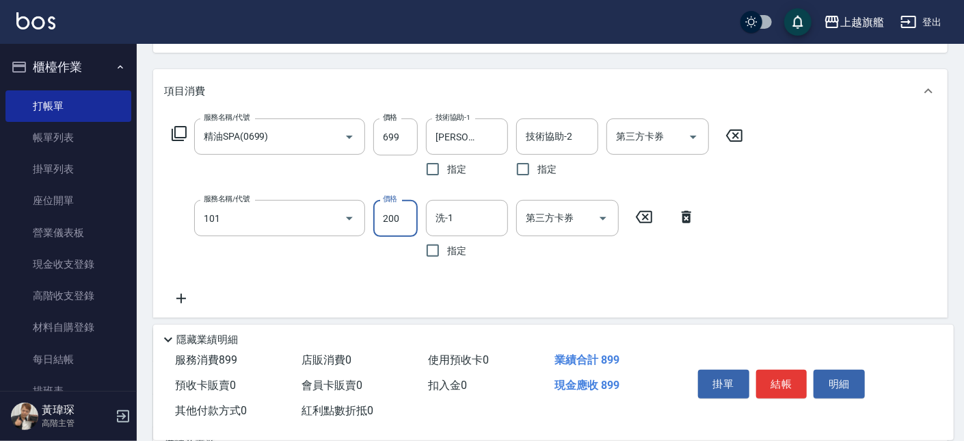
type input "一般洗(101)"
type input "850"
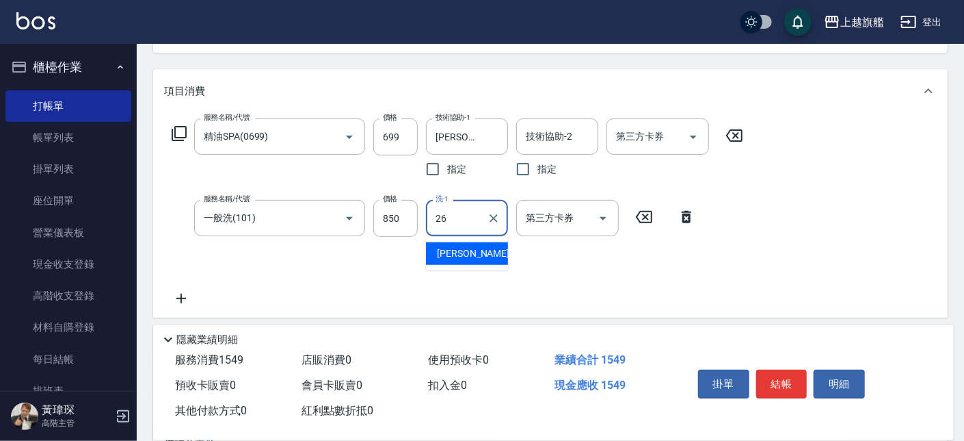
type input "[PERSON_NAME]-26"
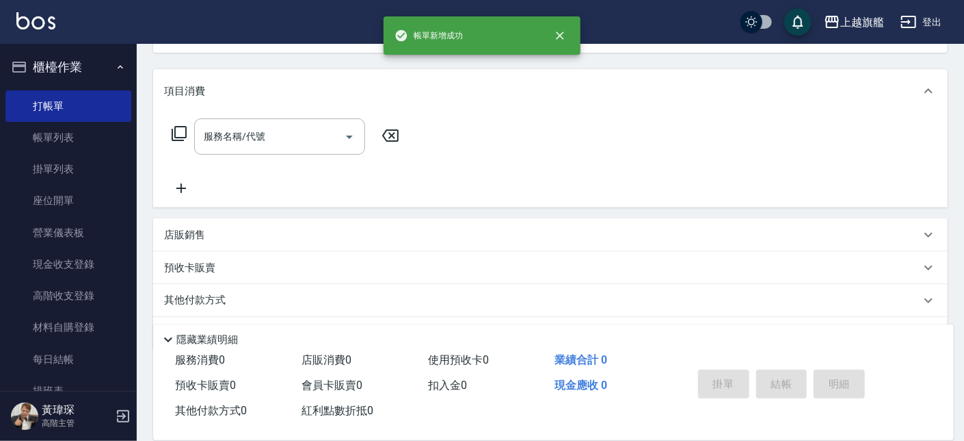
scroll to position [0, 0]
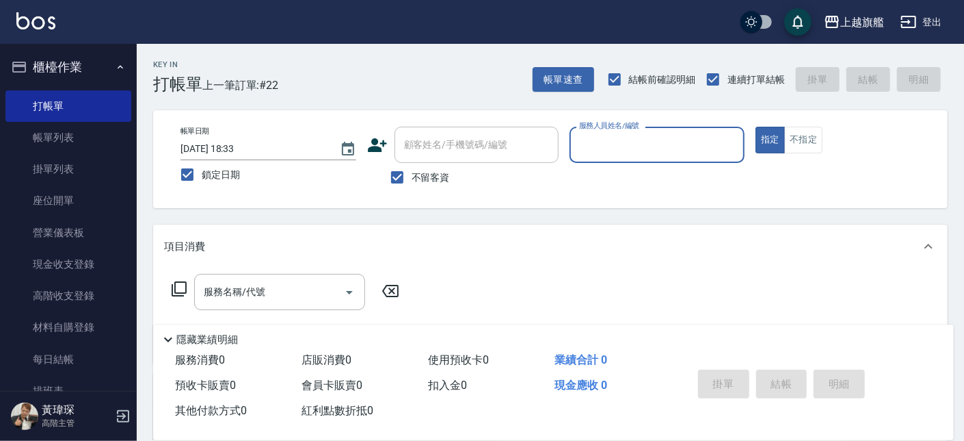
click at [64, 70] on button "櫃檯作業" at bounding box center [68, 67] width 126 height 36
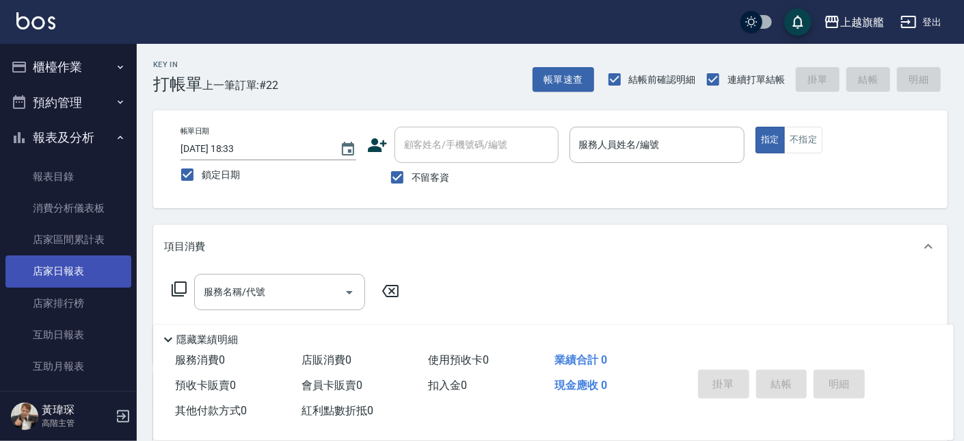
click at [61, 269] on link "店家日報表" at bounding box center [68, 270] width 126 height 31
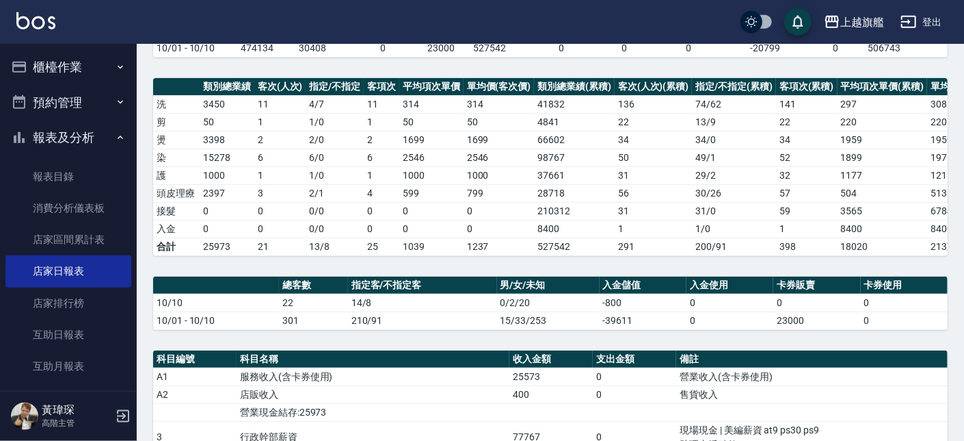
scroll to position [311, 0]
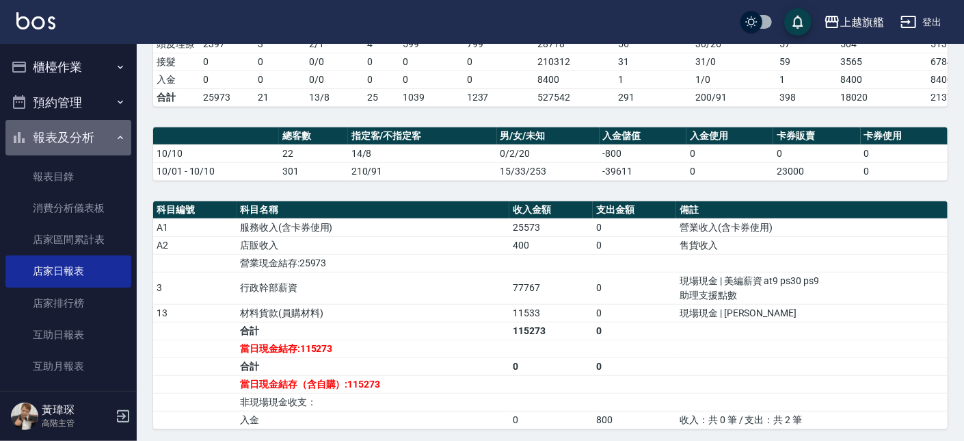
drag, startPoint x: 76, startPoint y: 139, endPoint x: 76, endPoint y: 155, distance: 16.4
click at [70, 129] on button "報表及分析" at bounding box center [68, 138] width 126 height 36
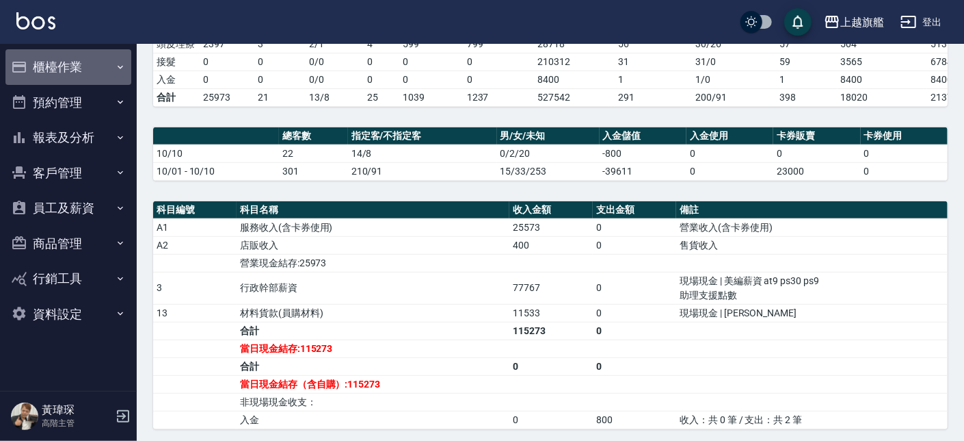
click at [75, 63] on button "櫃檯作業" at bounding box center [68, 67] width 126 height 36
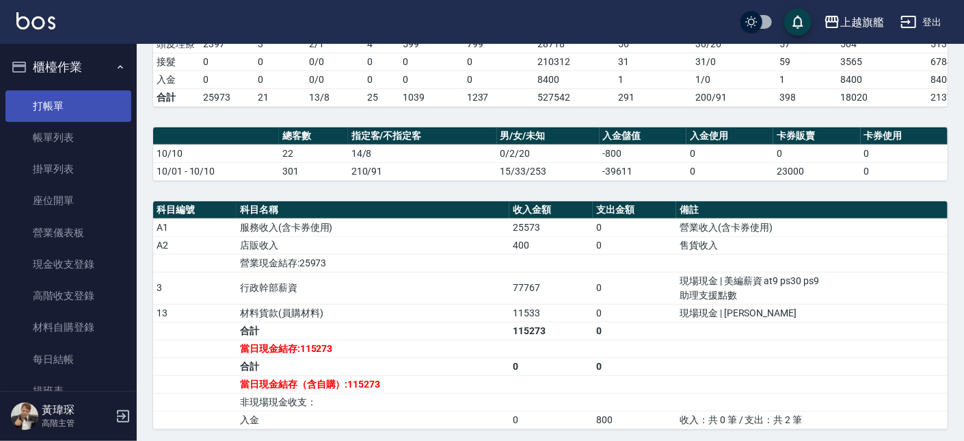
click at [54, 105] on link "打帳單" at bounding box center [68, 105] width 126 height 31
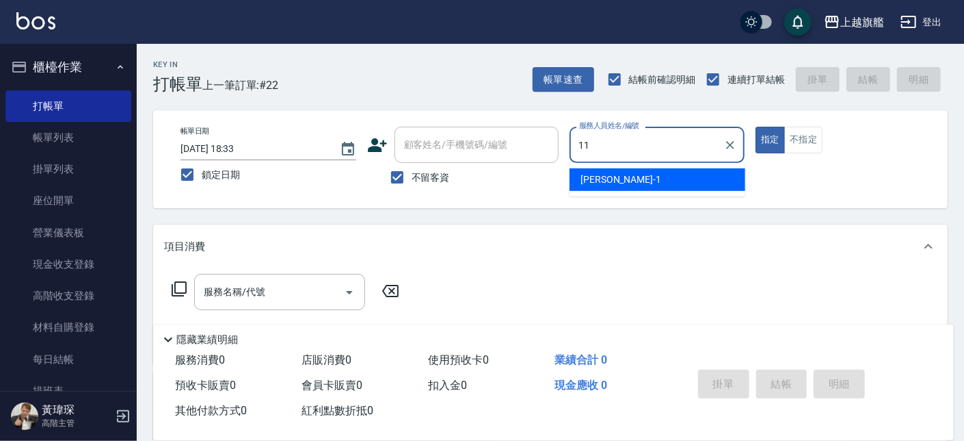
type input "[PERSON_NAME]-11"
type button "true"
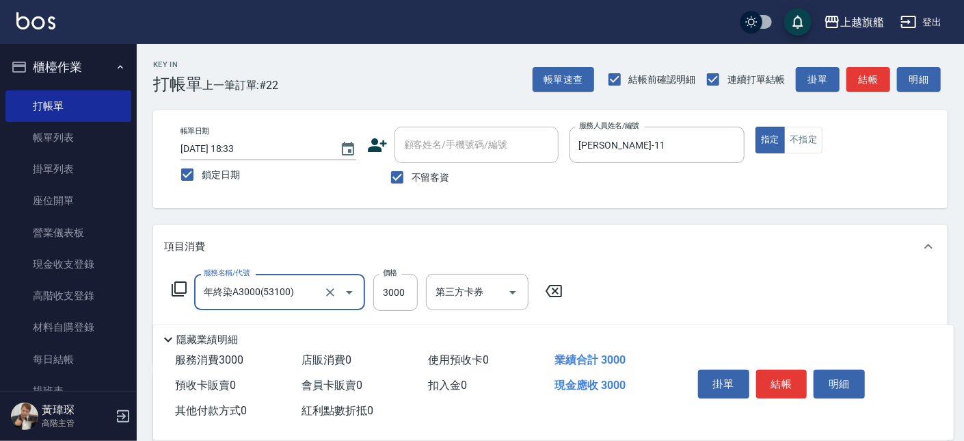
type input "年終染A3000(53100)"
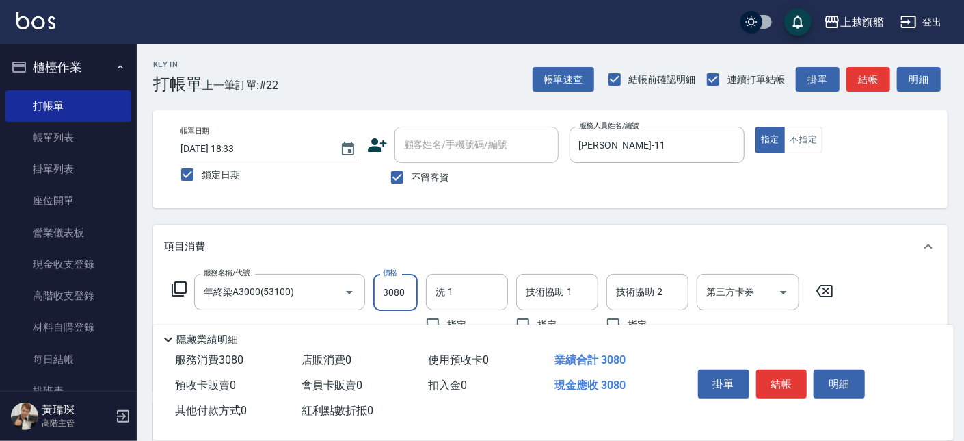
type input "3080"
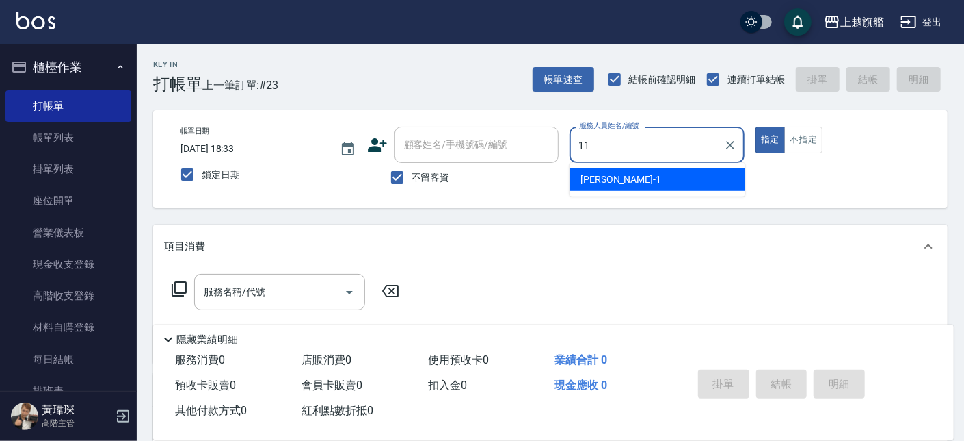
type input "[PERSON_NAME]-11"
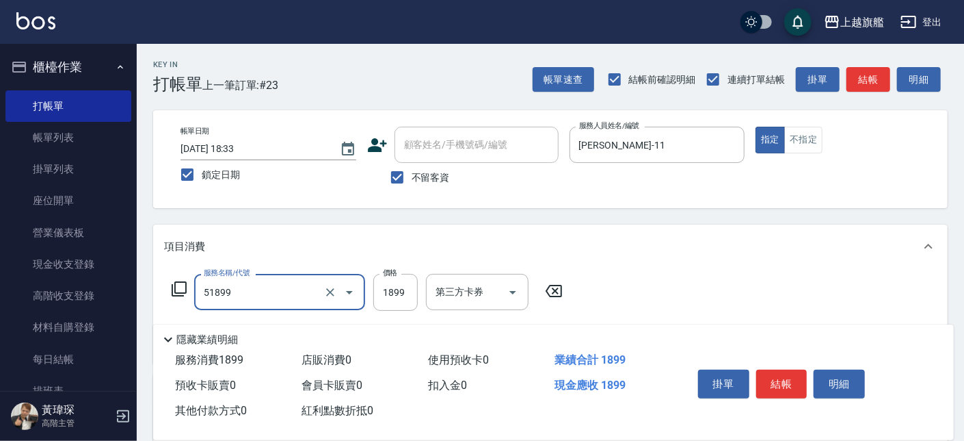
type input "優惠染1899(51899)"
